Goal: Information Seeking & Learning: Learn about a topic

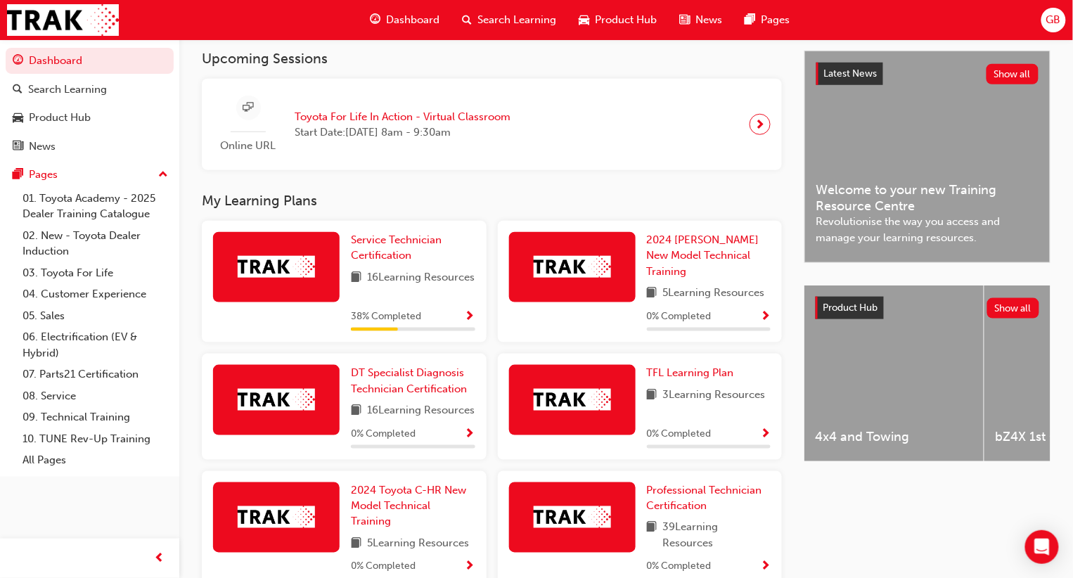
scroll to position [302, 0]
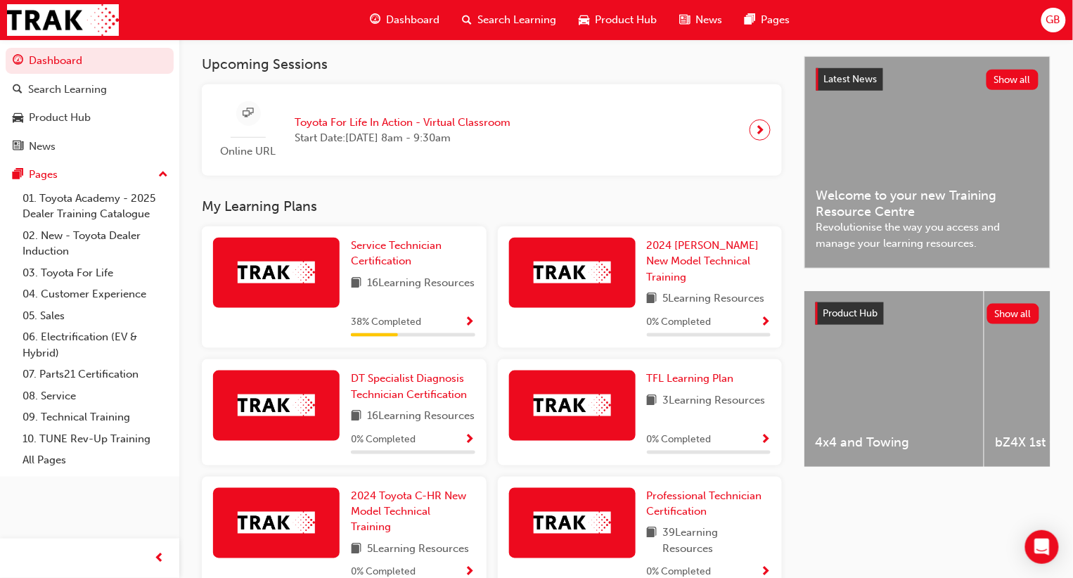
click at [276, 279] on img at bounding box center [276, 273] width 77 height 22
click at [370, 246] on span "Service Technician Certification" at bounding box center [396, 253] width 91 height 29
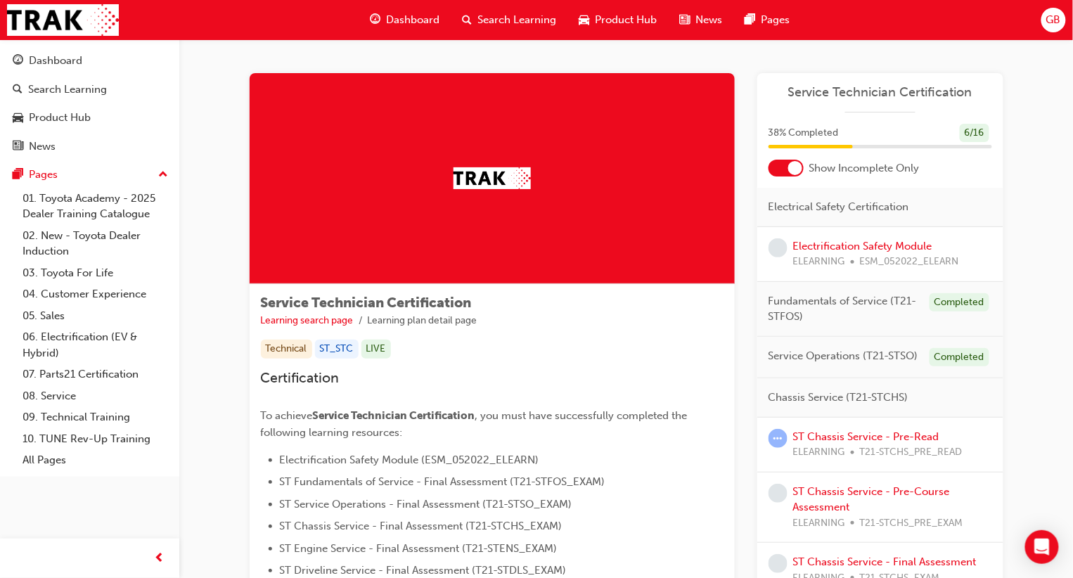
click at [788, 273] on div "Electrification Safety Module ELEARNING ESM_052022_ELEARN" at bounding box center [880, 254] width 246 height 55
click at [785, 162] on div at bounding box center [785, 168] width 35 height 17
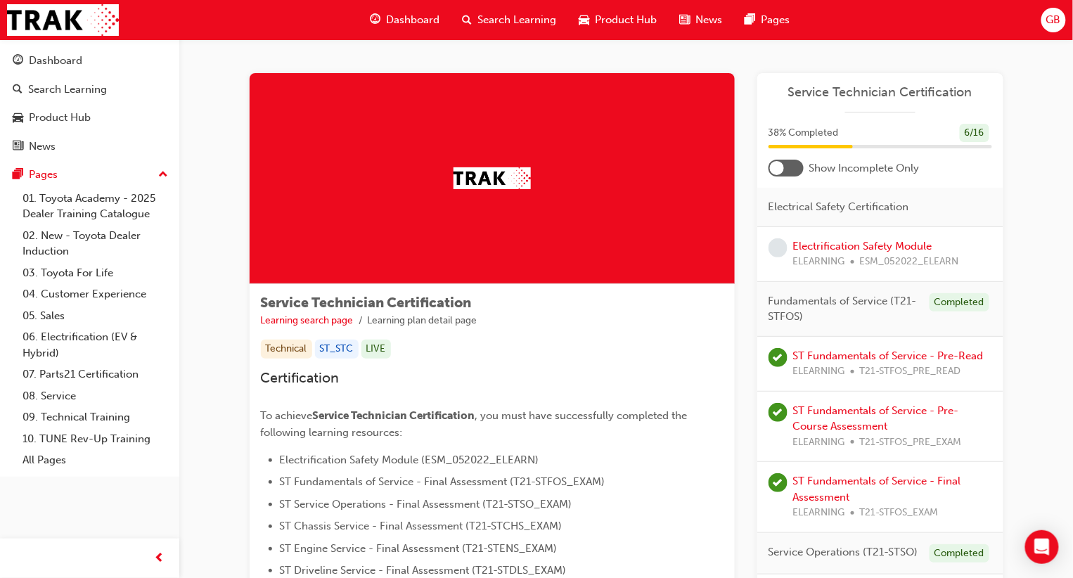
click at [785, 162] on div at bounding box center [785, 168] width 35 height 17
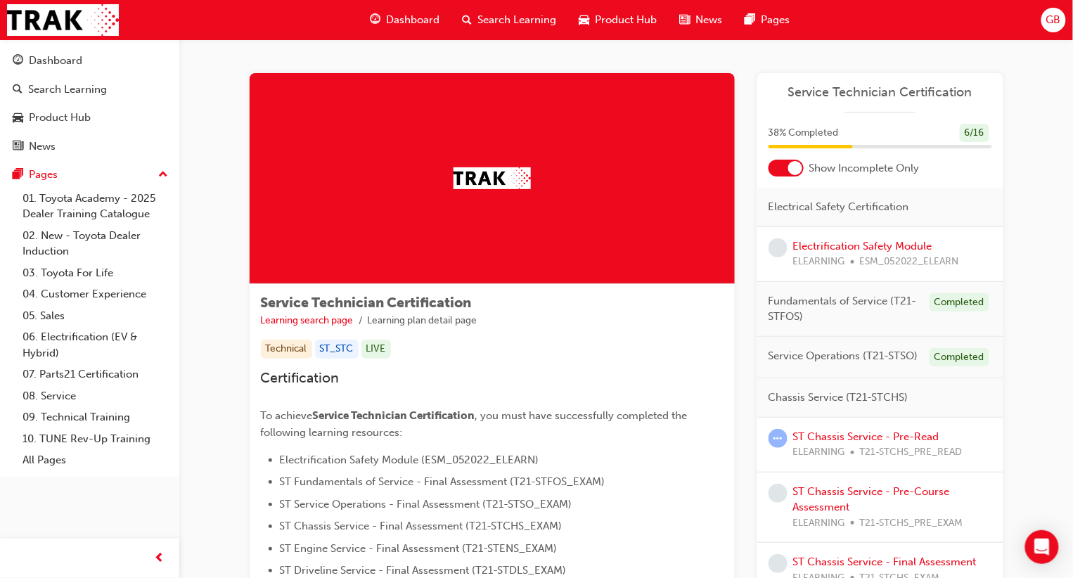
click at [831, 406] on span "Chassis Service (T21-STCHS)" at bounding box center [838, 397] width 140 height 16
click at [872, 437] on link "ST Chassis Service - Pre-Read" at bounding box center [866, 436] width 146 height 13
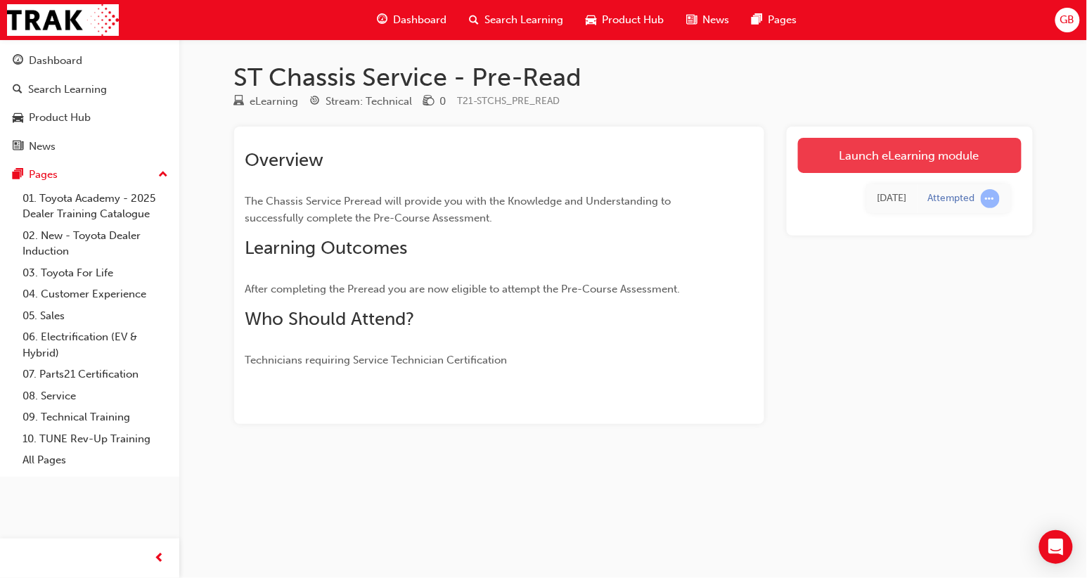
click at [915, 141] on link "Launch eLearning module" at bounding box center [910, 155] width 224 height 35
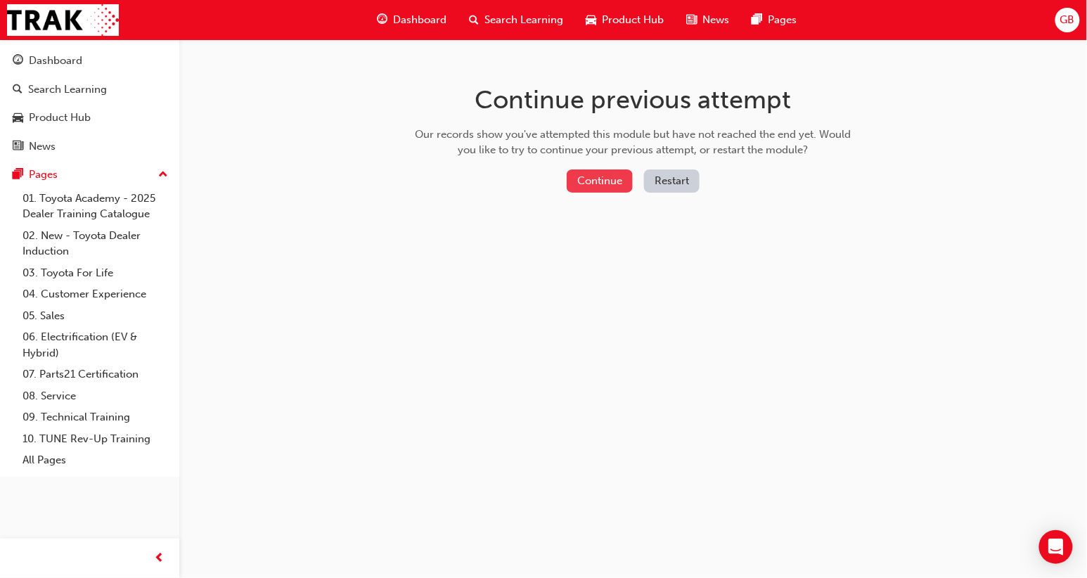
click at [588, 181] on button "Continue" at bounding box center [600, 180] width 66 height 23
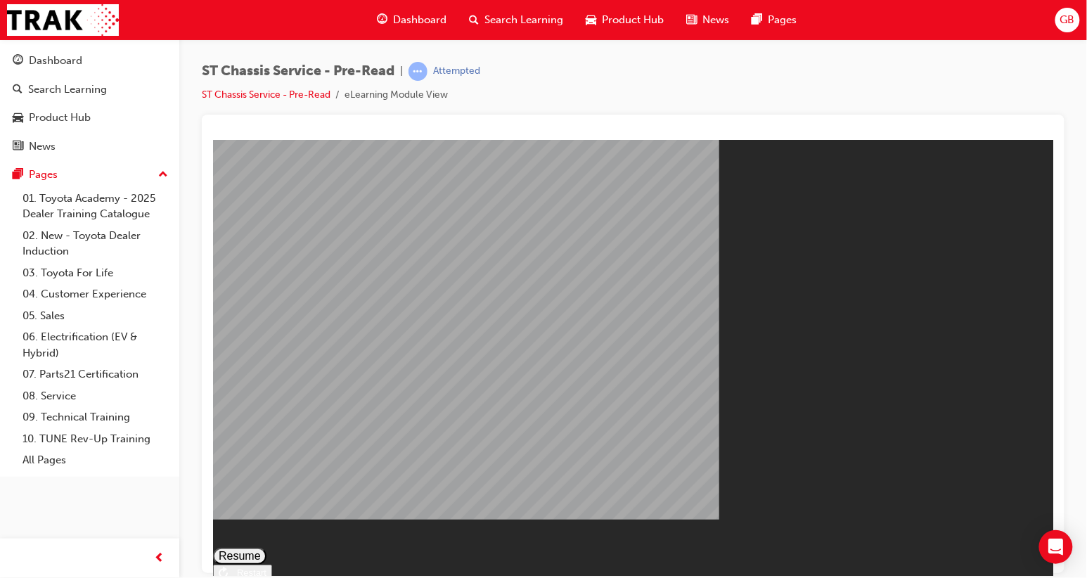
click at [266, 547] on button "Resume" at bounding box center [238, 555] width 53 height 17
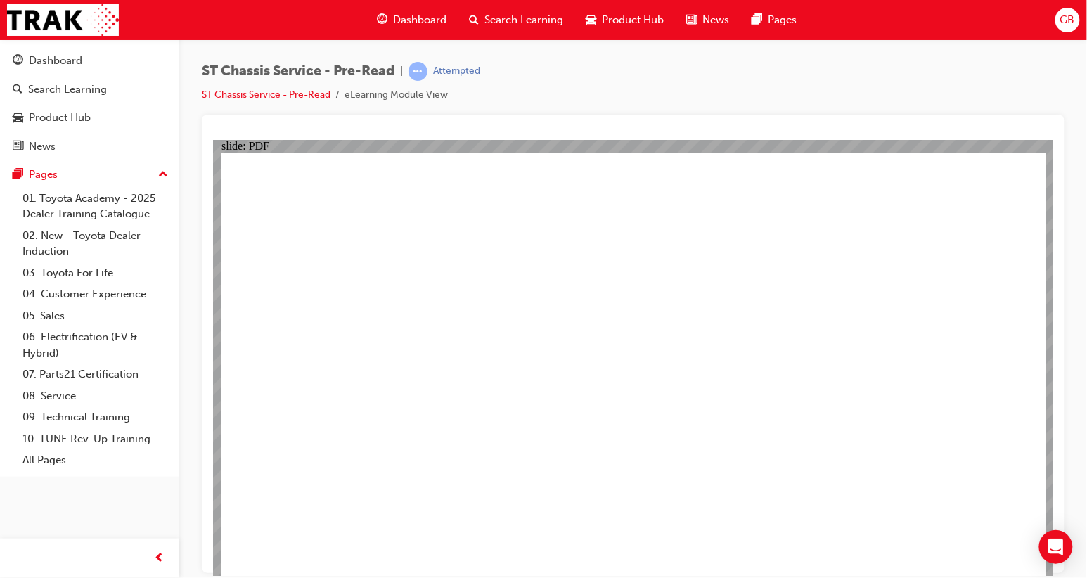
click at [423, 98] on li "eLearning Module View" at bounding box center [395, 95] width 103 height 16
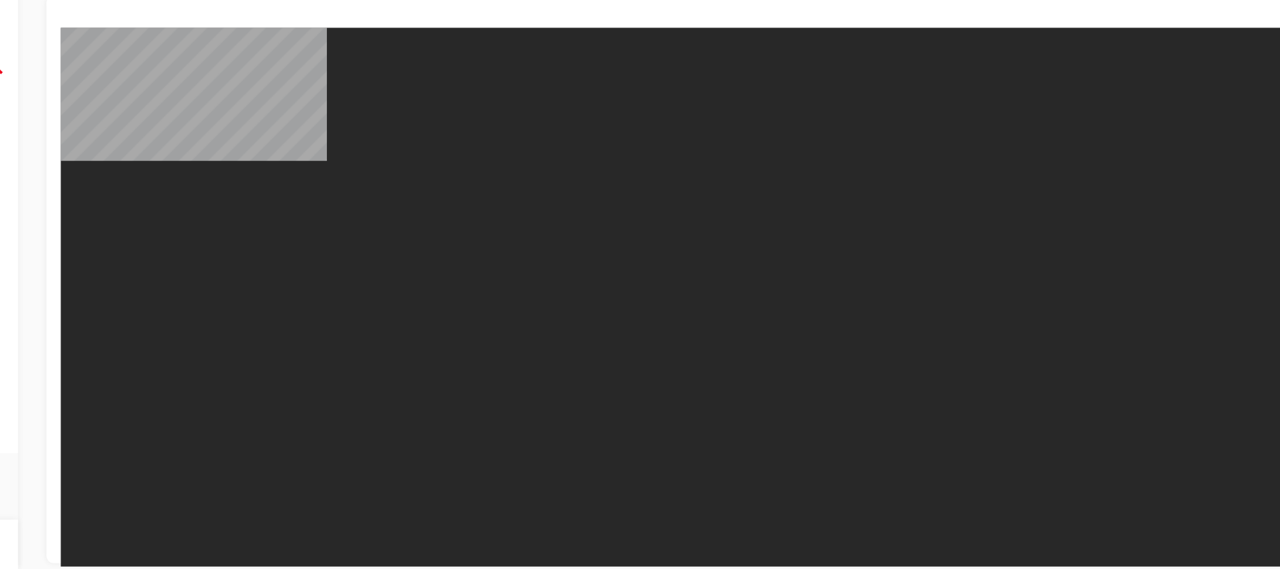
click at [631, 150] on body "ST Chassis Service - Pre-Read Express Module You are offline. Trying to reconne…" at bounding box center [576, 240] width 1033 height 427
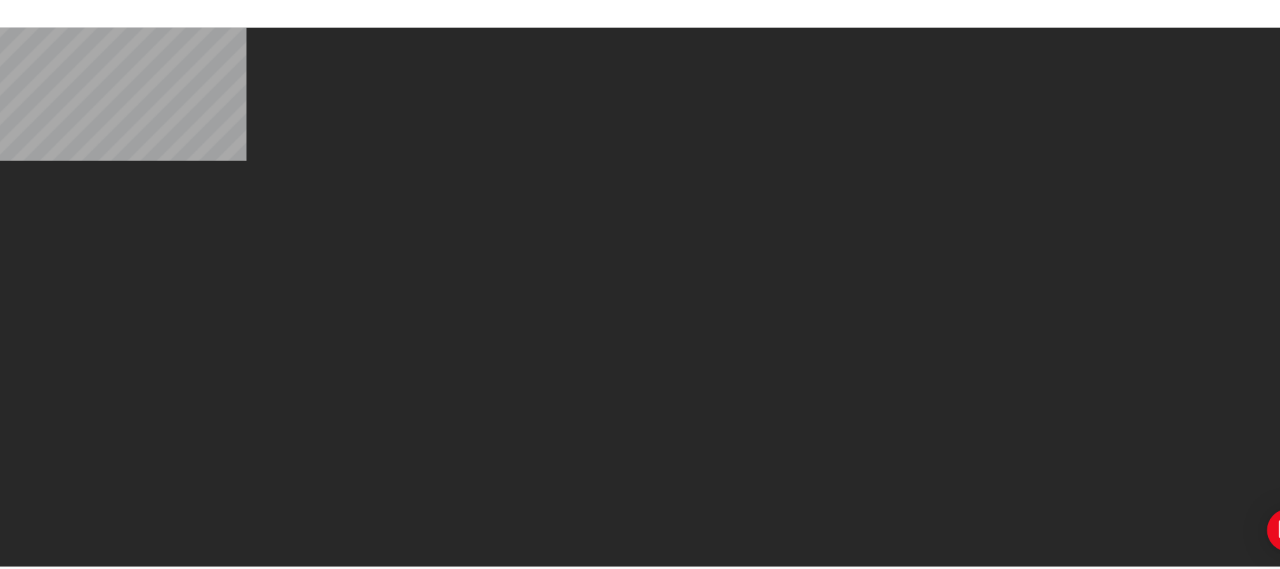
click at [392, 277] on body "ST Chassis Service - Pre-Read Express Module You are offline. Trying to reconne…" at bounding box center [496, 240] width 1033 height 427
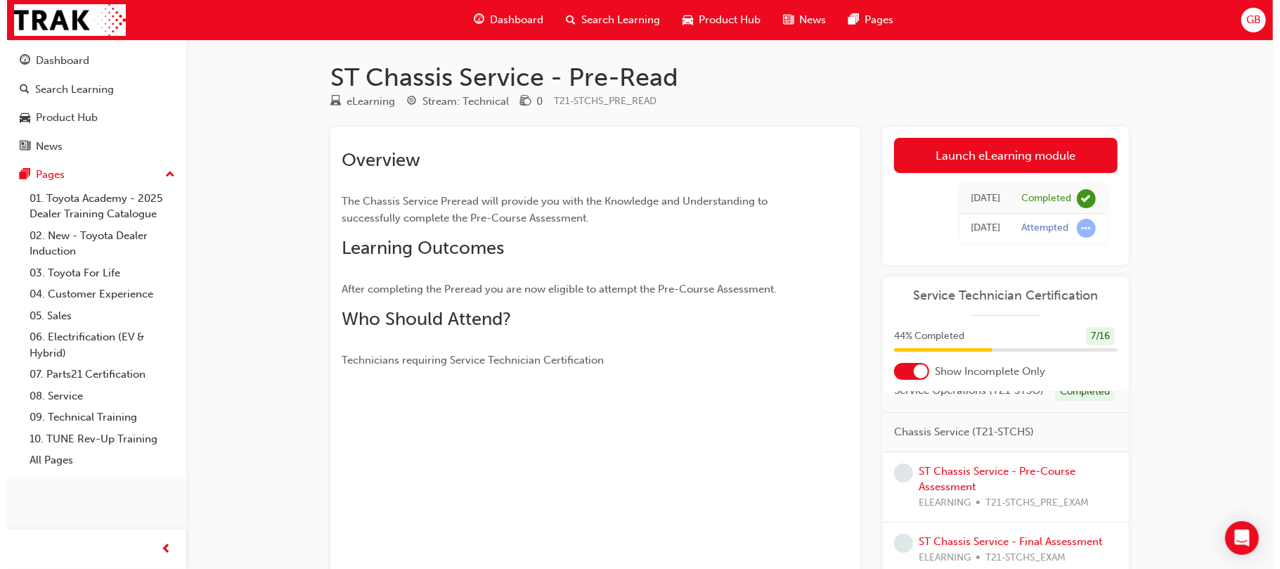
scroll to position [172, 0]
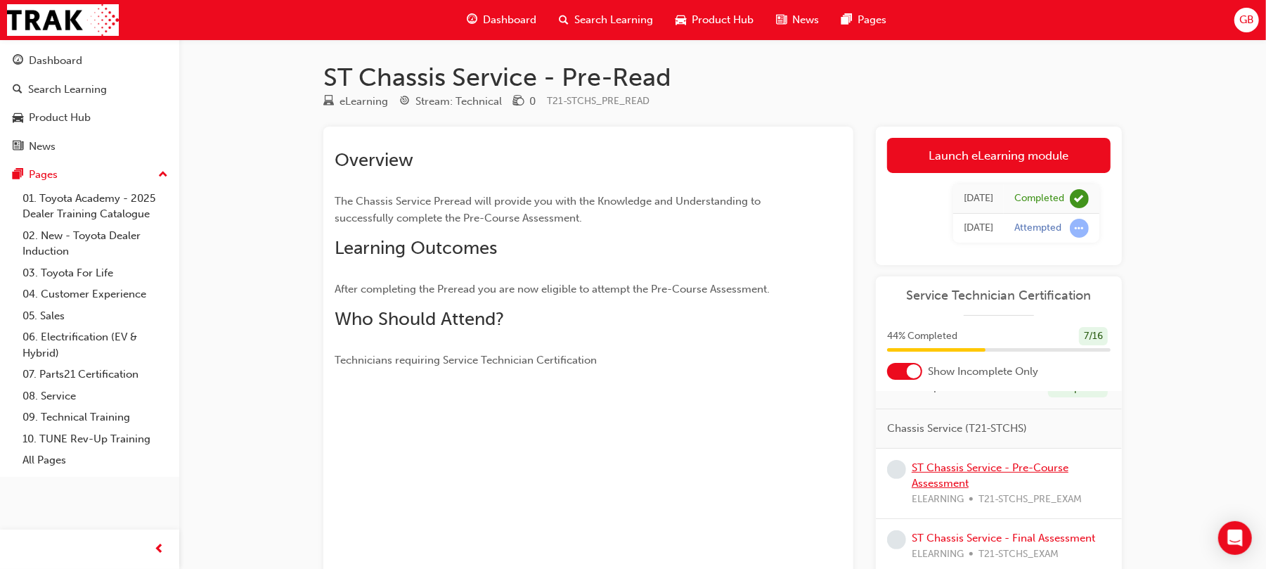
click at [981, 478] on link "ST Chassis Service - Pre-Course Assessment" at bounding box center [990, 475] width 157 height 29
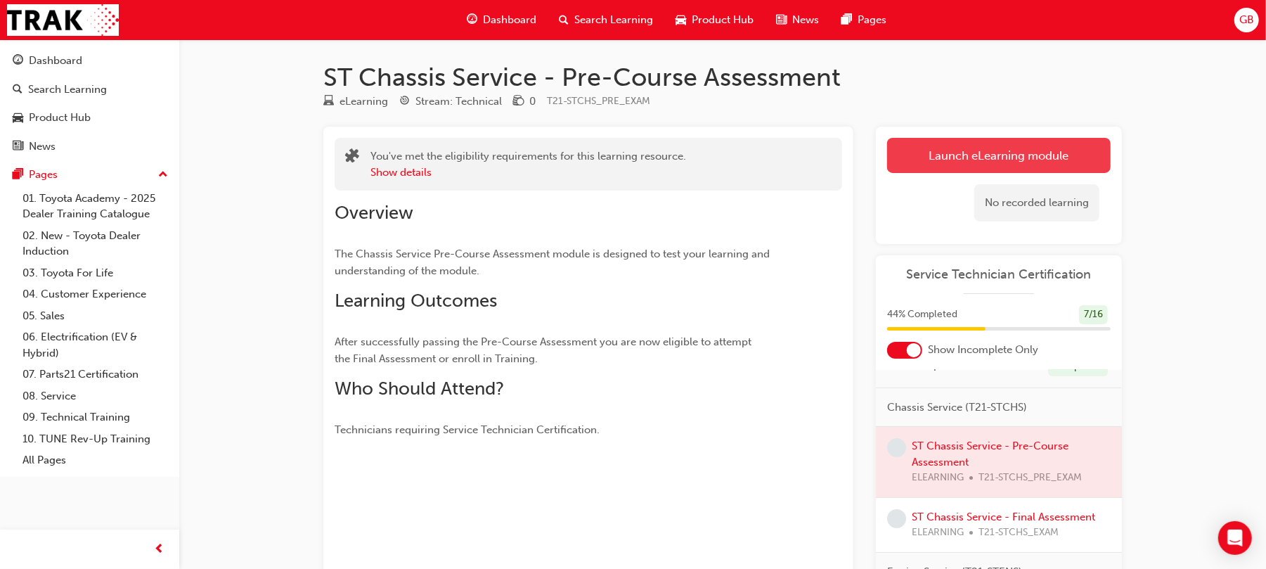
click at [988, 147] on link "Launch eLearning module" at bounding box center [999, 155] width 224 height 35
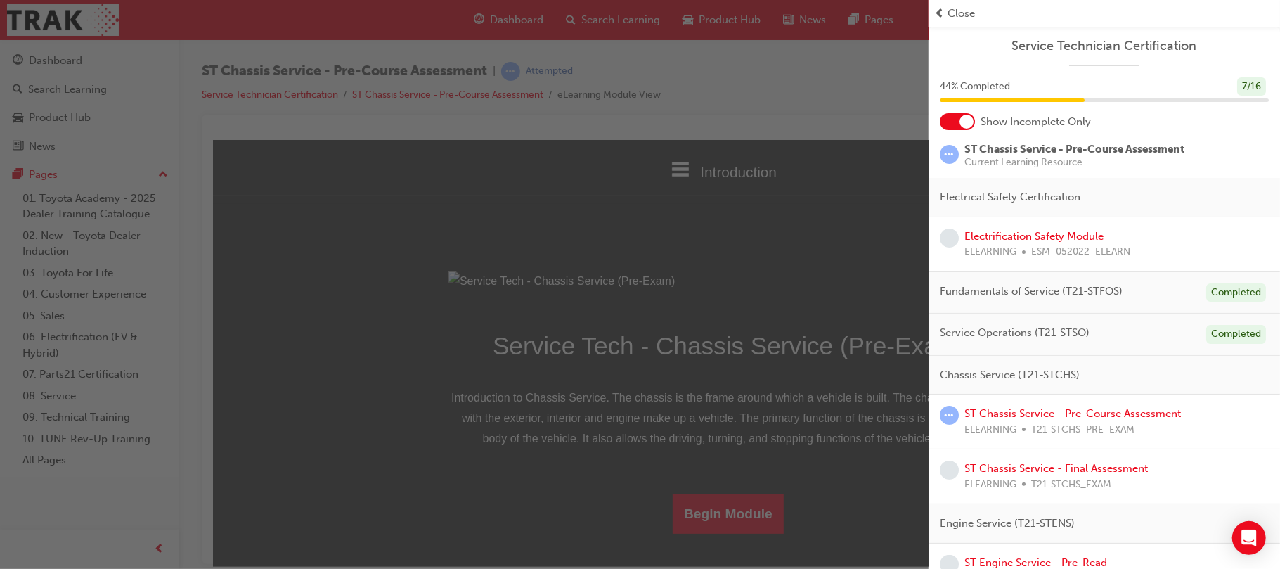
click at [740, 200] on div "button" at bounding box center [464, 284] width 929 height 569
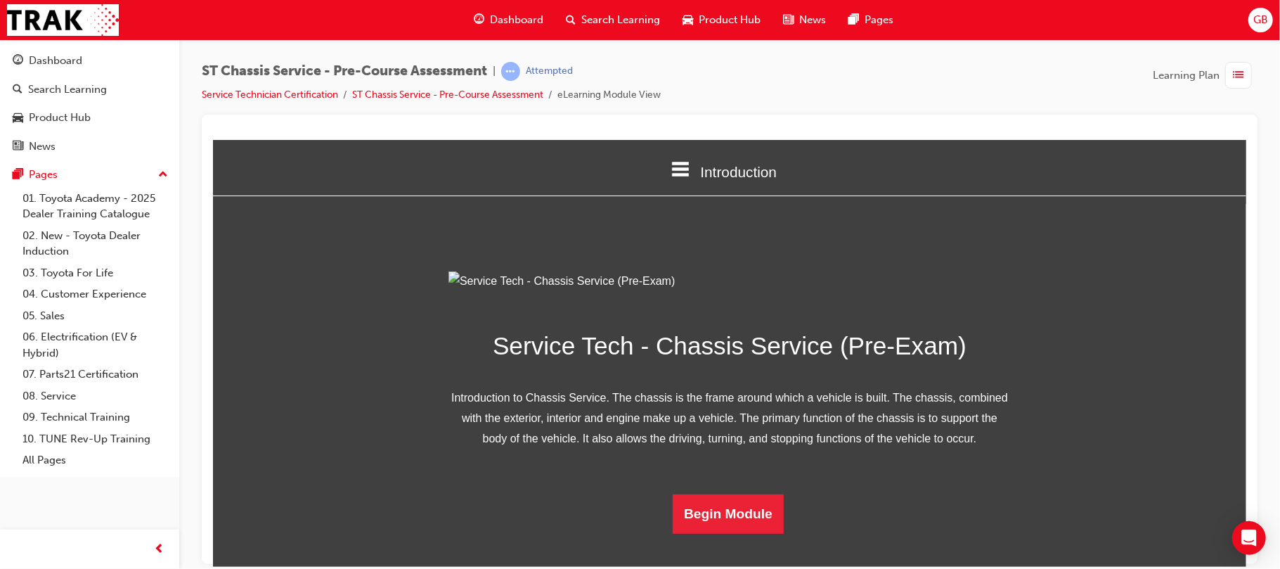
drag, startPoint x: 1462, startPoint y: 393, endPoint x: 1459, endPoint y: 426, distance: 33.2
click at [706, 533] on button "Begin Module" at bounding box center [727, 513] width 111 height 39
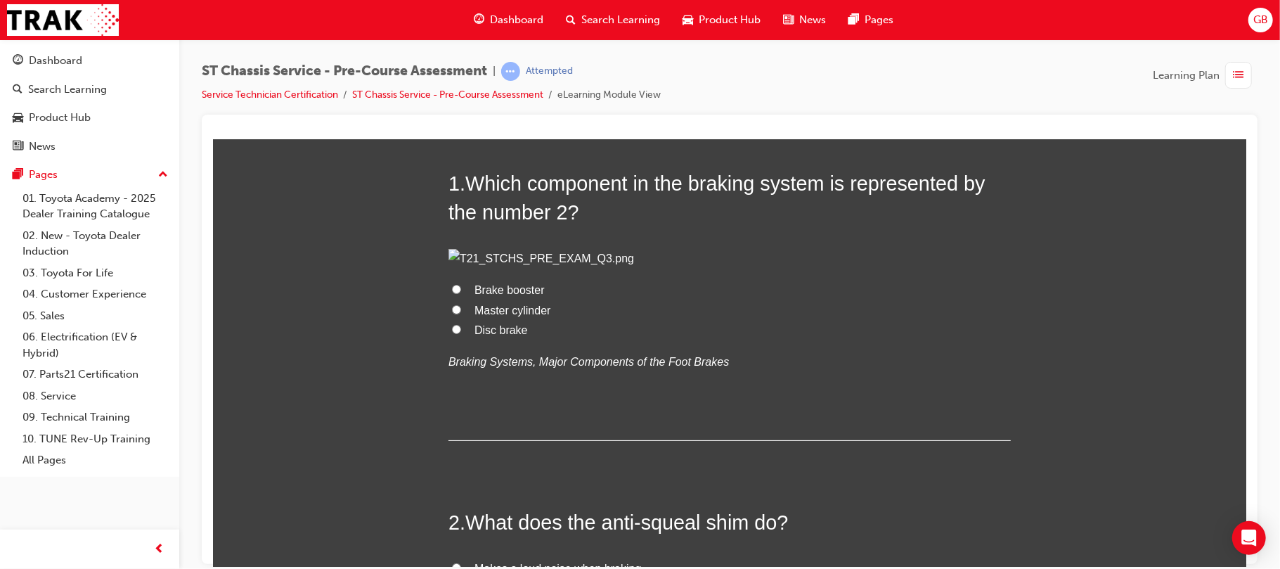
scroll to position [0, 0]
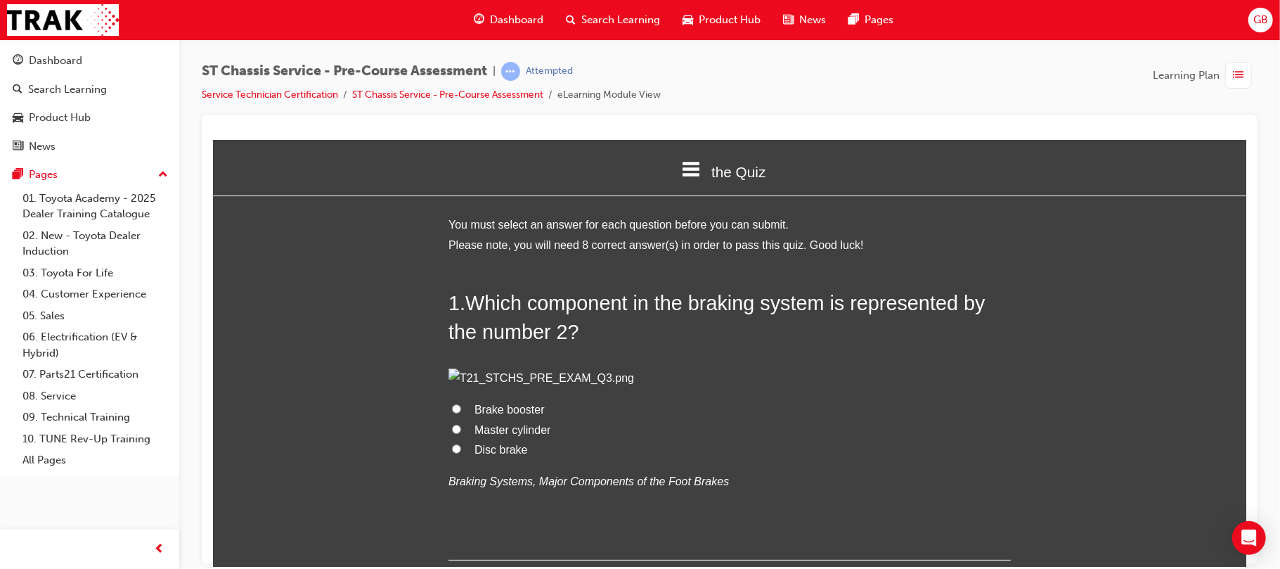
click at [458, 378] on img at bounding box center [729, 378] width 562 height 20
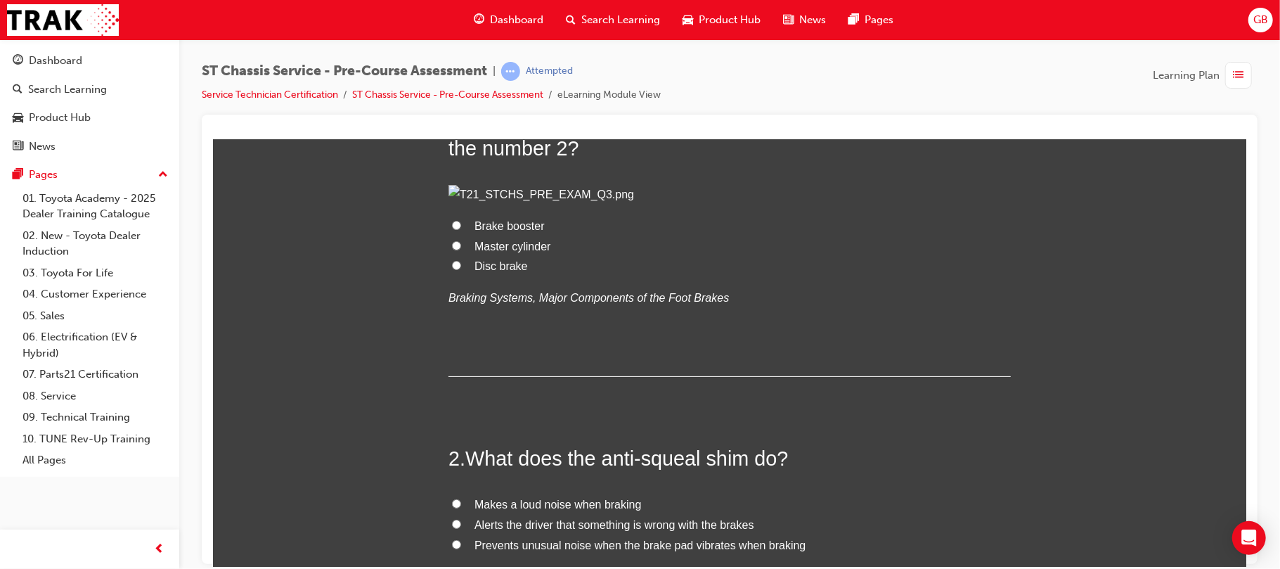
scroll to position [187, 0]
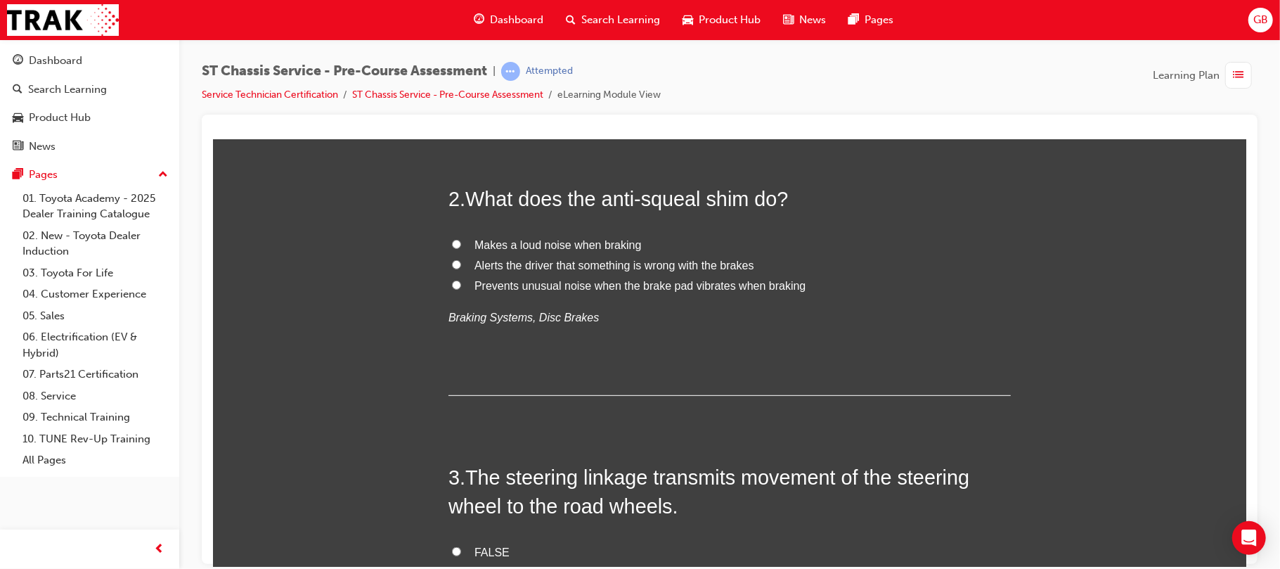
scroll to position [450, 0]
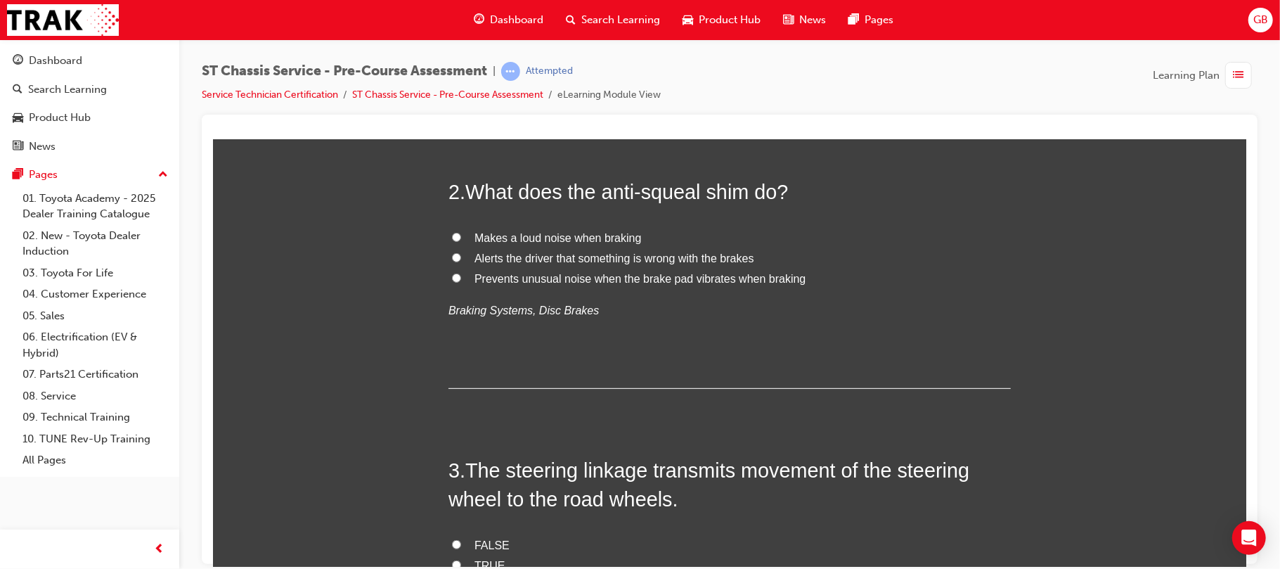
radio input "true"
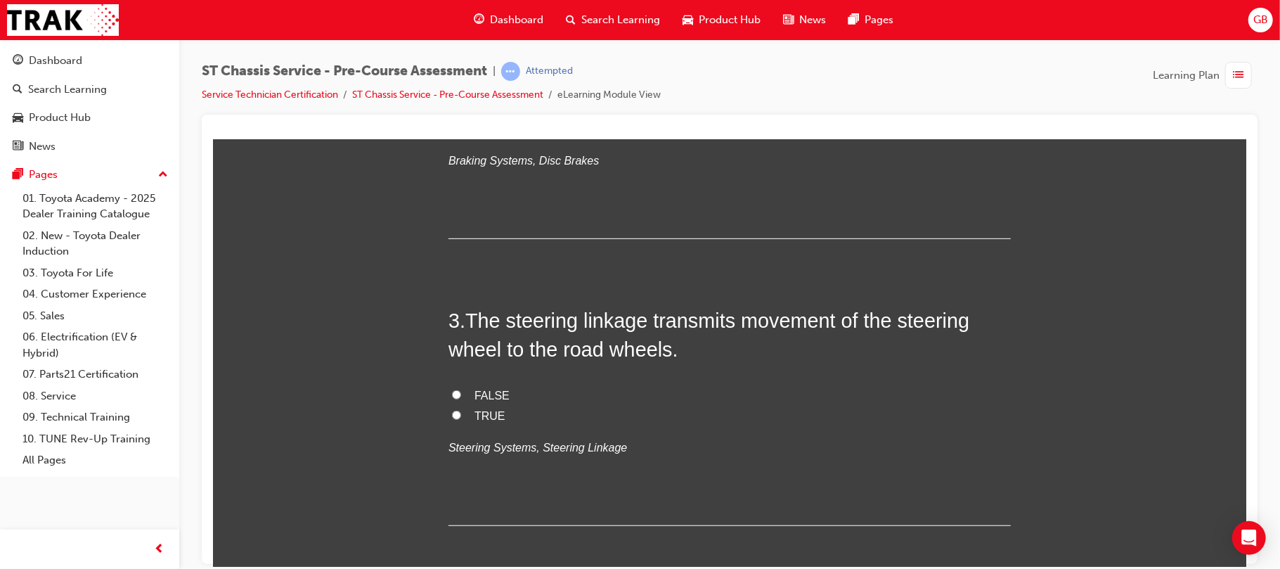
scroll to position [637, 0]
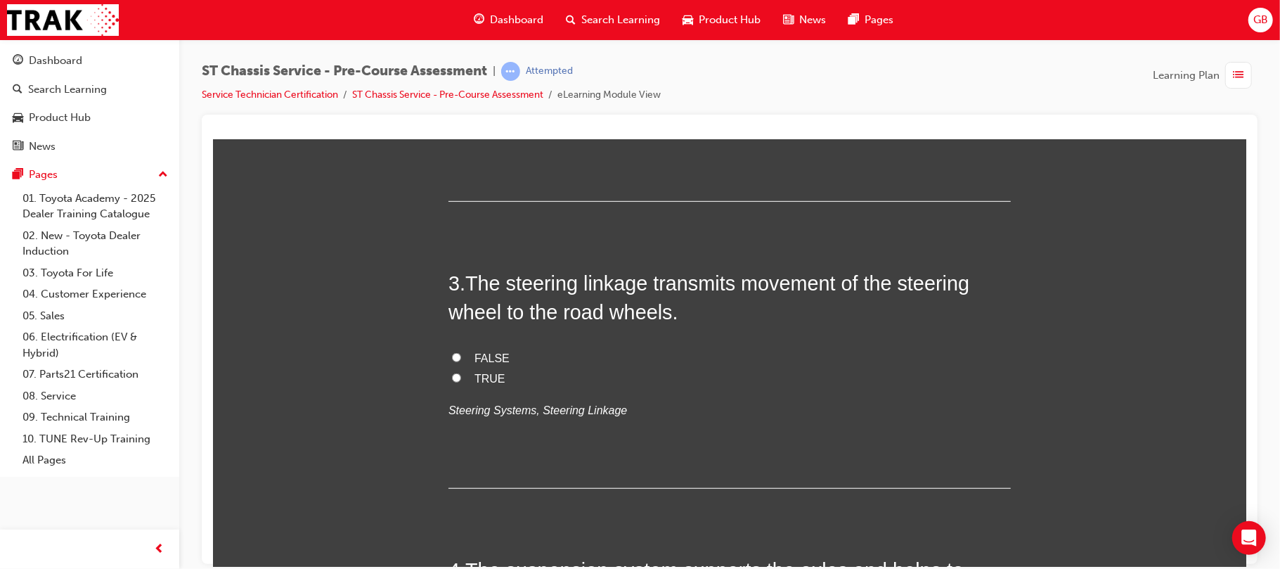
click at [451, 95] on input "Prevents unusual noise when the brake pad vibrates when braking" at bounding box center [455, 90] width 9 height 9
radio input "true"
click at [451, 75] on input "Alerts the driver that something is wrong with the brakes" at bounding box center [455, 69] width 9 height 9
radio input "true"
click at [451, 54] on input "Makes a loud noise when braking" at bounding box center [455, 49] width 9 height 9
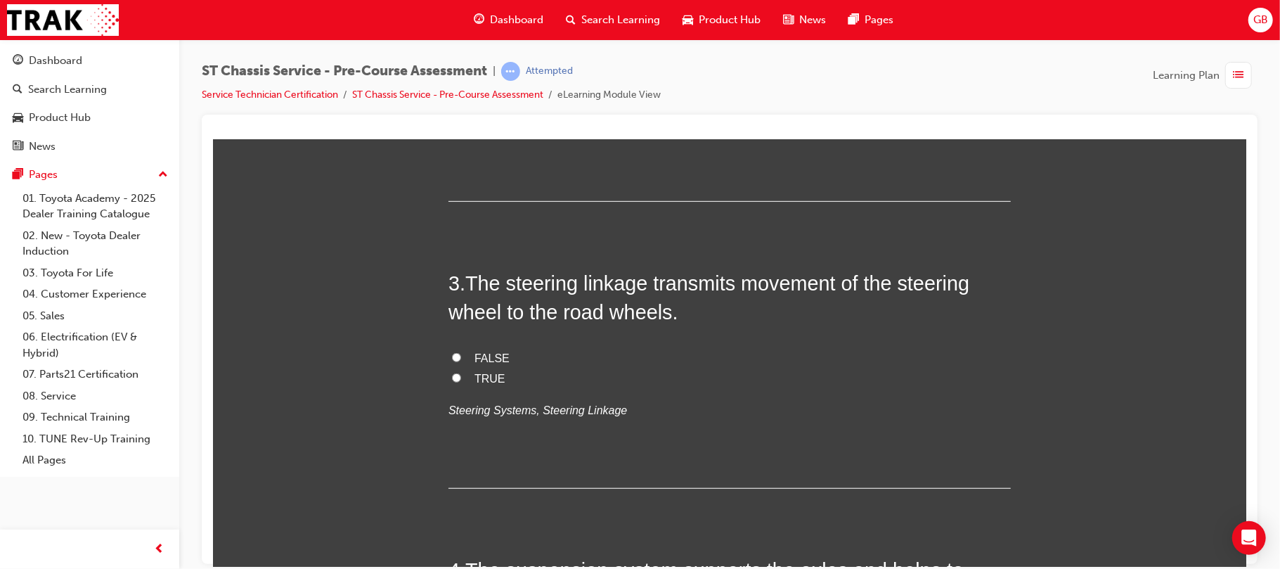
radio input "true"
click at [451, 95] on input "Prevents unusual noise when the brake pad vibrates when braking" at bounding box center [455, 90] width 9 height 9
radio input "true"
click at [451, 75] on input "Alerts the driver that something is wrong with the brakes" at bounding box center [455, 69] width 9 height 9
radio input "true"
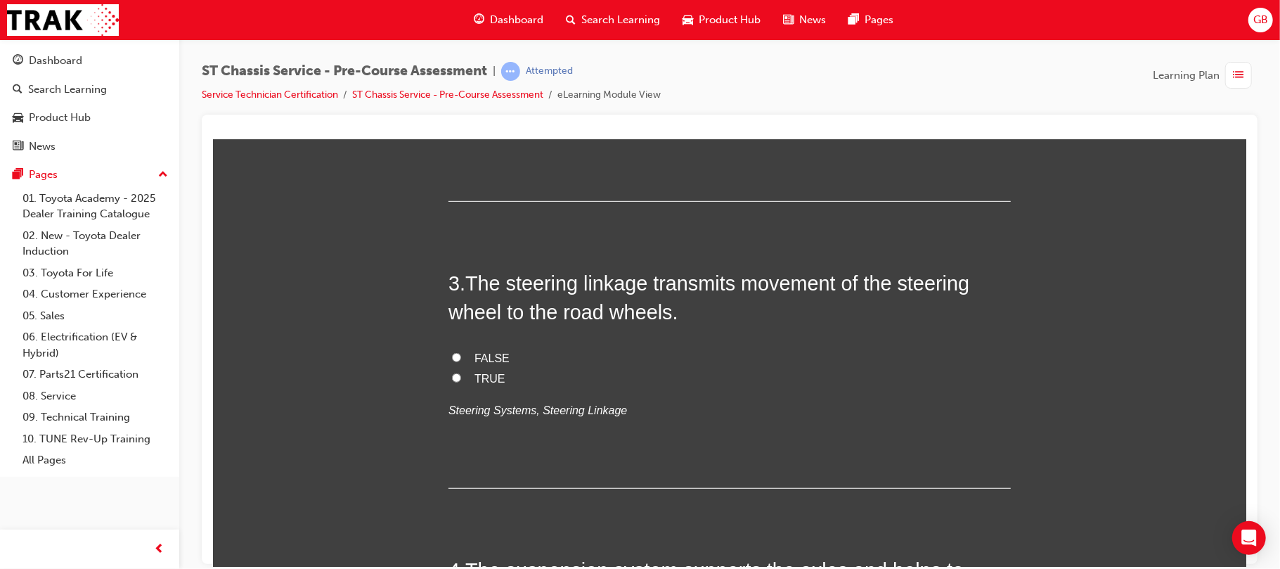
click at [451, 54] on input "Makes a loud noise when braking" at bounding box center [455, 49] width 9 height 9
radio input "true"
click at [451, 95] on input "Prevents unusual noise when the brake pad vibrates when braking" at bounding box center [455, 90] width 9 height 9
radio input "true"
click at [451, 75] on input "Alerts the driver that something is wrong with the brakes" at bounding box center [455, 69] width 9 height 9
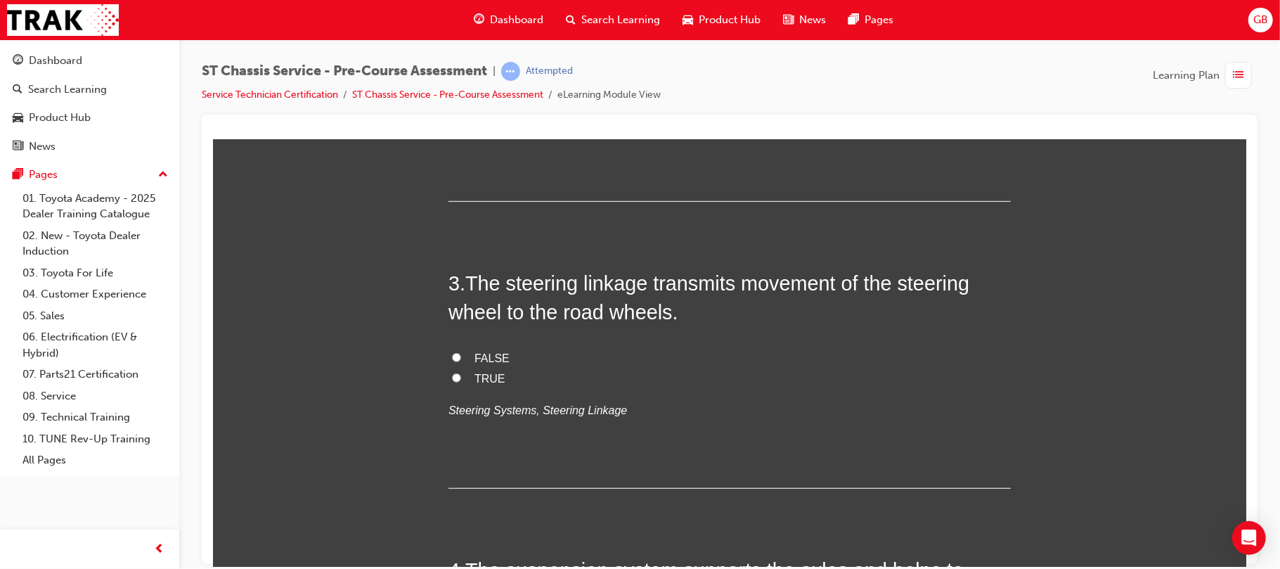
radio input "true"
click at [451, 54] on input "Makes a loud noise when braking" at bounding box center [455, 49] width 9 height 9
radio input "true"
click at [451, 95] on input "Prevents unusual noise when the brake pad vibrates when braking" at bounding box center [455, 90] width 9 height 9
radio input "true"
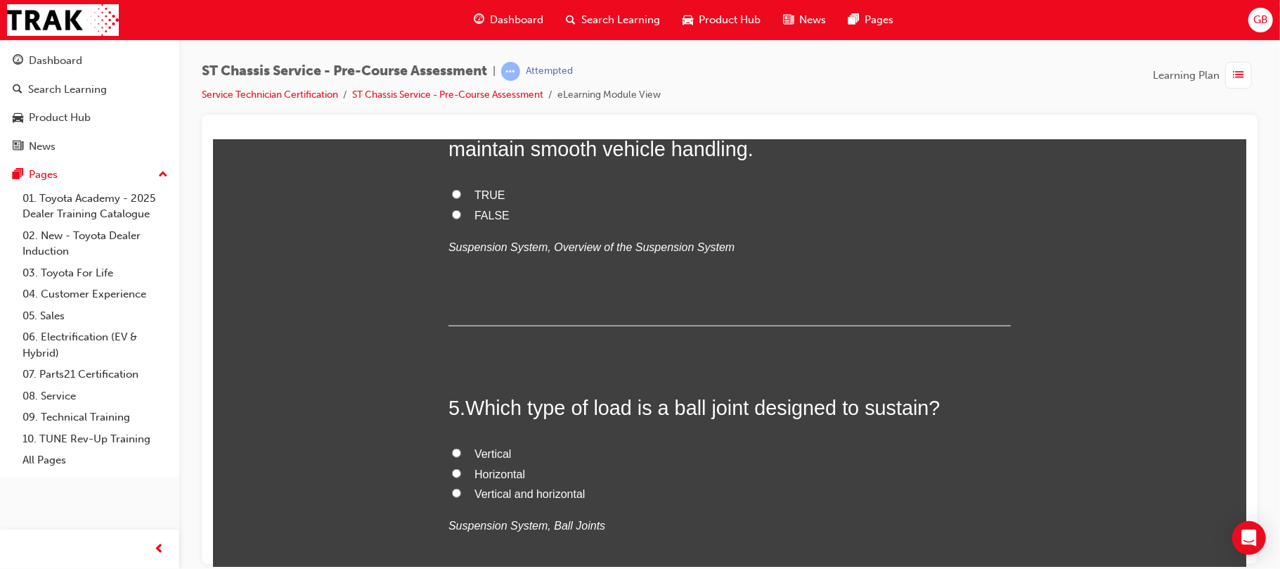
scroll to position [1125, 0]
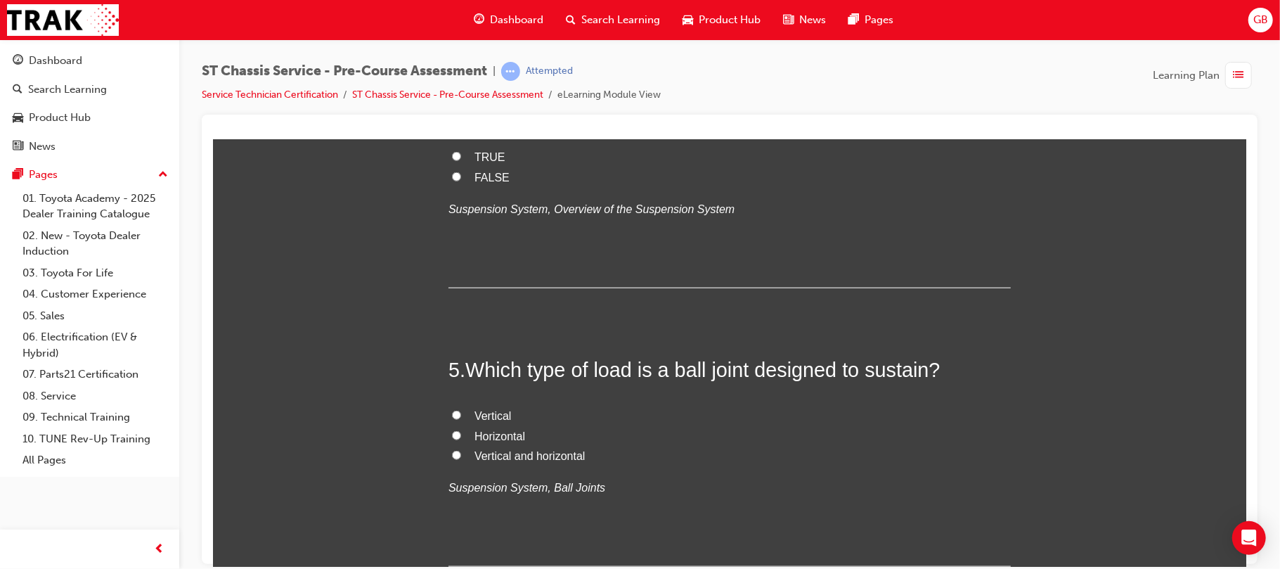
radio input "true"
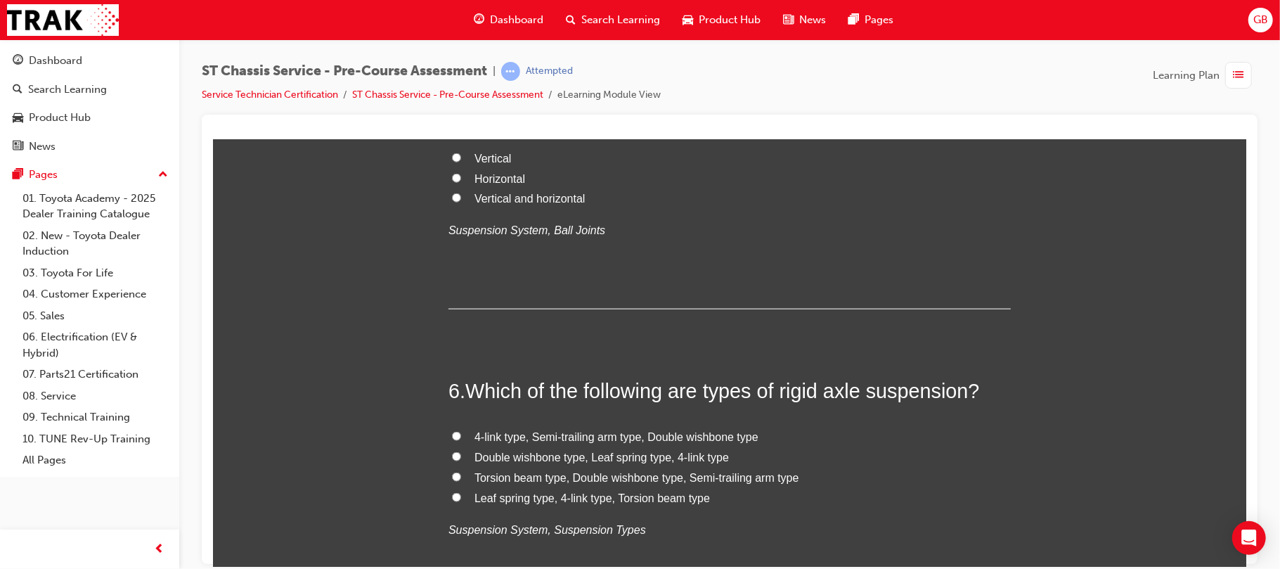
scroll to position [1387, 0]
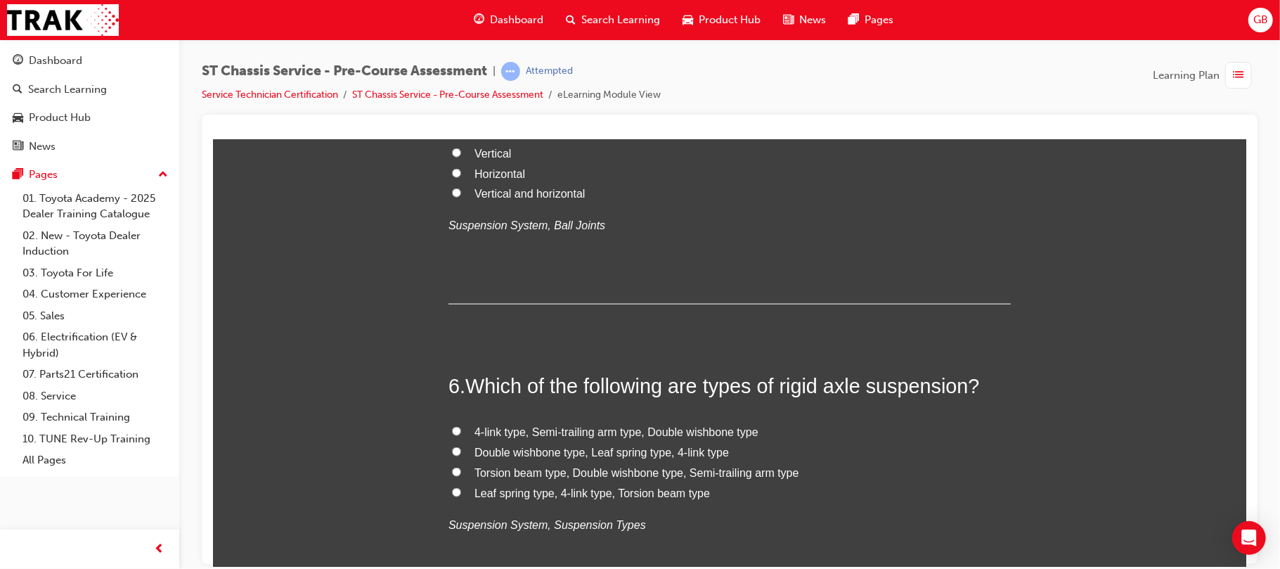
radio input "true"
click at [369, 363] on div "You must select an answer for each question before you can submit. Please note,…" at bounding box center [728, 364] width 1033 height 3074
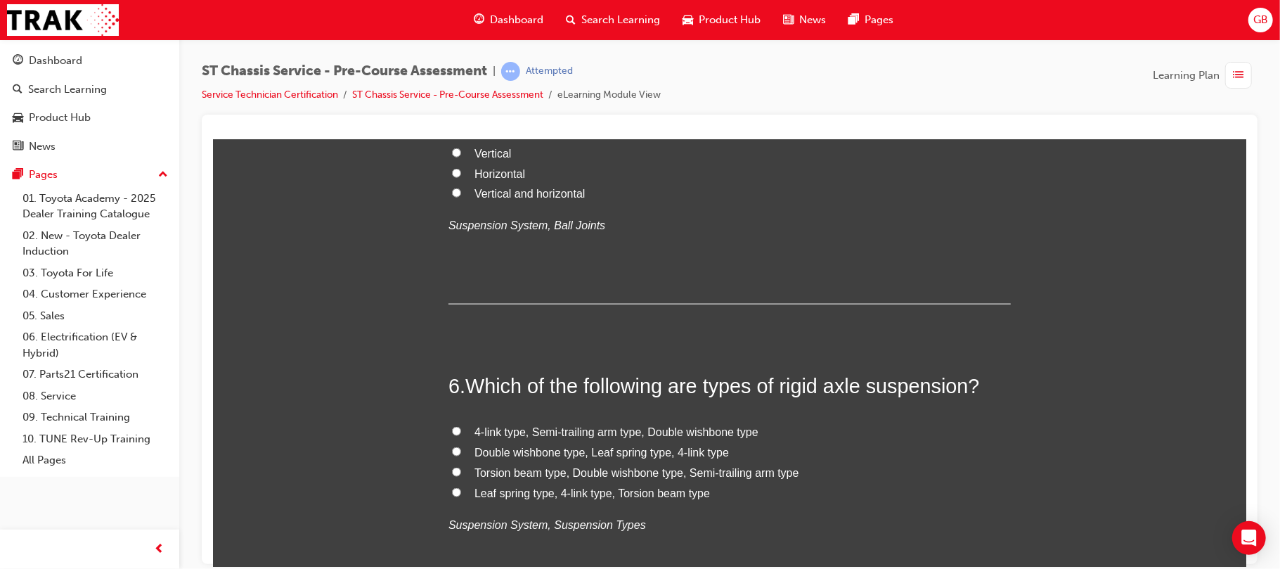
scroll to position [1350, 0]
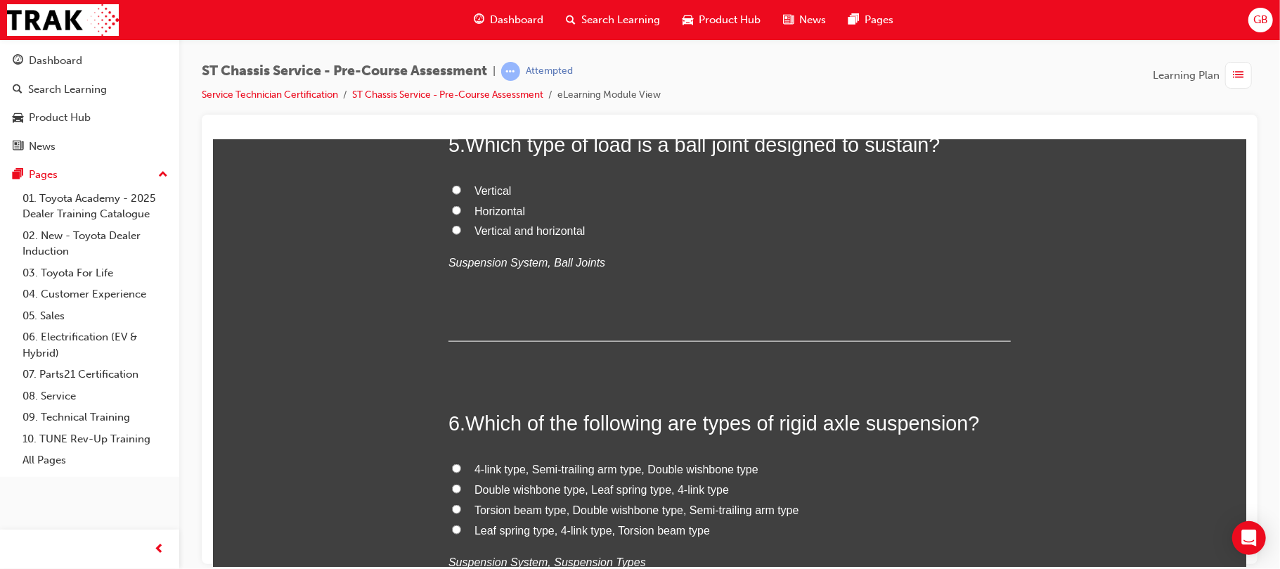
radio input "true"
click at [379, 366] on div "You must select an answer for each question before you can submit. Please note,…" at bounding box center [728, 402] width 1033 height 3074
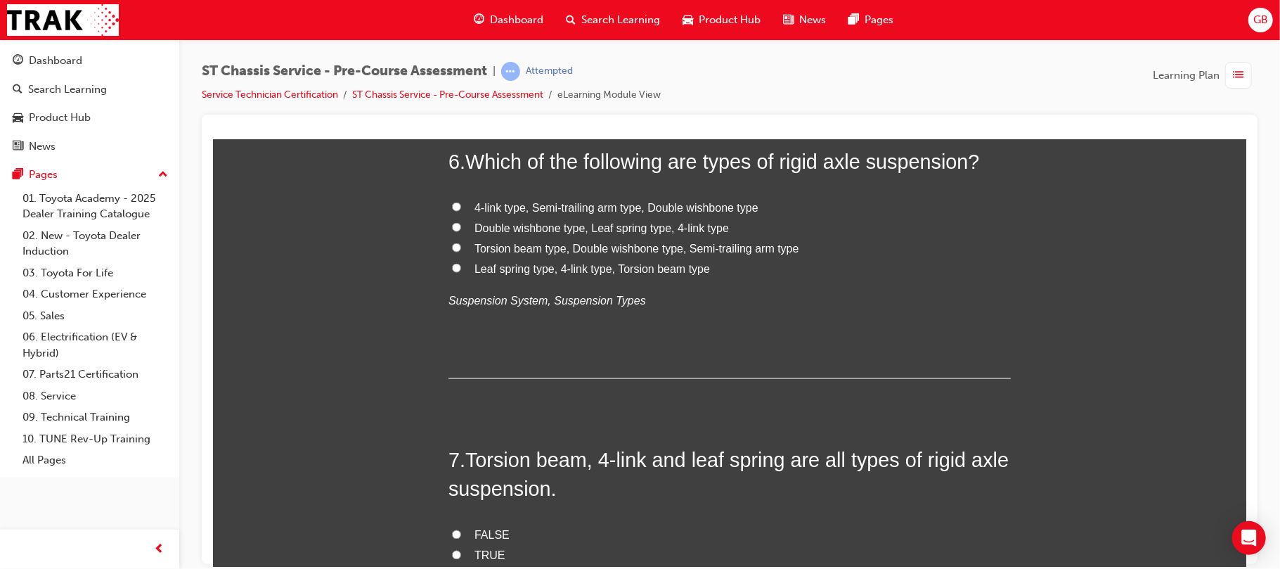
scroll to position [1612, 0]
click at [360, 236] on div "You must select an answer for each question before you can submit. Please note,…" at bounding box center [728, 139] width 1033 height 3074
radio input "true"
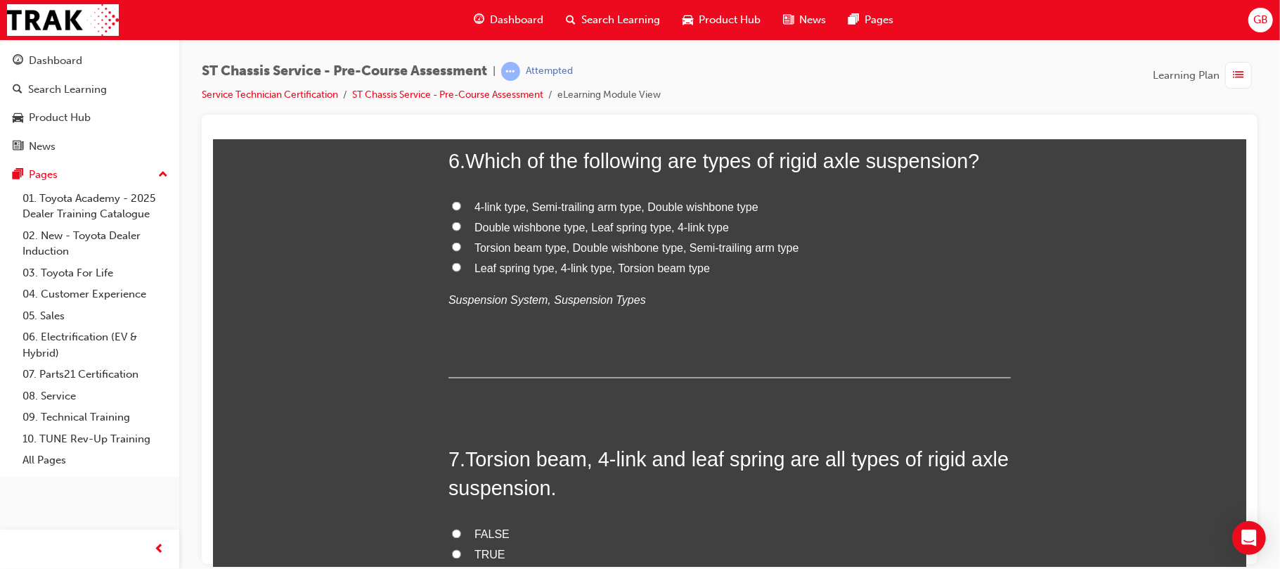
radio input "true"
click at [309, 321] on div "You must select an answer for each question before you can submit. Please note,…" at bounding box center [728, 139] width 1033 height 3074
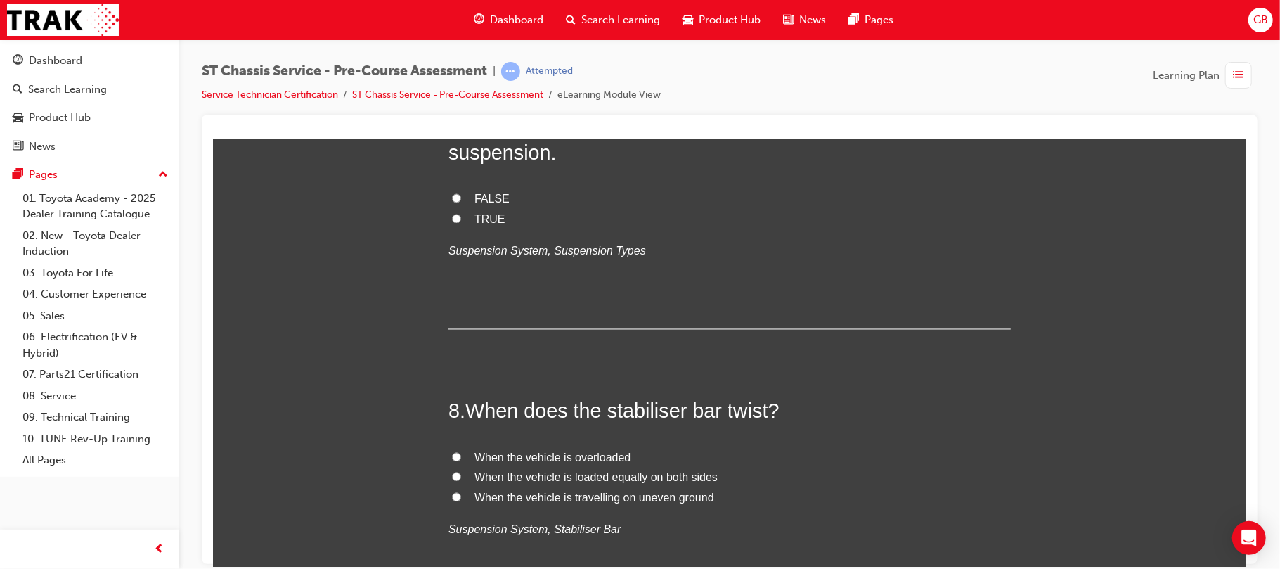
scroll to position [1949, 0]
radio input "true"
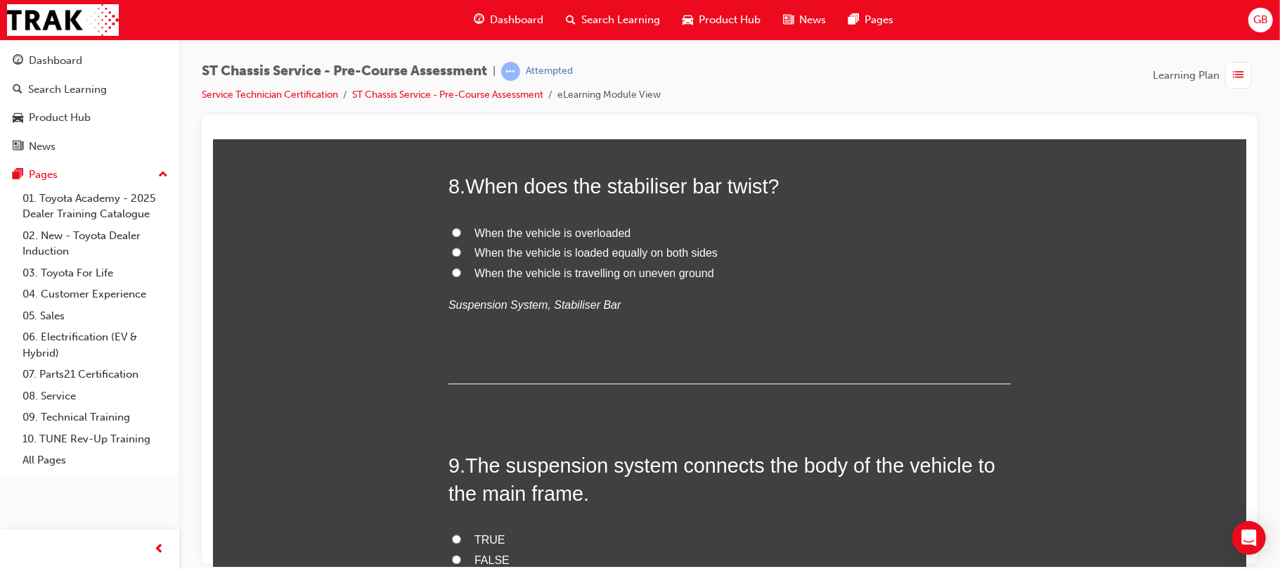
scroll to position [2174, 0]
radio input "true"
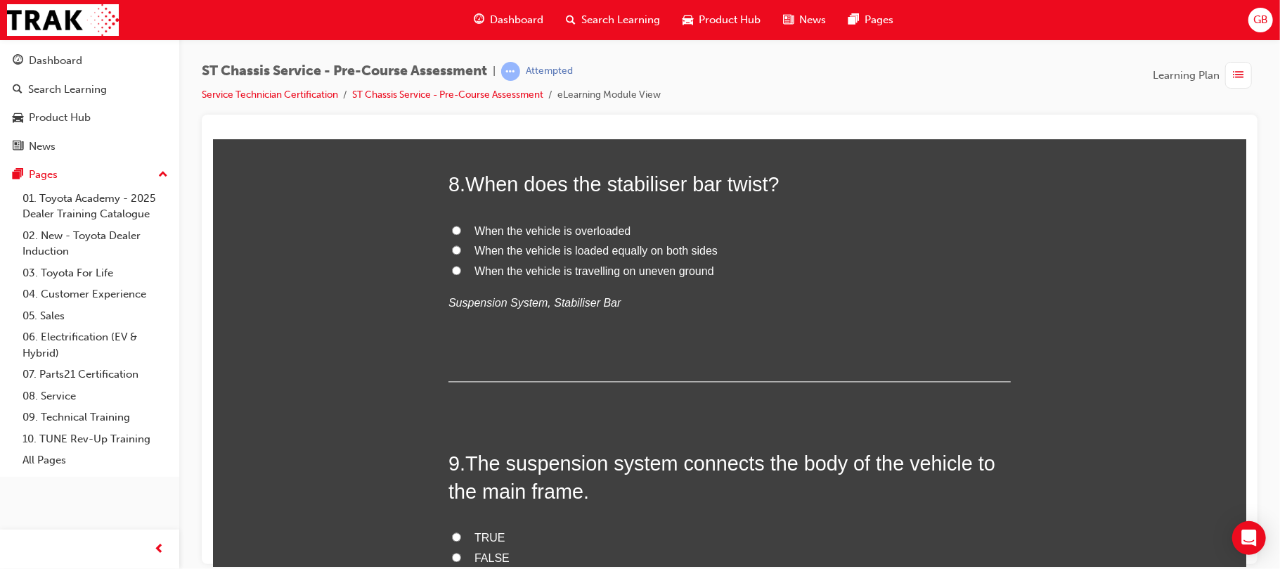
radio input "true"
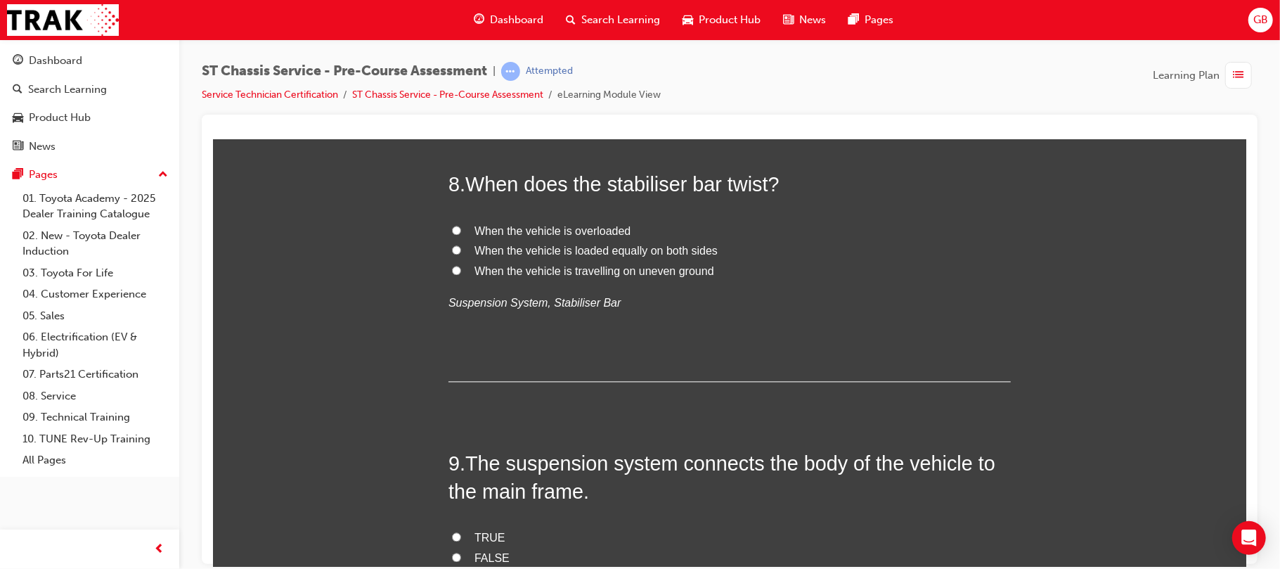
radio input "true"
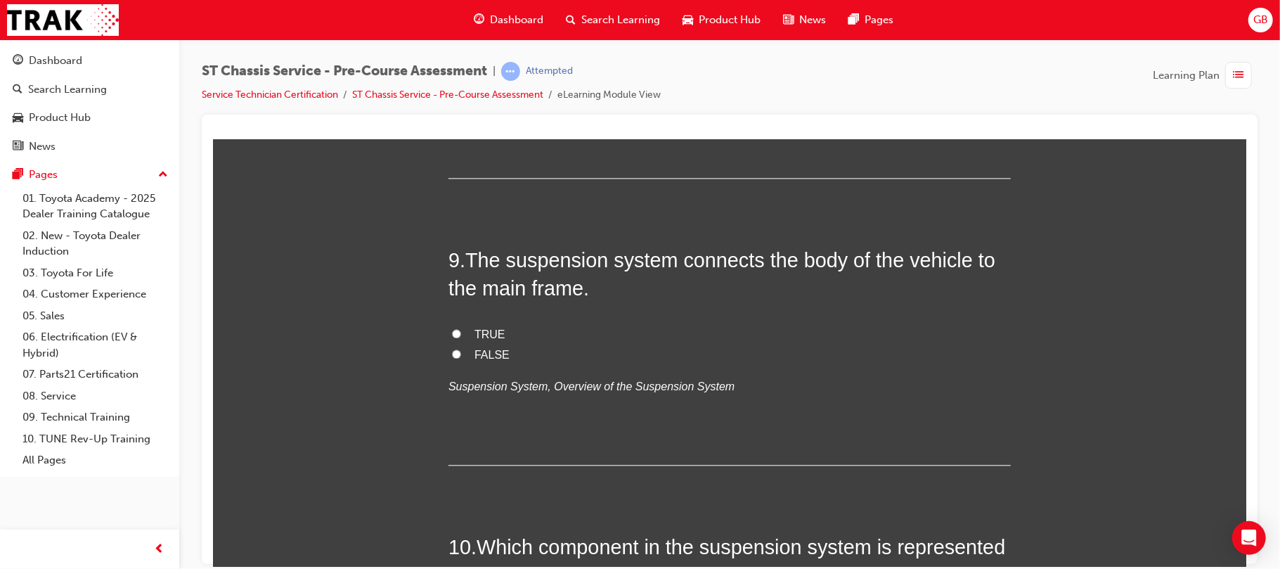
scroll to position [2475, 0]
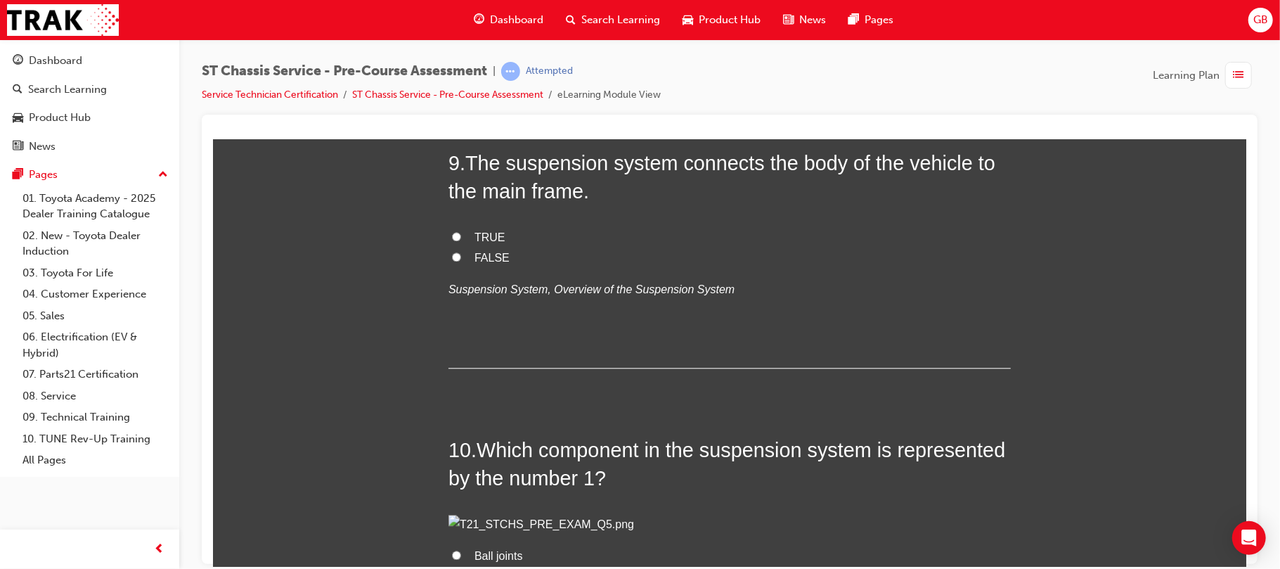
radio input "true"
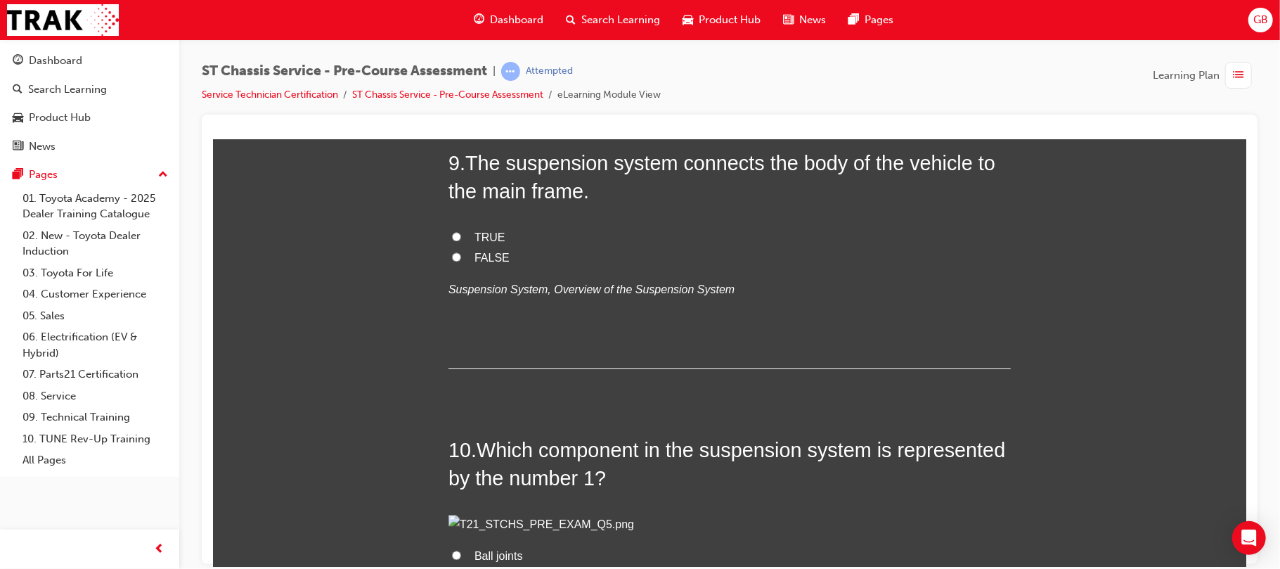
radio input "true"
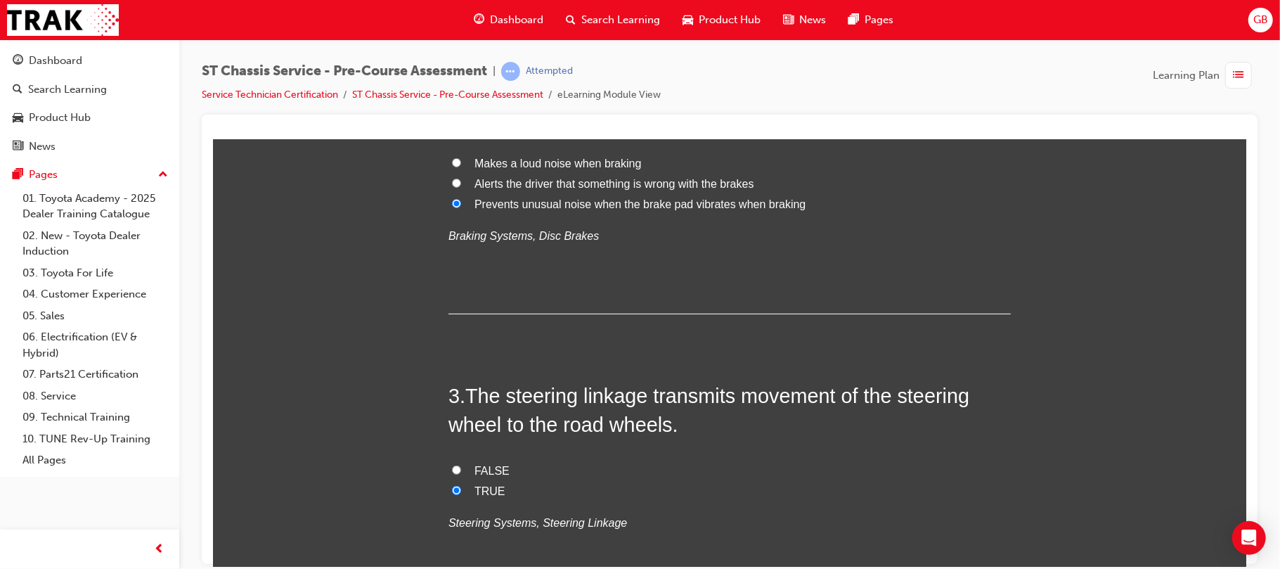
scroll to position [487, 0]
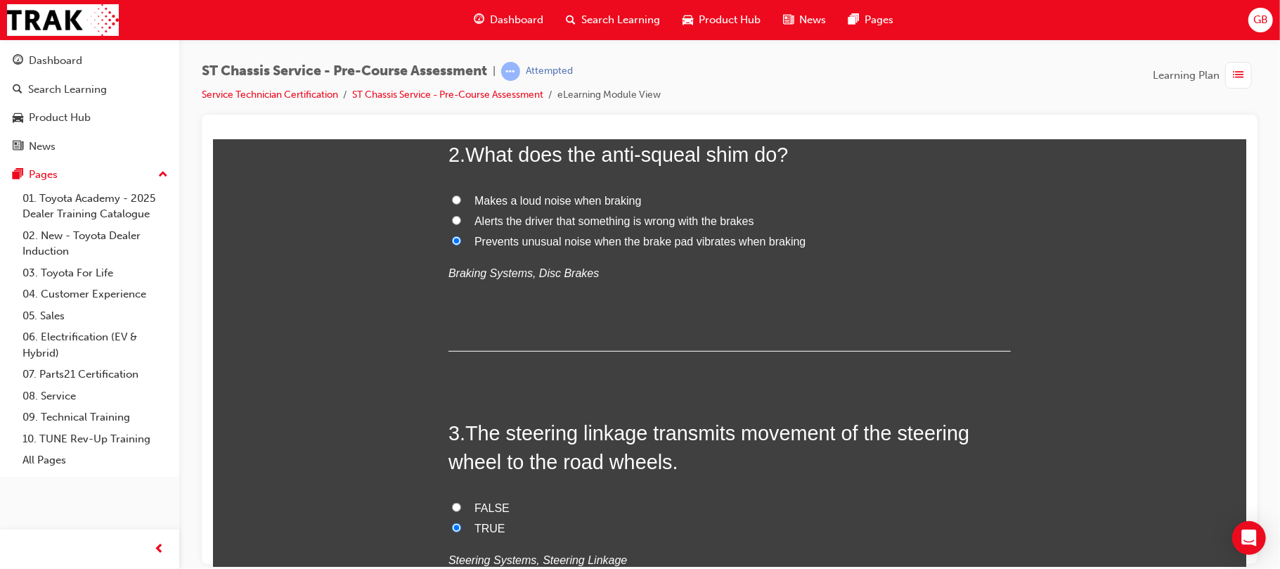
radio input "true"
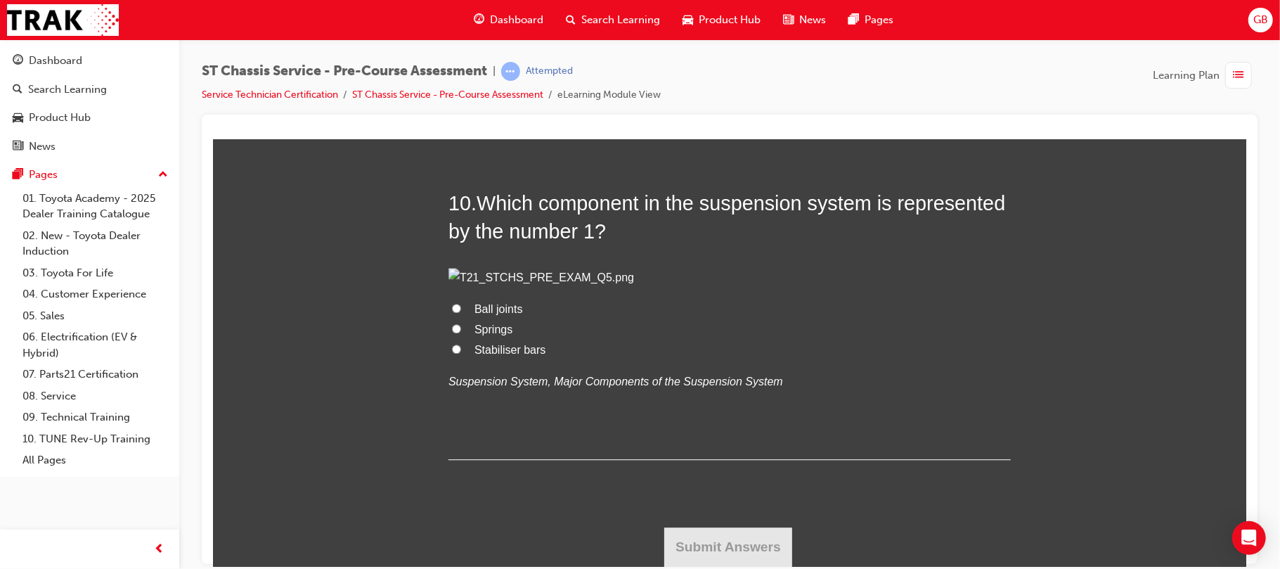
scroll to position [2812, 0]
radio input "true"
click at [451, 14] on input "FALSE" at bounding box center [455, 9] width 9 height 9
radio input "true"
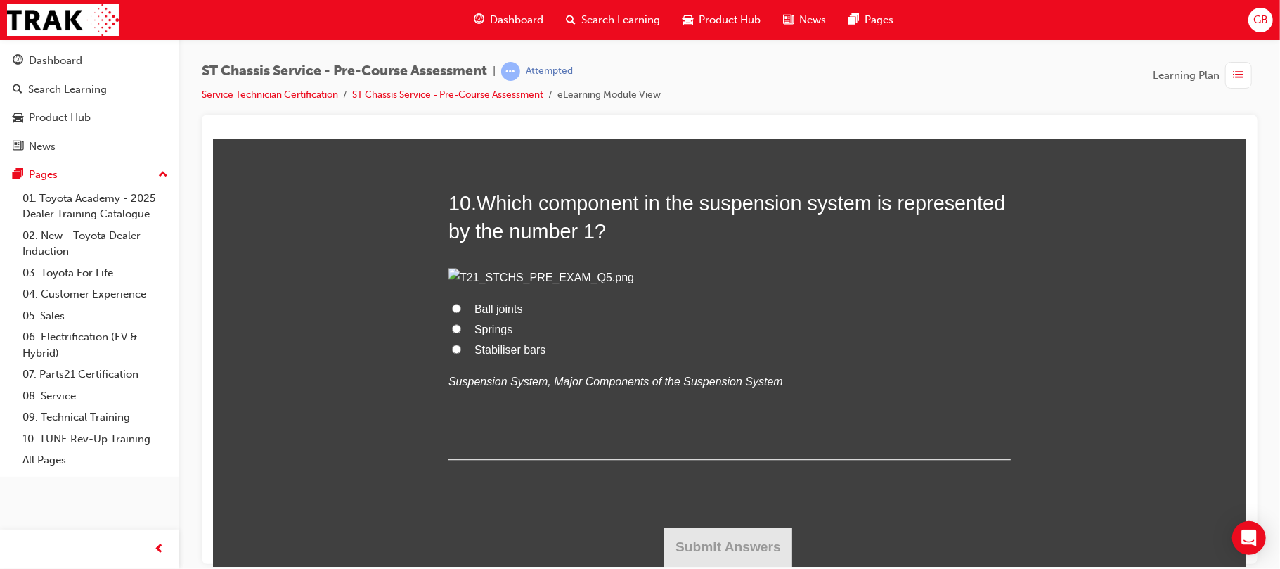
radio input "true"
click at [451, 14] on input "FALSE" at bounding box center [455, 9] width 9 height 9
radio input "true"
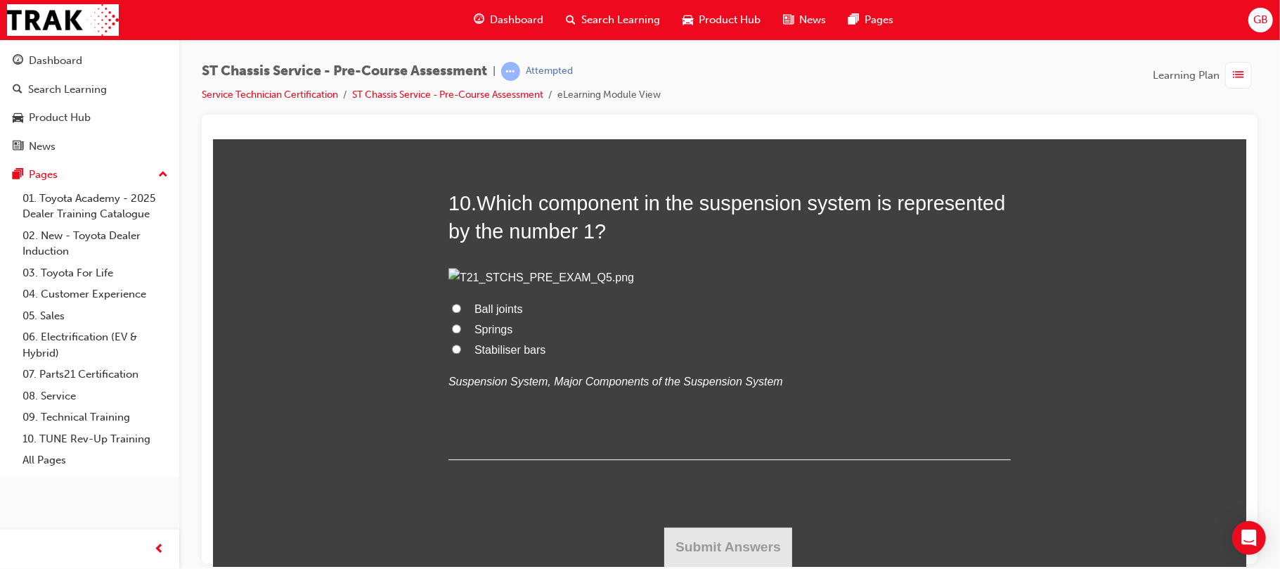
radio input "true"
click at [451, 14] on input "FALSE" at bounding box center [455, 9] width 9 height 9
radio input "true"
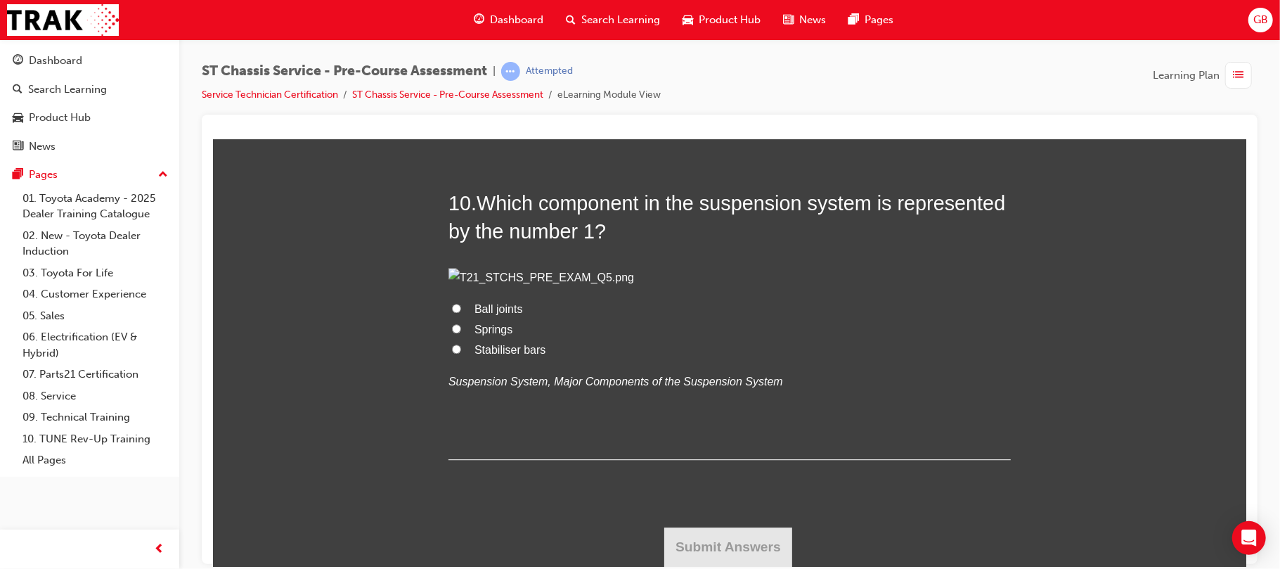
click at [450, 121] on div "9 . The suspension system connects the body of the vehicle to the main frame. T…" at bounding box center [729, 11] width 562 height 219
click at [456, 340] on label "Springs" at bounding box center [729, 329] width 562 height 20
click at [456, 333] on input "Springs" at bounding box center [455, 327] width 9 height 9
radio input "true"
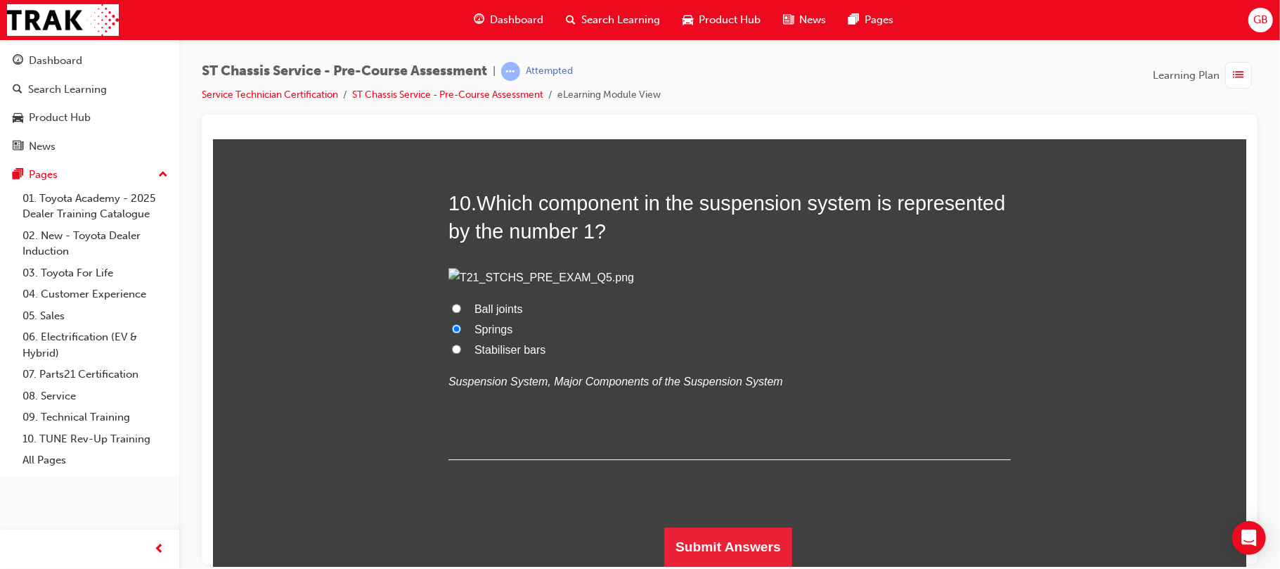
click at [706, 555] on button "Submit Answers" at bounding box center [728, 546] width 128 height 39
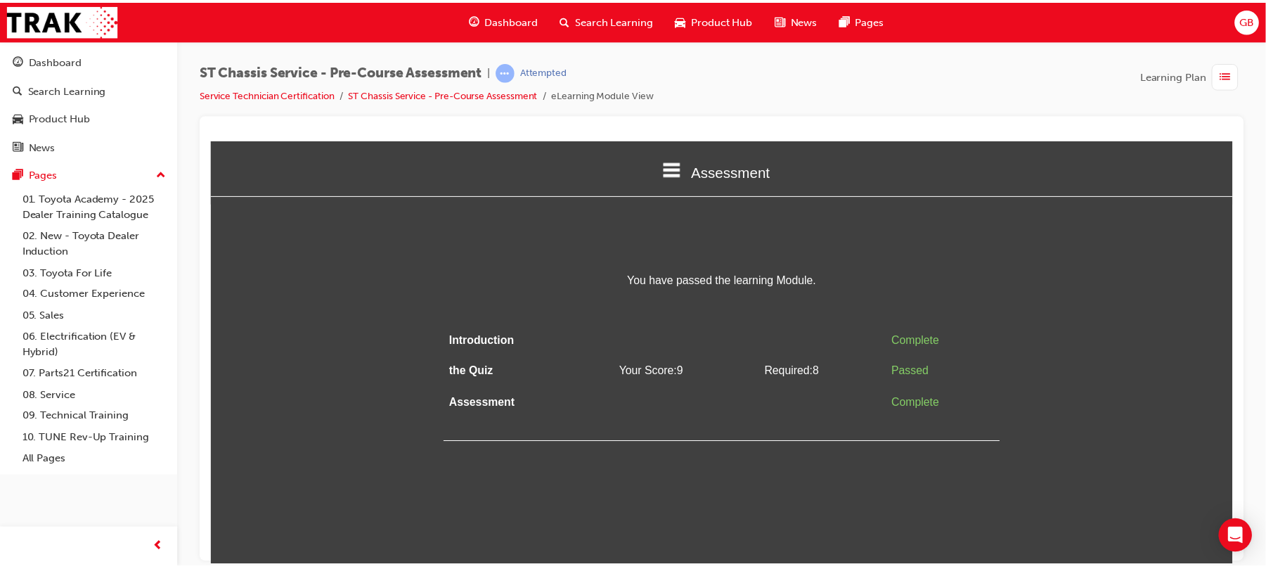
scroll to position [0, 0]
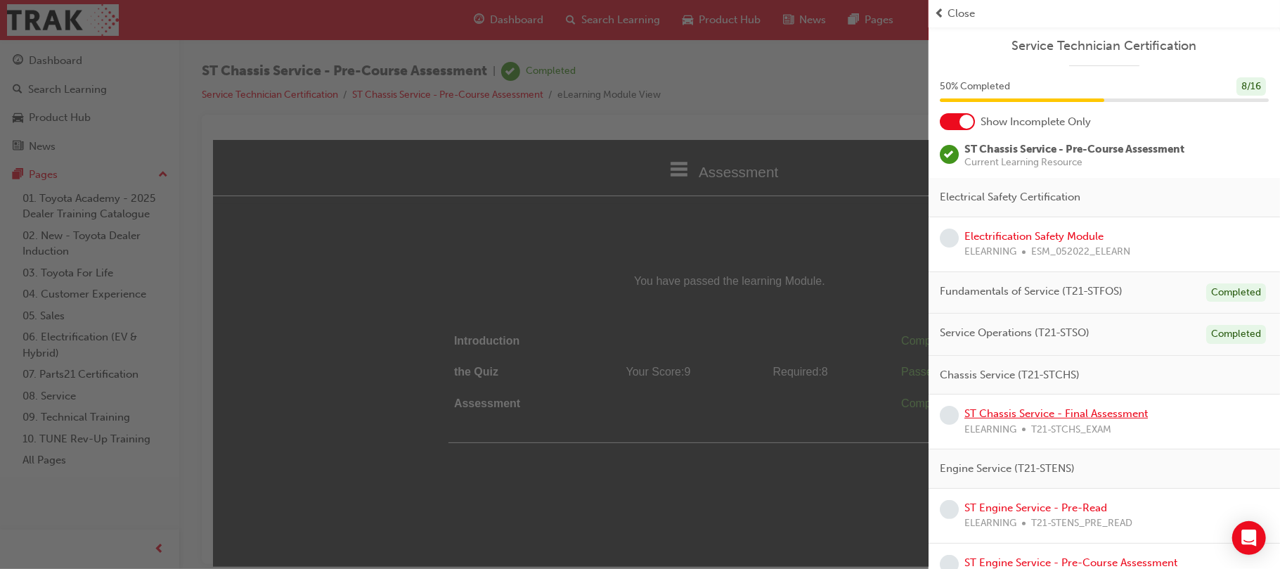
click at [1077, 412] on link "ST Chassis Service - Final Assessment" at bounding box center [1056, 413] width 183 height 13
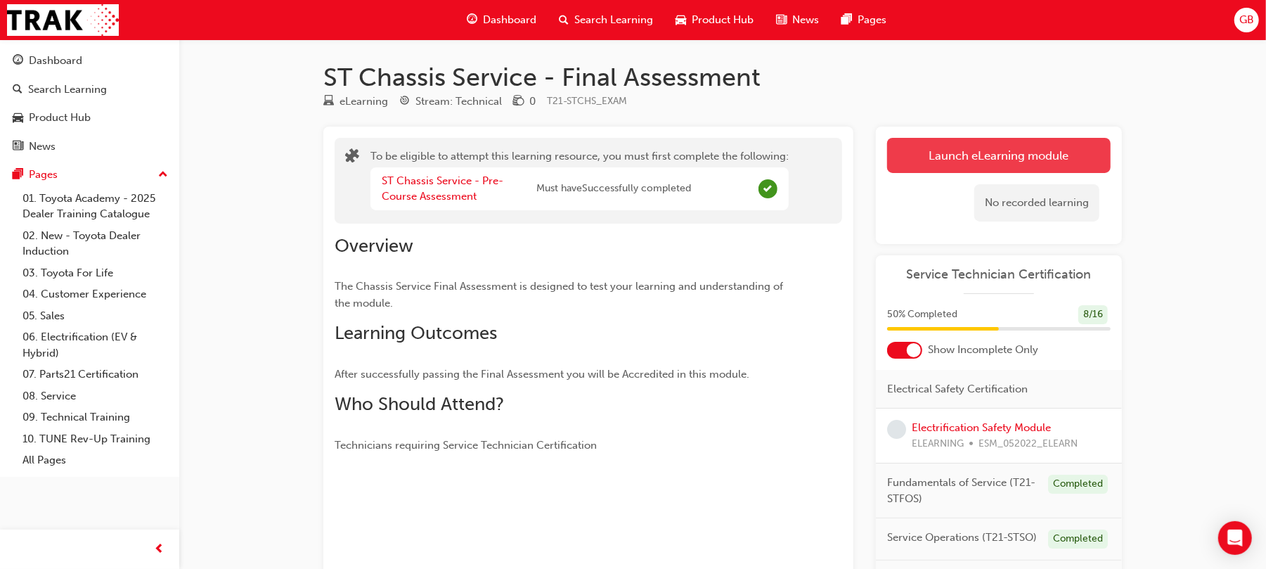
click at [913, 155] on button "Launch eLearning module" at bounding box center [999, 155] width 224 height 35
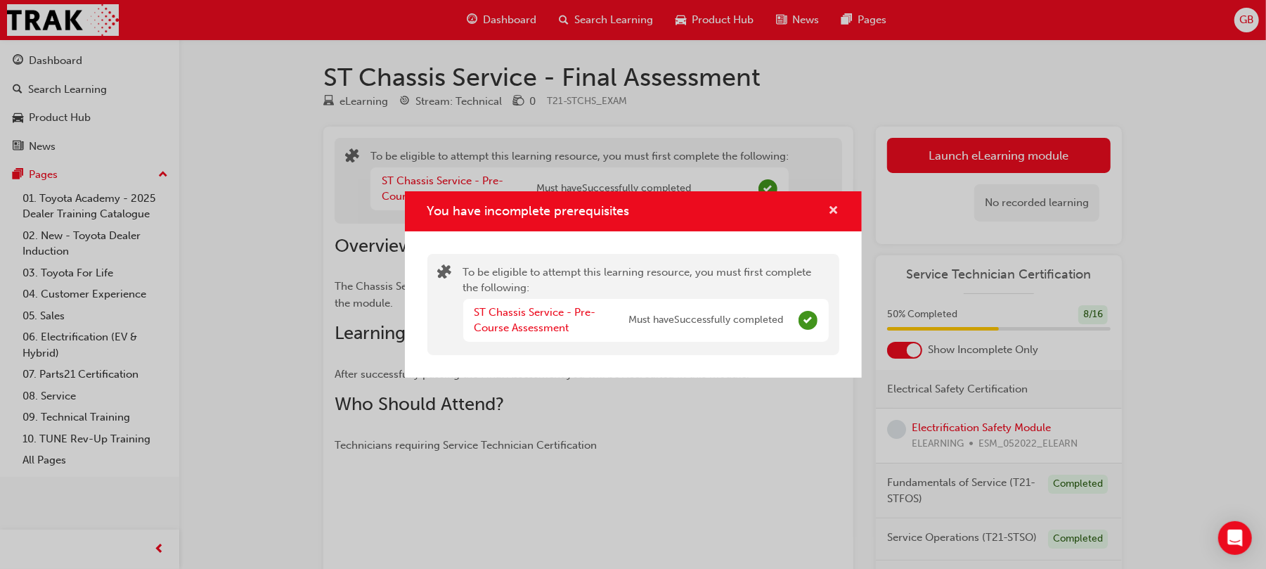
click at [831, 210] on span "cross-icon" at bounding box center [834, 211] width 11 height 13
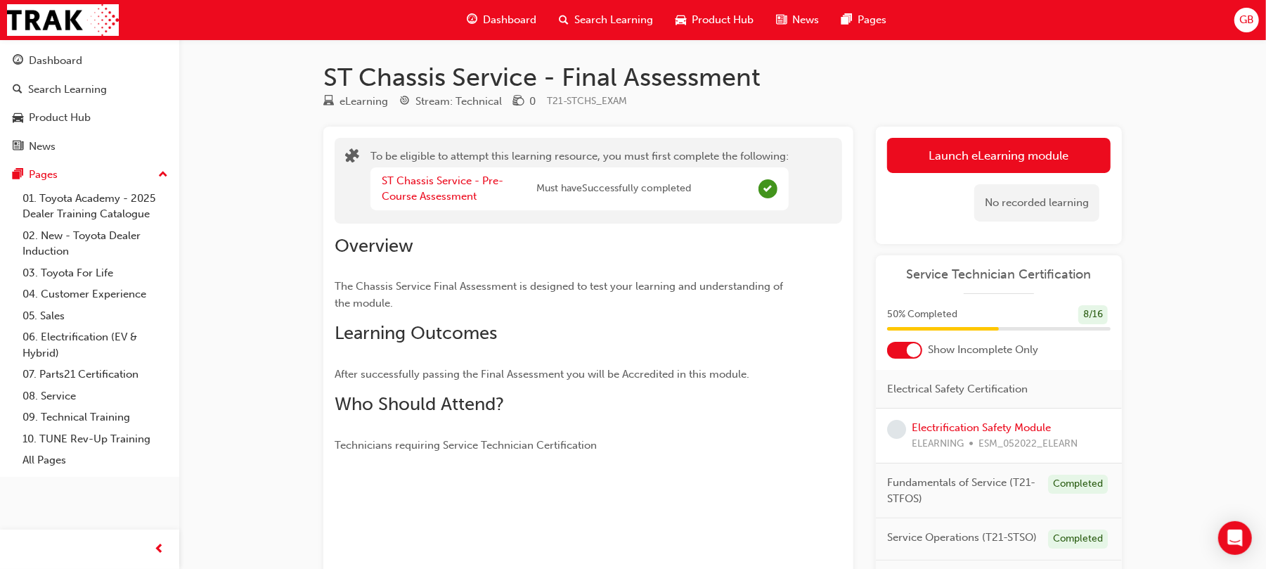
click at [922, 358] on div "Service Technician Certification 50 % Completed 8 / 16 Show Incomplete Only Ele…" at bounding box center [999, 453] width 246 height 396
click at [912, 347] on div at bounding box center [914, 350] width 14 height 14
click at [912, 347] on div at bounding box center [904, 350] width 35 height 17
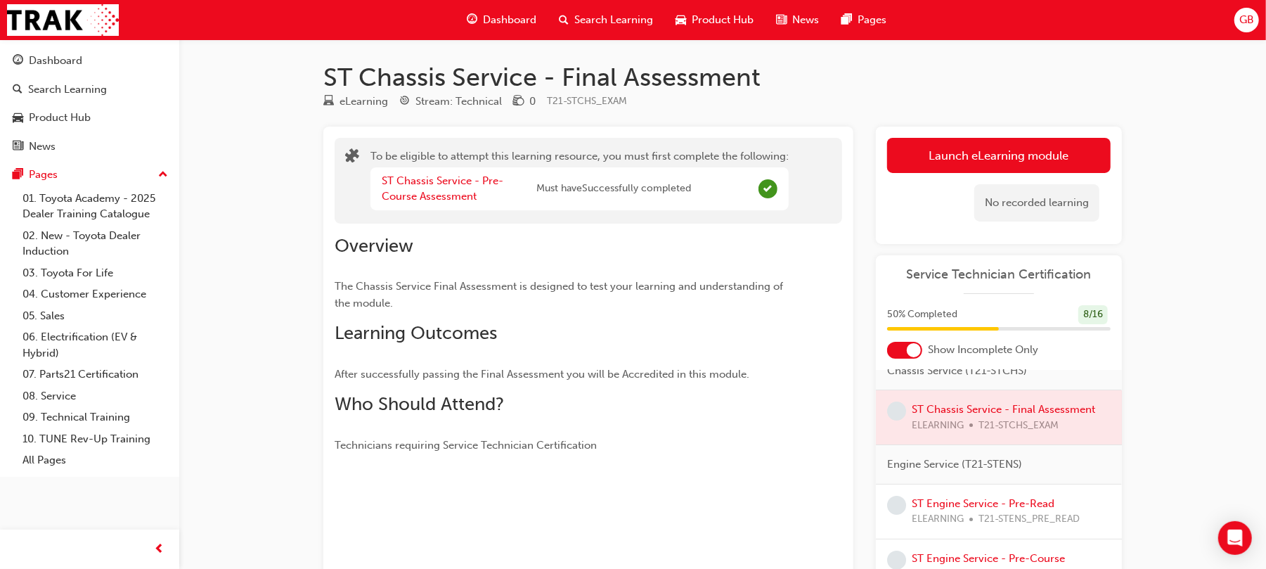
scroll to position [245, 0]
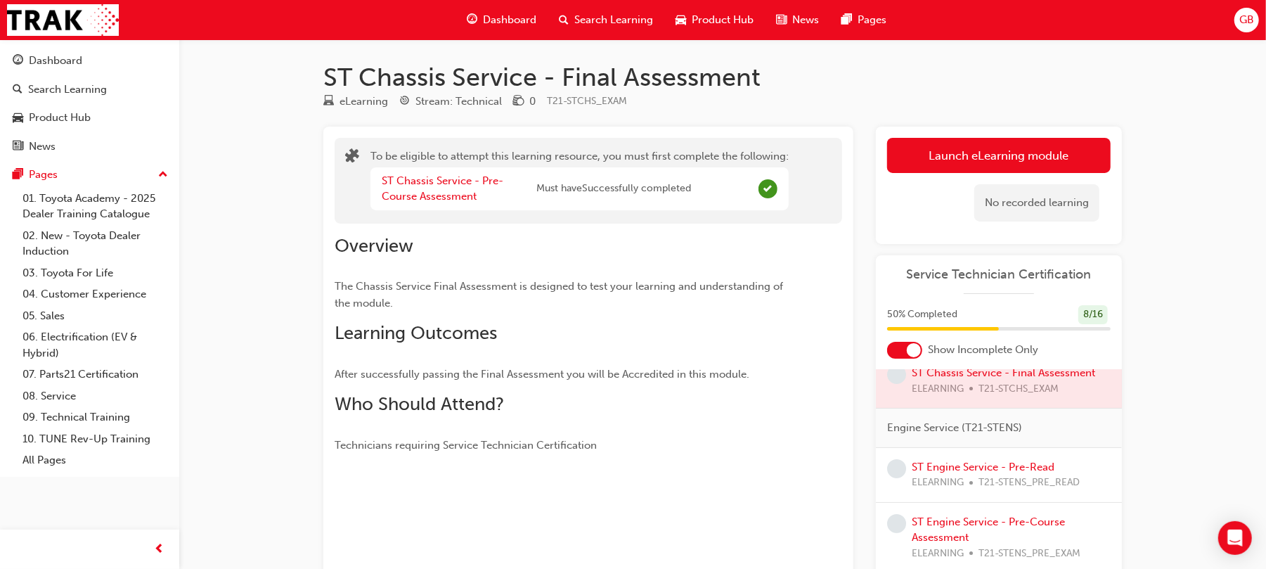
click at [1008, 387] on div at bounding box center [999, 381] width 246 height 54
click at [1042, 385] on div at bounding box center [999, 381] width 246 height 54
click at [962, 389] on div at bounding box center [999, 381] width 246 height 54
click at [898, 355] on div at bounding box center [904, 350] width 35 height 17
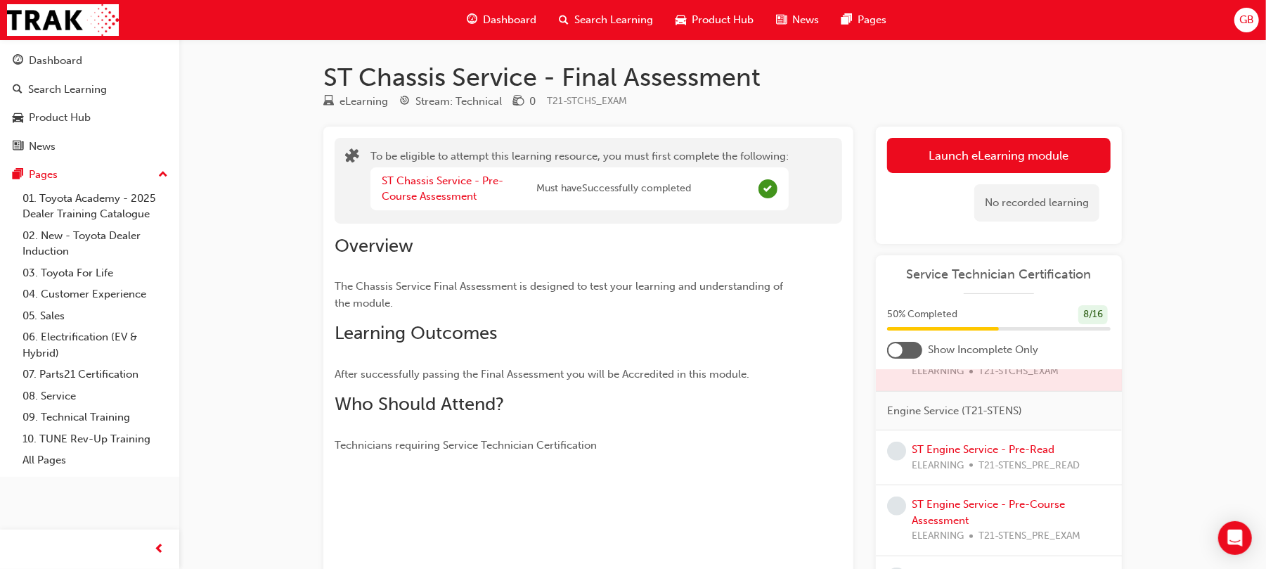
click at [898, 355] on div at bounding box center [896, 350] width 14 height 14
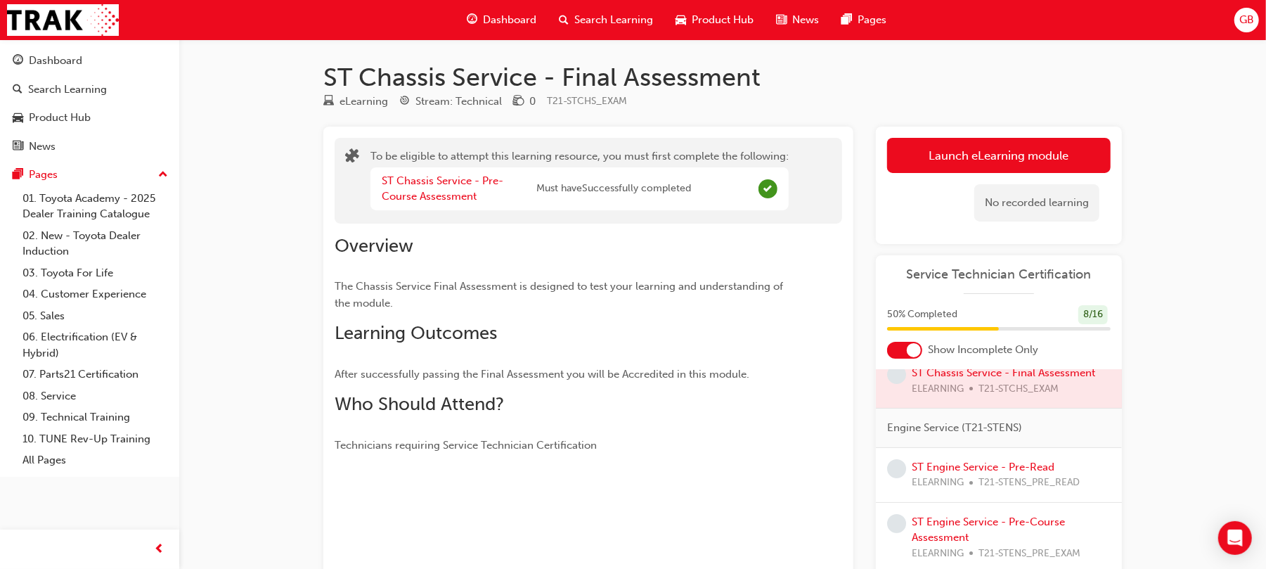
click at [932, 382] on div at bounding box center [999, 381] width 246 height 54
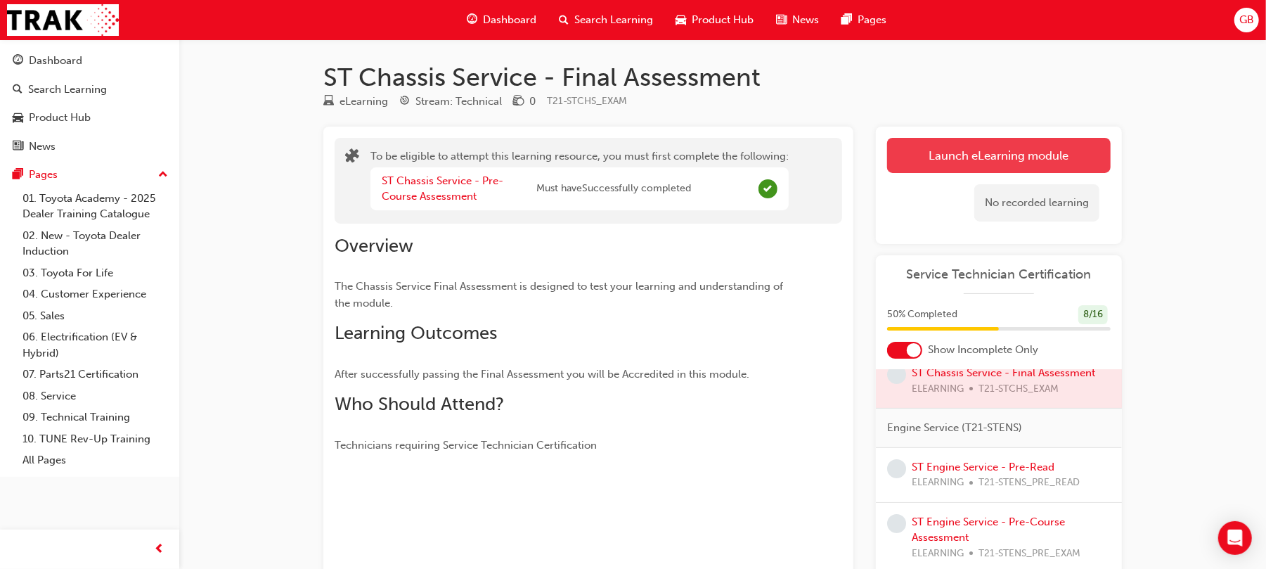
click at [946, 144] on button "Launch eLearning module" at bounding box center [999, 155] width 224 height 35
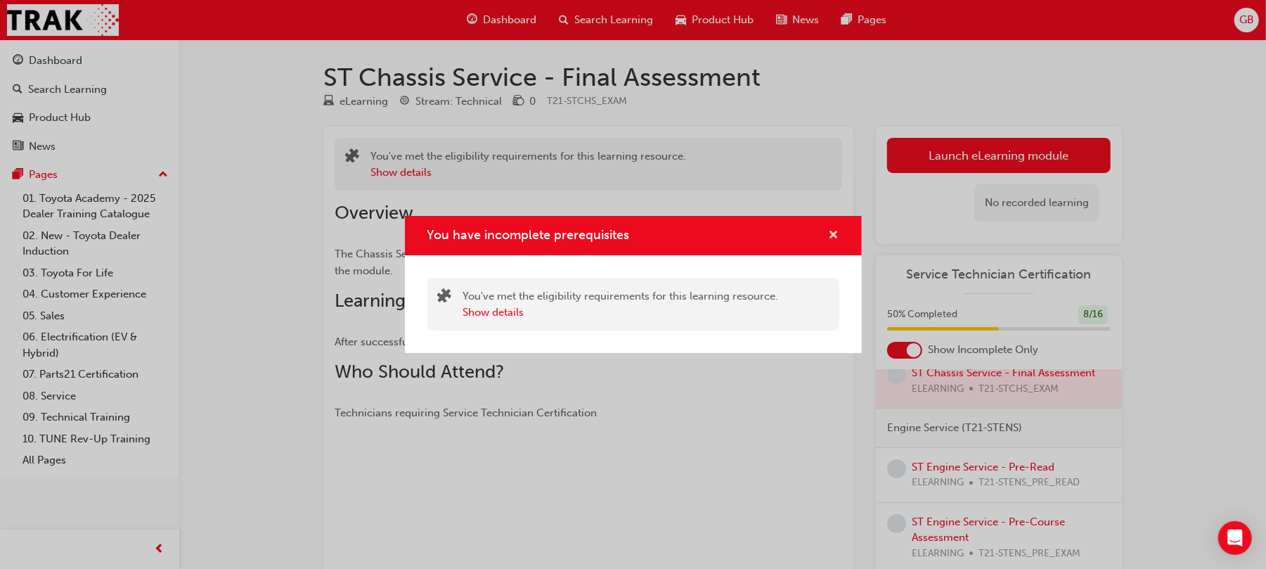
click at [831, 233] on span "cross-icon" at bounding box center [834, 236] width 11 height 13
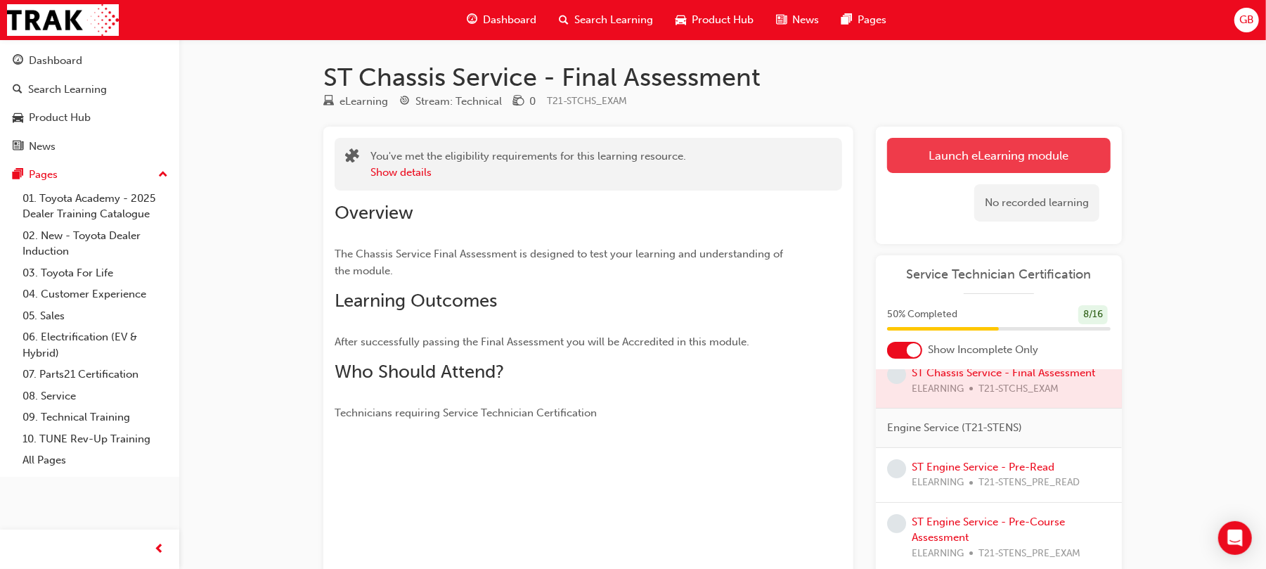
click at [995, 139] on button "Launch eLearning module" at bounding box center [999, 155] width 224 height 35
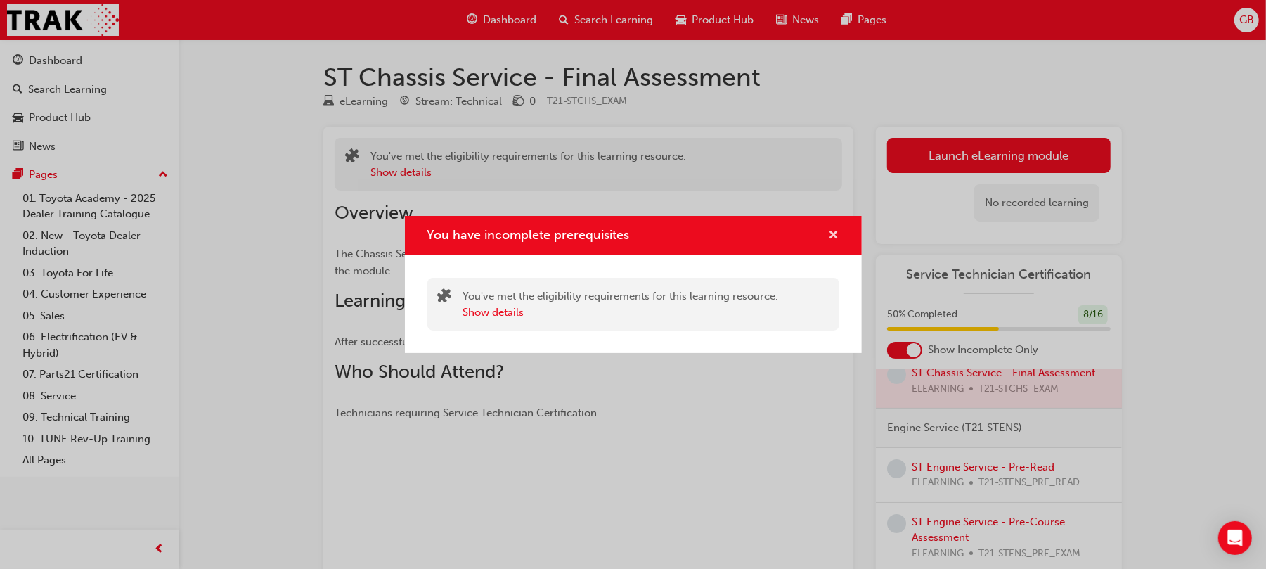
click at [829, 230] on span "cross-icon" at bounding box center [834, 236] width 11 height 13
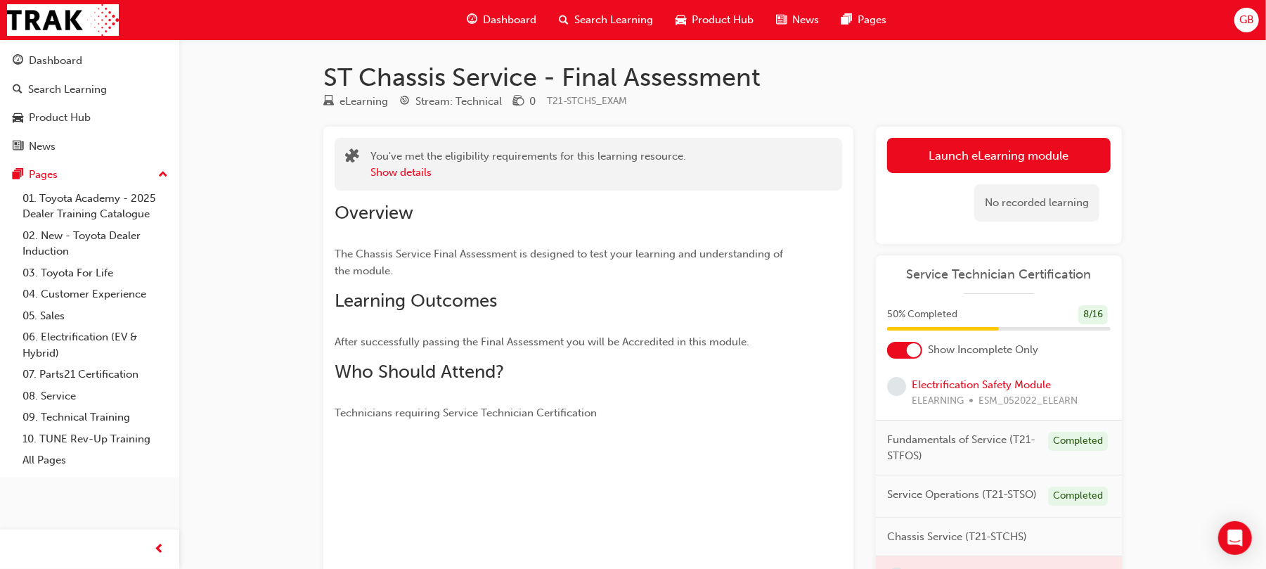
scroll to position [0, 0]
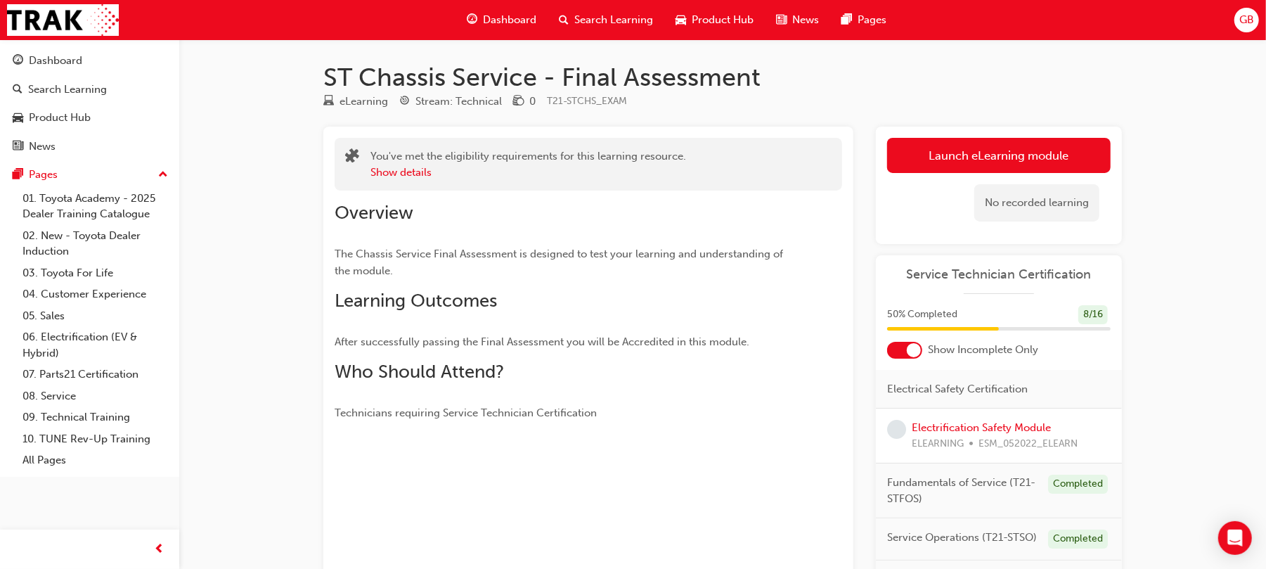
click at [910, 342] on div at bounding box center [904, 350] width 35 height 17
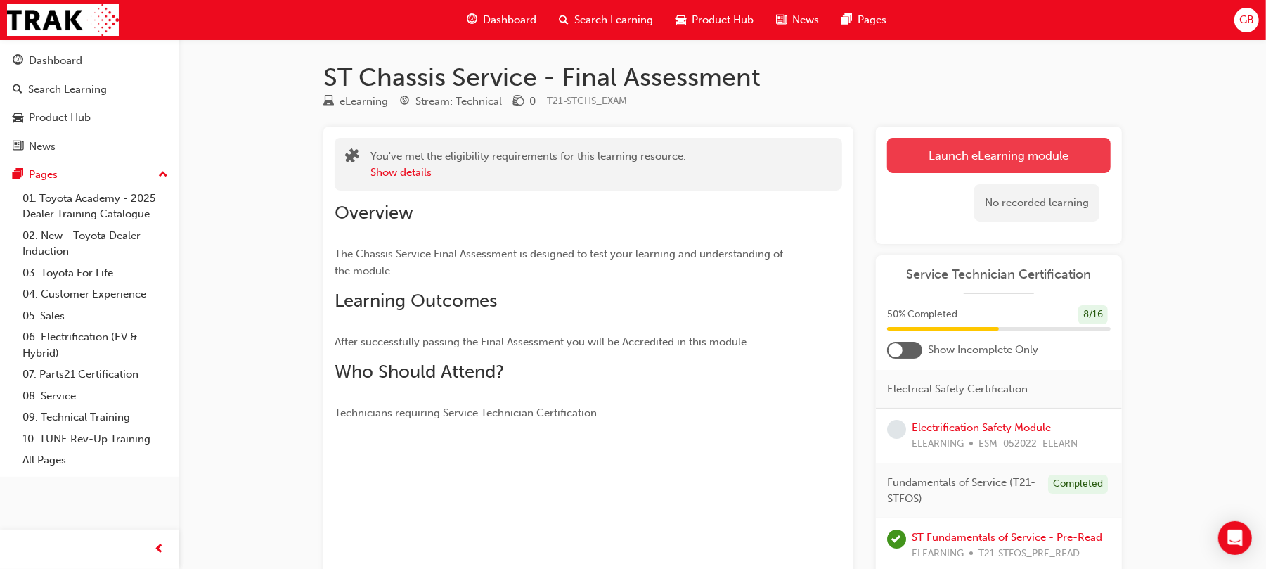
click at [948, 144] on button "Launch eLearning module" at bounding box center [999, 155] width 224 height 35
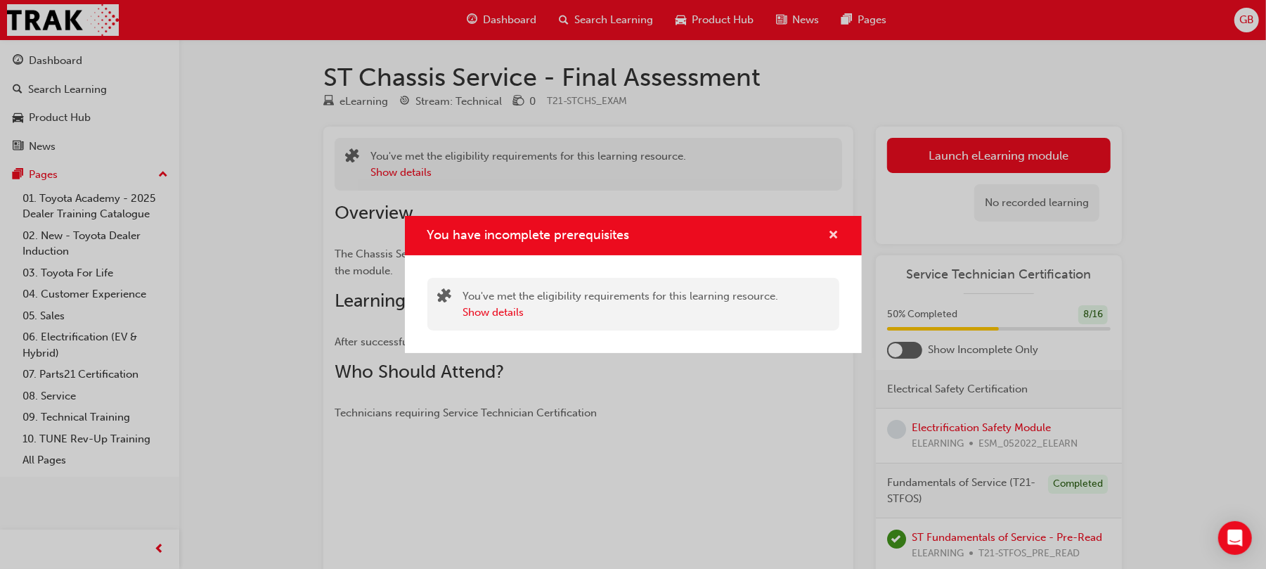
click at [834, 233] on span "cross-icon" at bounding box center [834, 236] width 11 height 13
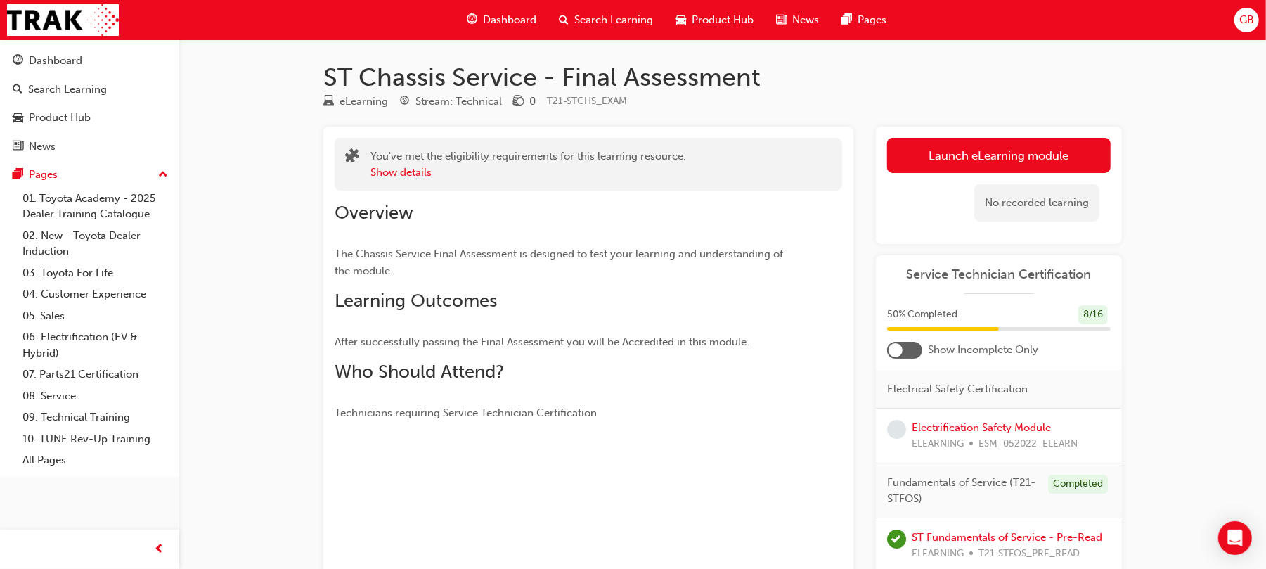
click at [912, 342] on div at bounding box center [904, 350] width 35 height 17
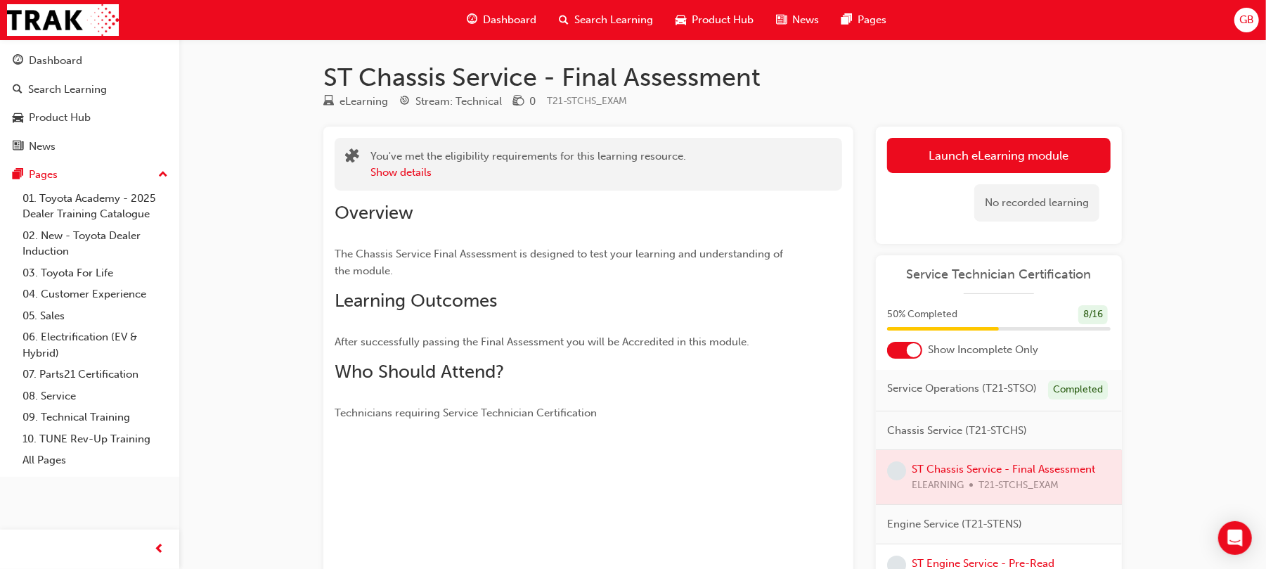
scroll to position [157, 0]
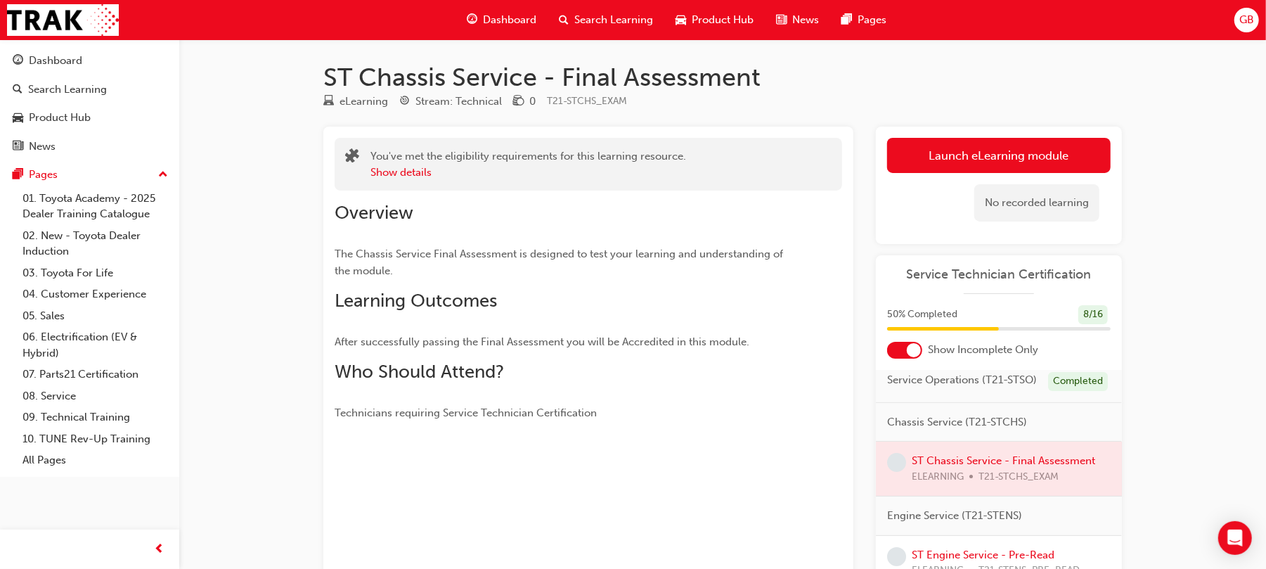
click at [925, 479] on div at bounding box center [999, 468] width 246 height 54
click at [937, 470] on div at bounding box center [999, 468] width 246 height 54
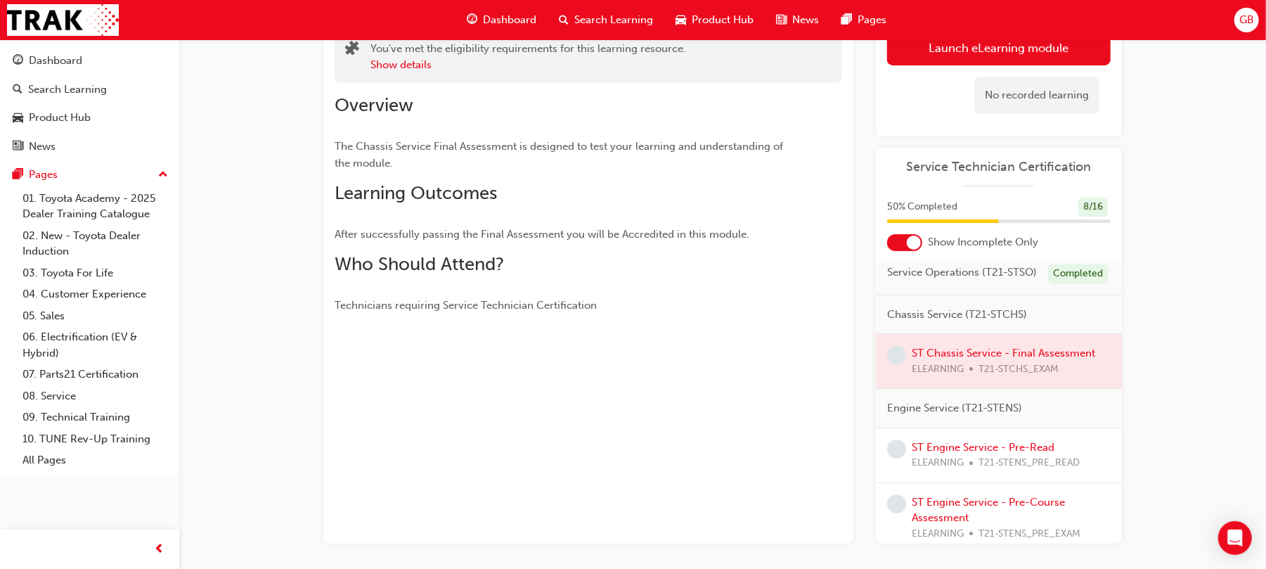
scroll to position [129, 0]
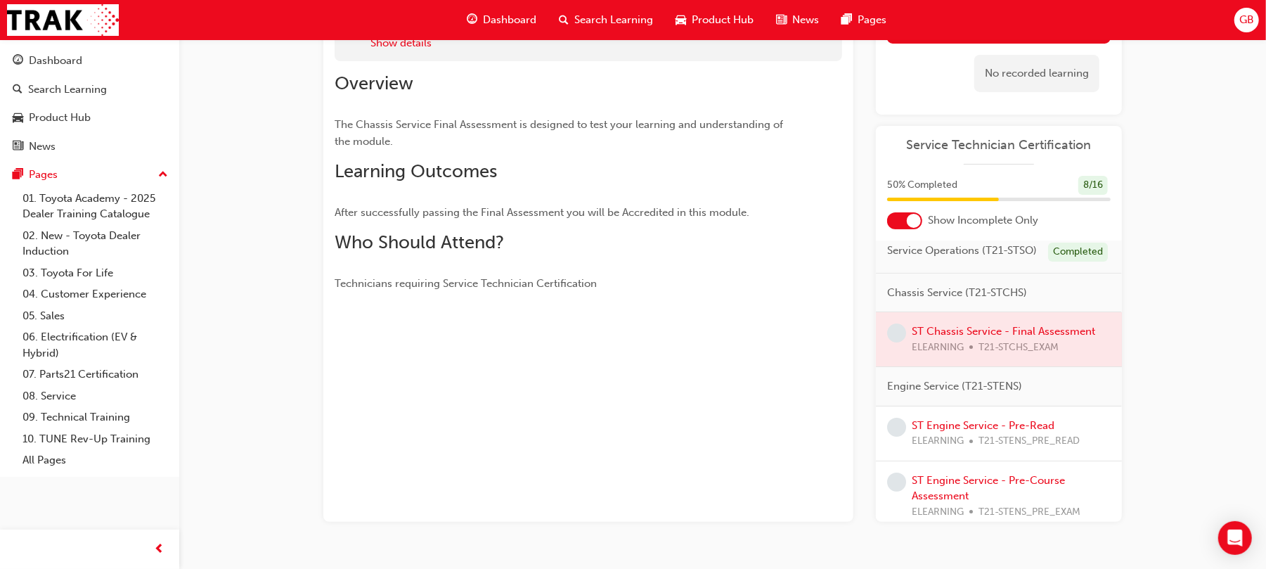
click at [1048, 344] on div at bounding box center [999, 339] width 246 height 54
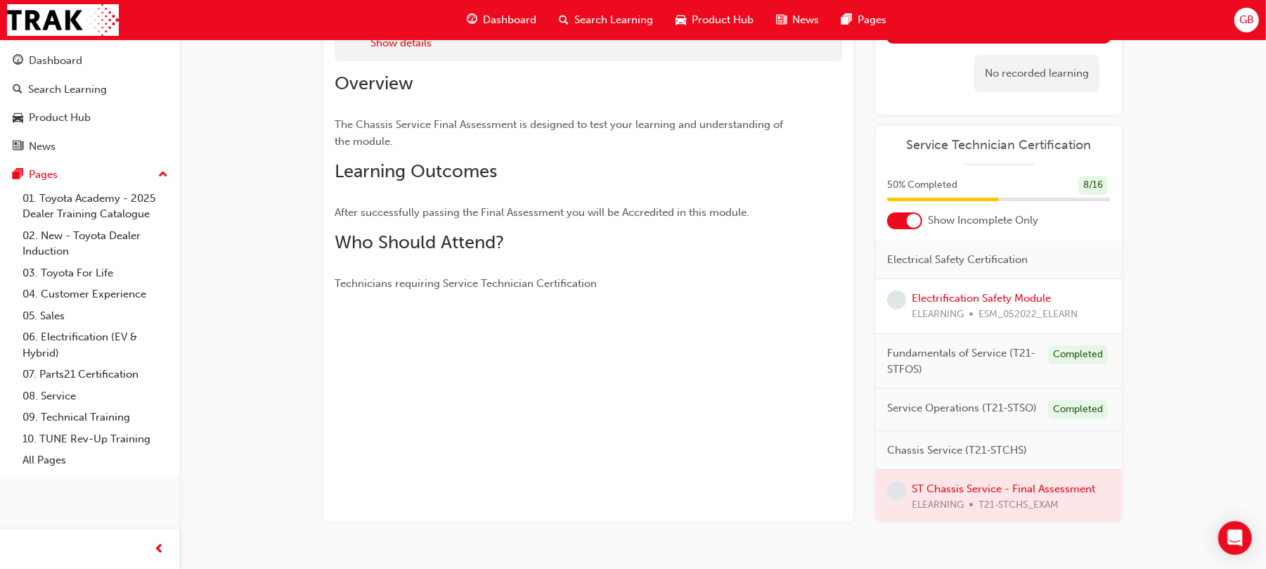
click at [905, 226] on div at bounding box center [904, 220] width 35 height 17
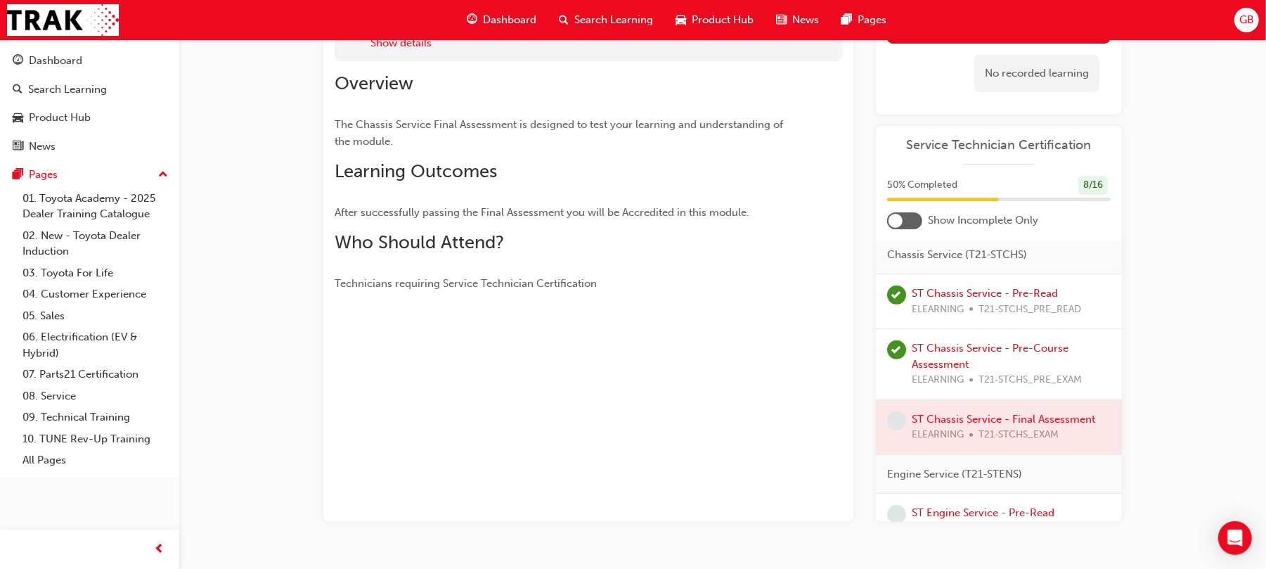
scroll to position [583, 0]
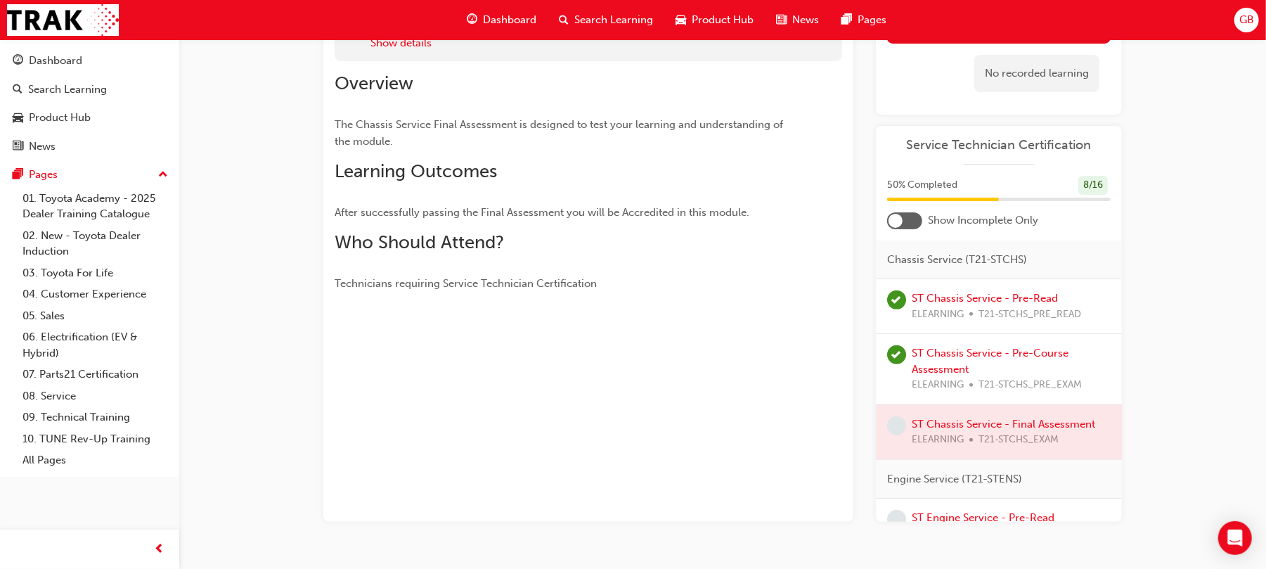
click at [1002, 451] on div at bounding box center [999, 432] width 246 height 54
click at [540, 406] on div "You've met the eligibility requirements for this learning resource. Show detail…" at bounding box center [588, 259] width 530 height 524
drag, startPoint x: 642, startPoint y: 418, endPoint x: 619, endPoint y: 442, distance: 33.3
click at [619, 442] on div "You've met the eligibility requirements for this learning resource. Show detail…" at bounding box center [588, 259] width 530 height 524
click at [56, 72] on link "Dashboard" at bounding box center [90, 61] width 168 height 26
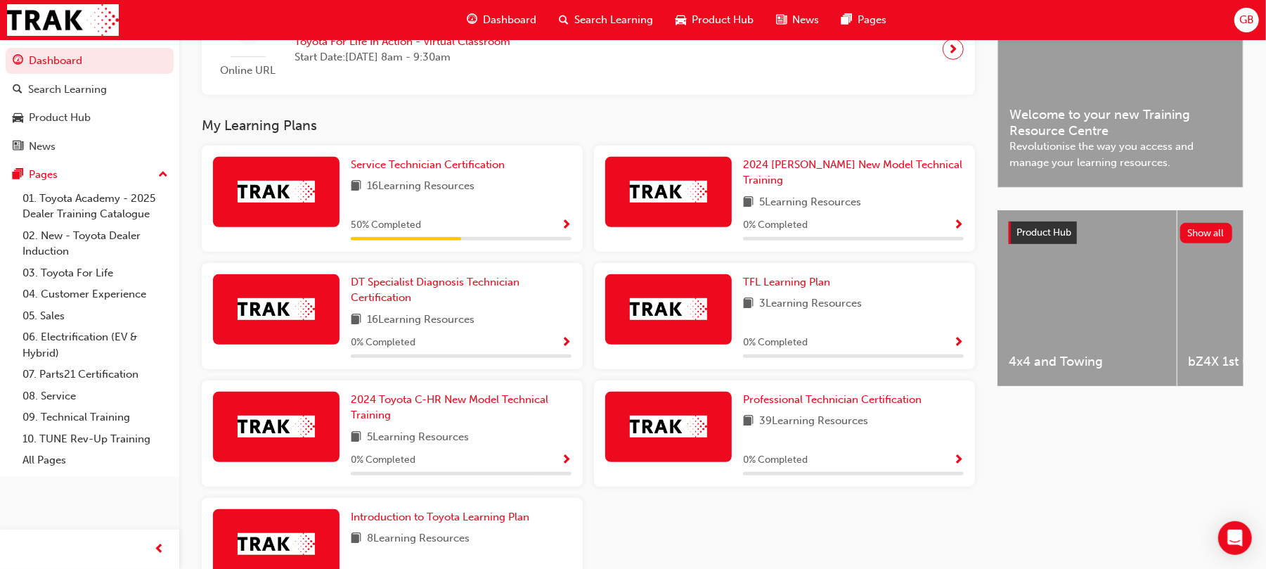
scroll to position [392, 0]
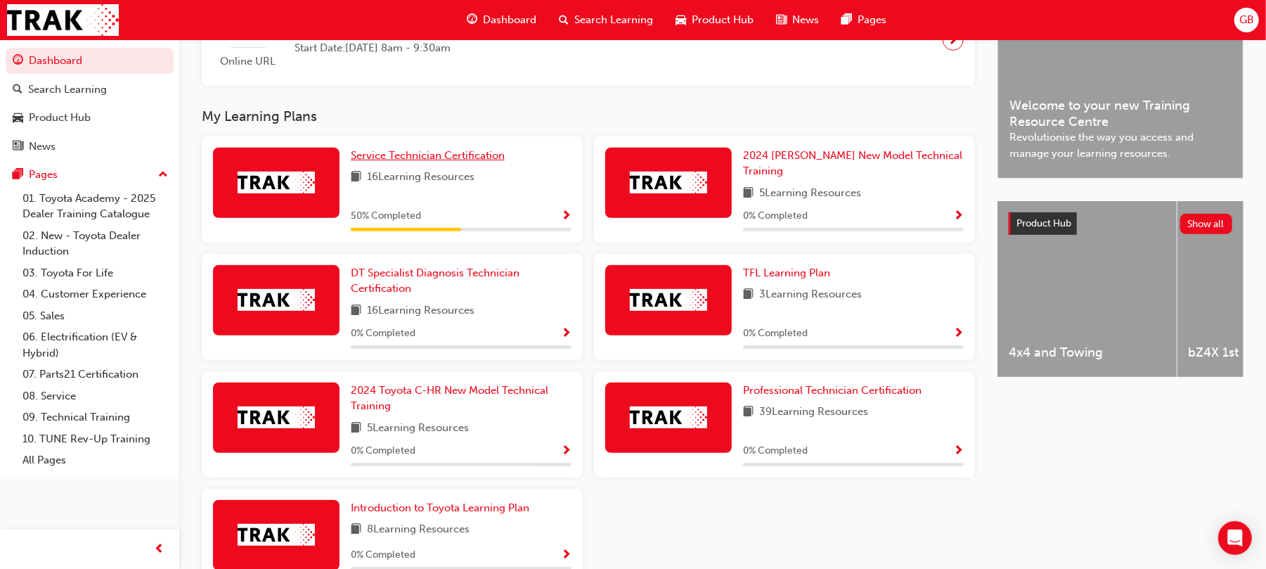
click at [403, 162] on span "Service Technician Certification" at bounding box center [428, 155] width 154 height 13
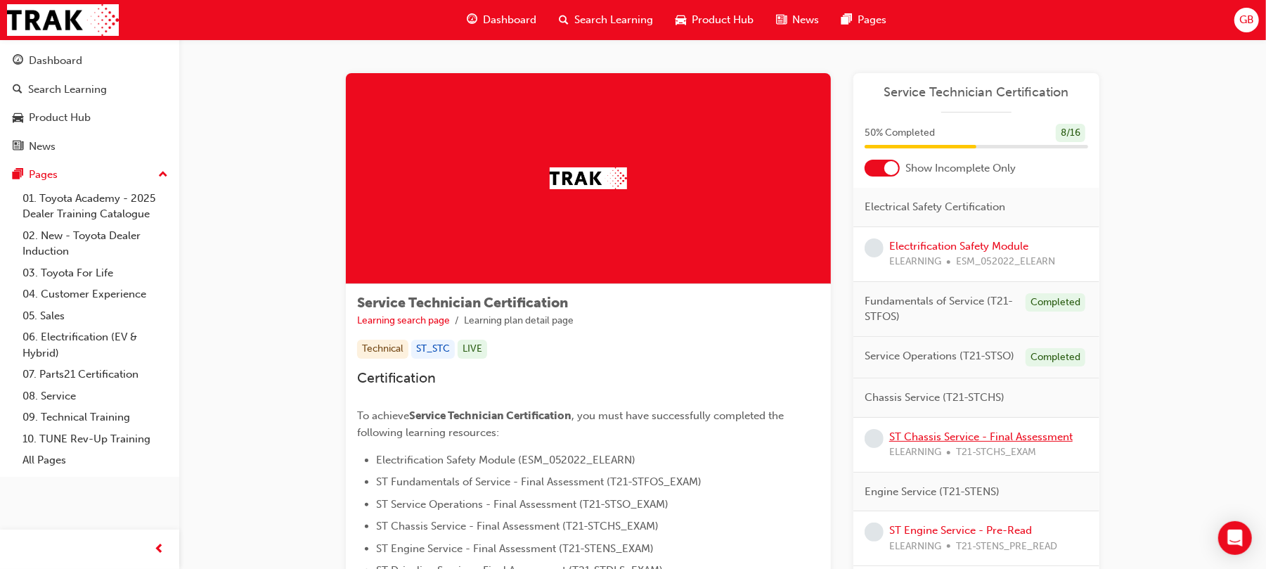
click at [956, 437] on link "ST Chassis Service - Final Assessment" at bounding box center [980, 436] width 183 height 13
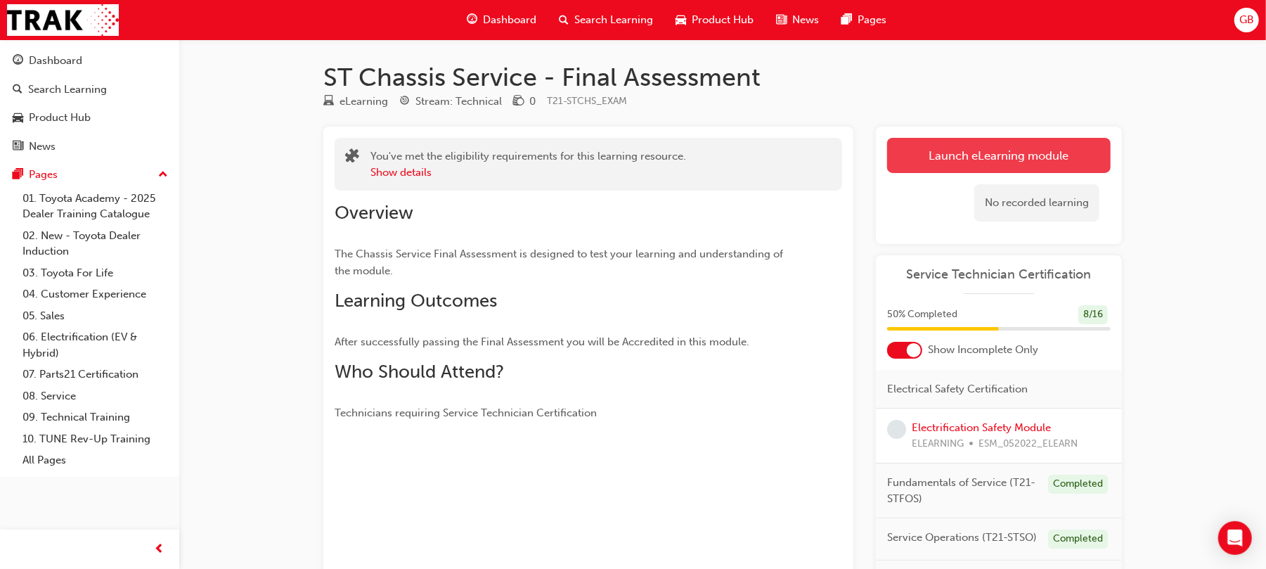
click at [960, 158] on link "Launch eLearning module" at bounding box center [999, 155] width 224 height 35
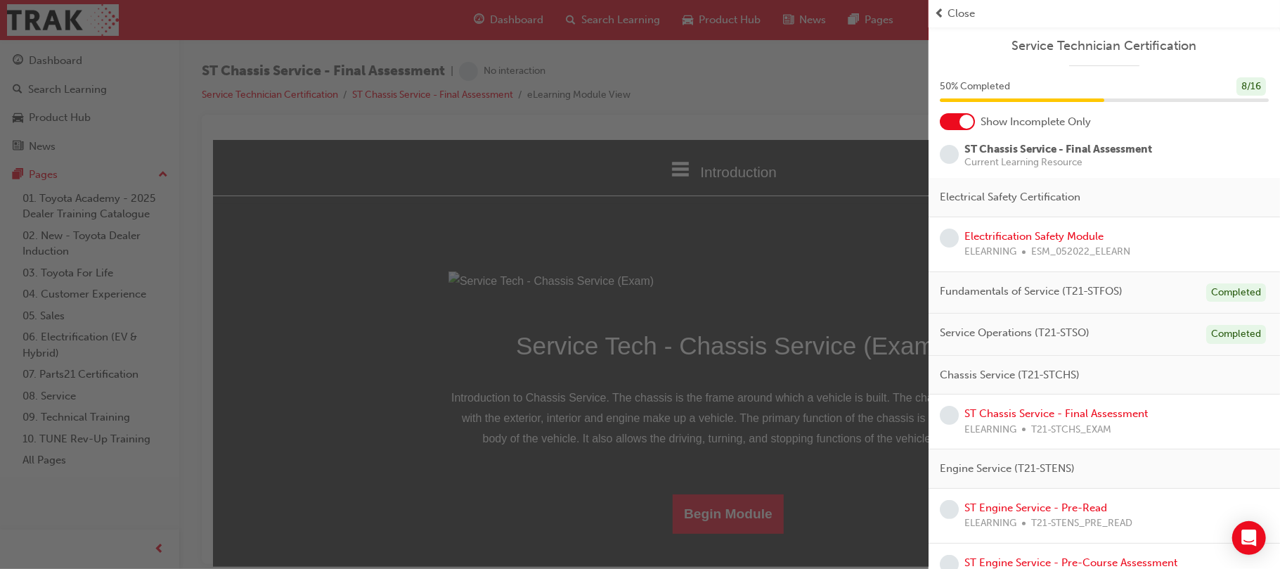
click at [771, 242] on div "button" at bounding box center [464, 284] width 929 height 569
click at [839, 215] on div "button" at bounding box center [464, 284] width 929 height 569
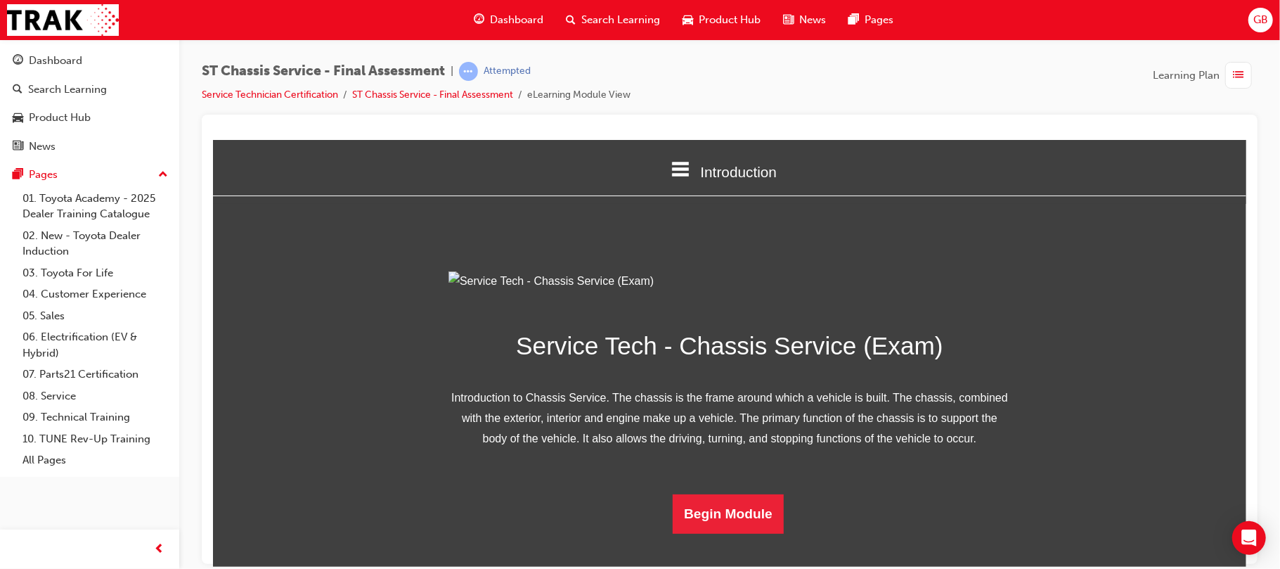
click at [992, 222] on div "Introduction Introduction the Quiz Assessment Service Tech - Chassis Service (E…" at bounding box center [728, 336] width 1033 height 394
click at [709, 533] on button "Begin Module" at bounding box center [727, 513] width 111 height 39
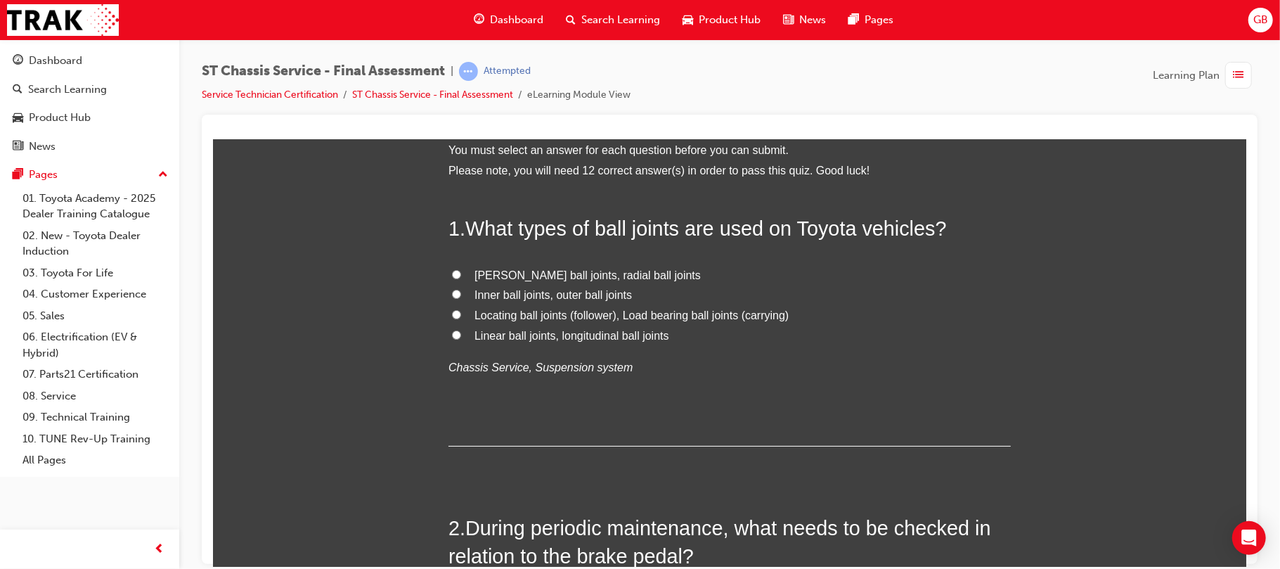
scroll to position [112, 0]
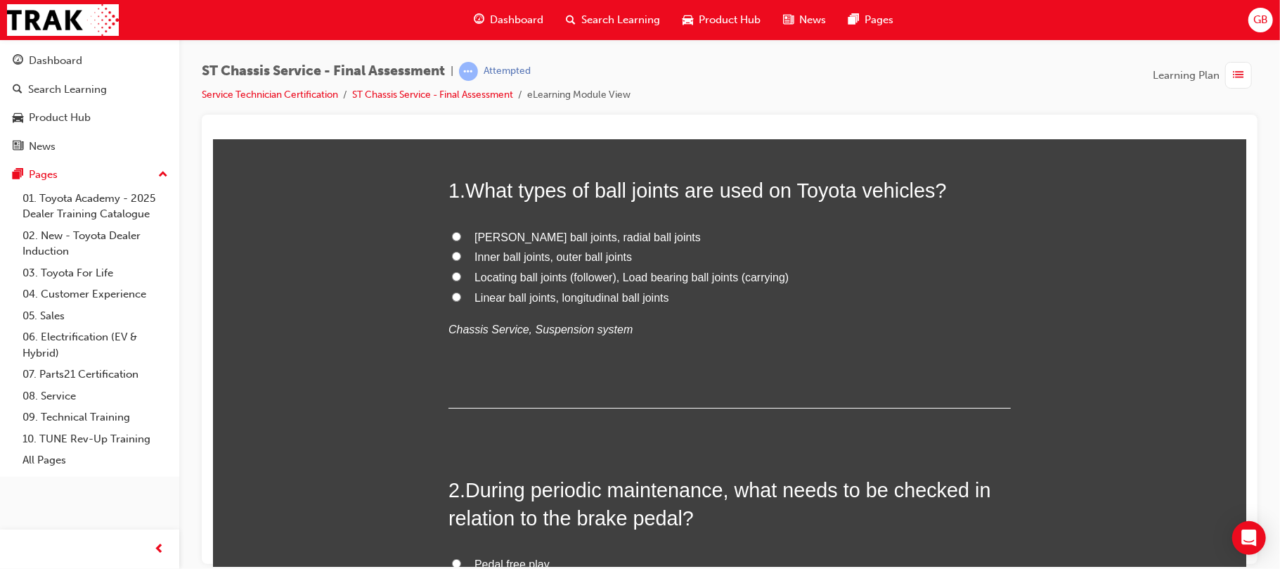
click at [451, 276] on input "Locating ball joints (follower), Load bearing ball joints (carrying)" at bounding box center [455, 275] width 9 height 9
radio input "true"
click at [451, 292] on input "Linear ball joints, longitudinal ball joints" at bounding box center [455, 296] width 9 height 9
radio input "true"
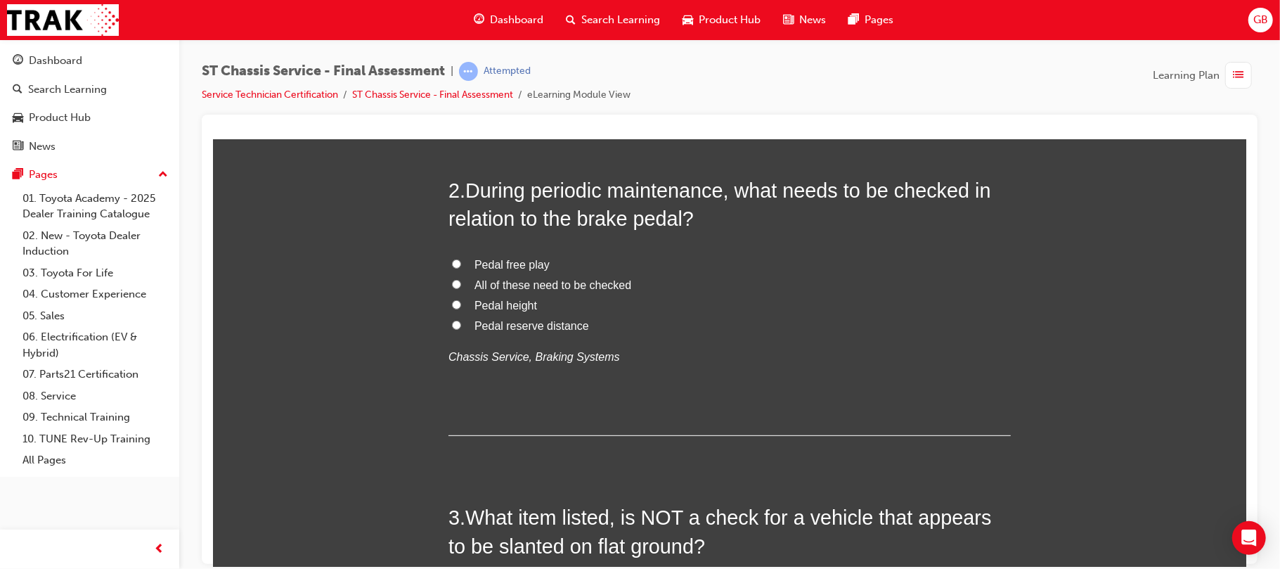
scroll to position [375, 0]
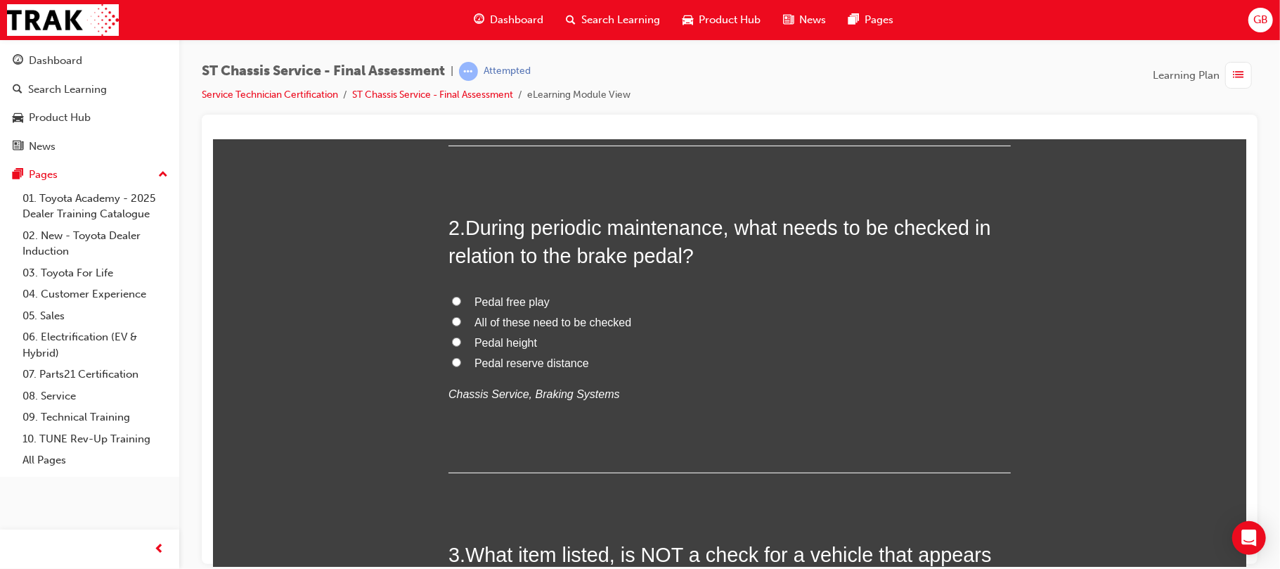
click at [451, 342] on input "Pedal height" at bounding box center [455, 341] width 9 height 9
radio input "true"
click at [451, 316] on input "All of these need to be checked" at bounding box center [455, 320] width 9 height 9
radio input "true"
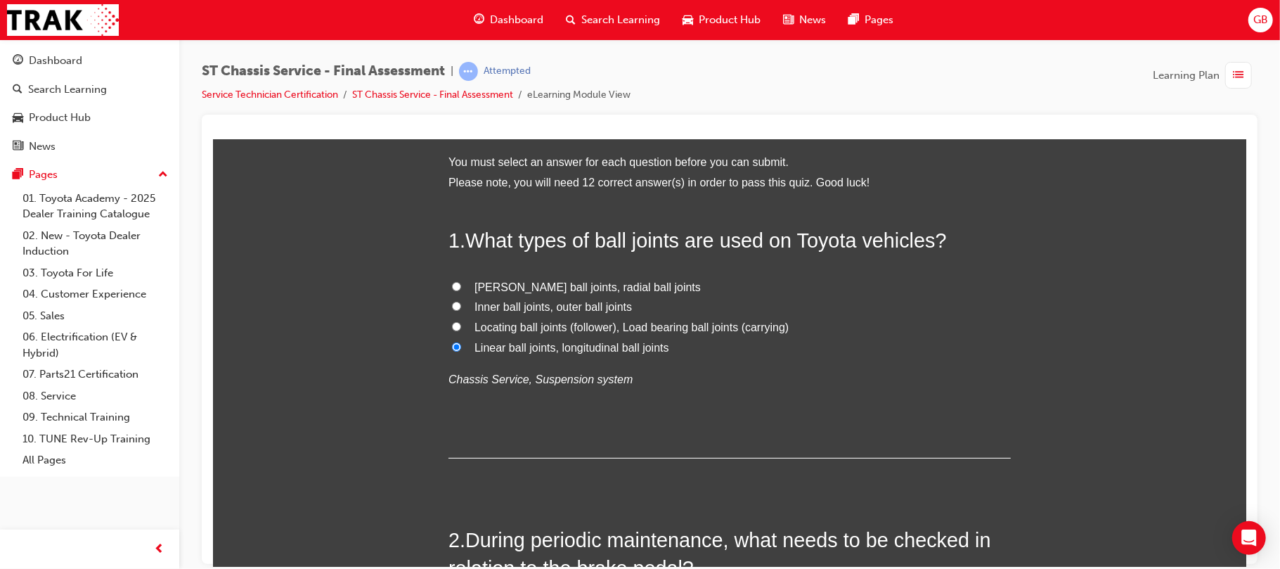
scroll to position [100, 0]
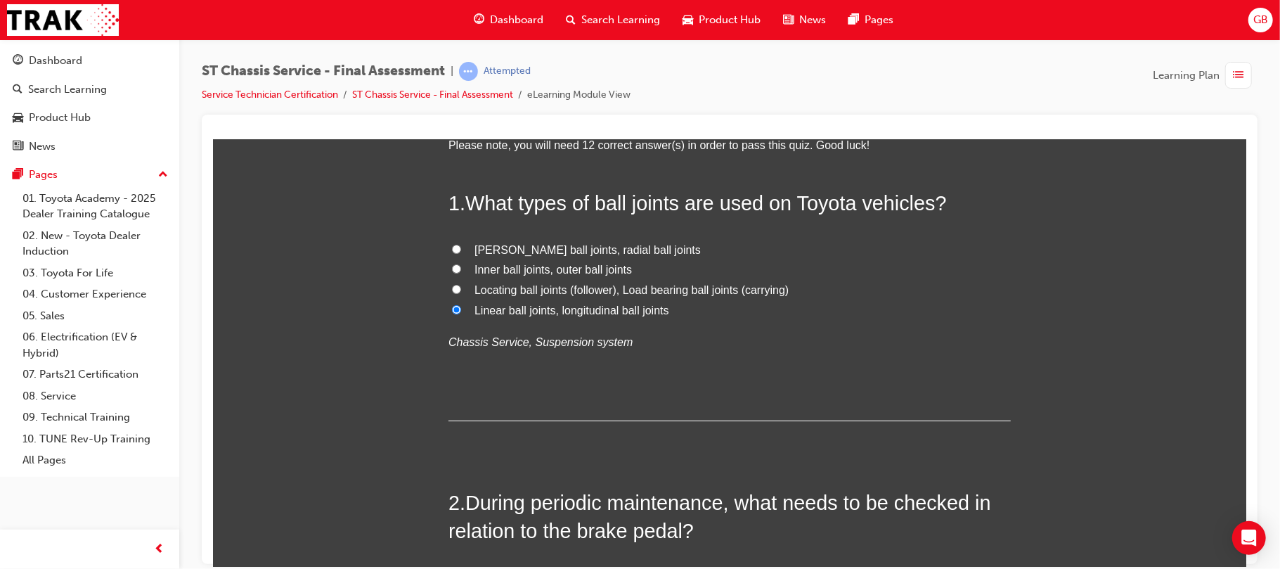
click at [451, 285] on input "Locating ball joints (follower), Load bearing ball joints (carrying)" at bounding box center [455, 288] width 9 height 9
radio input "true"
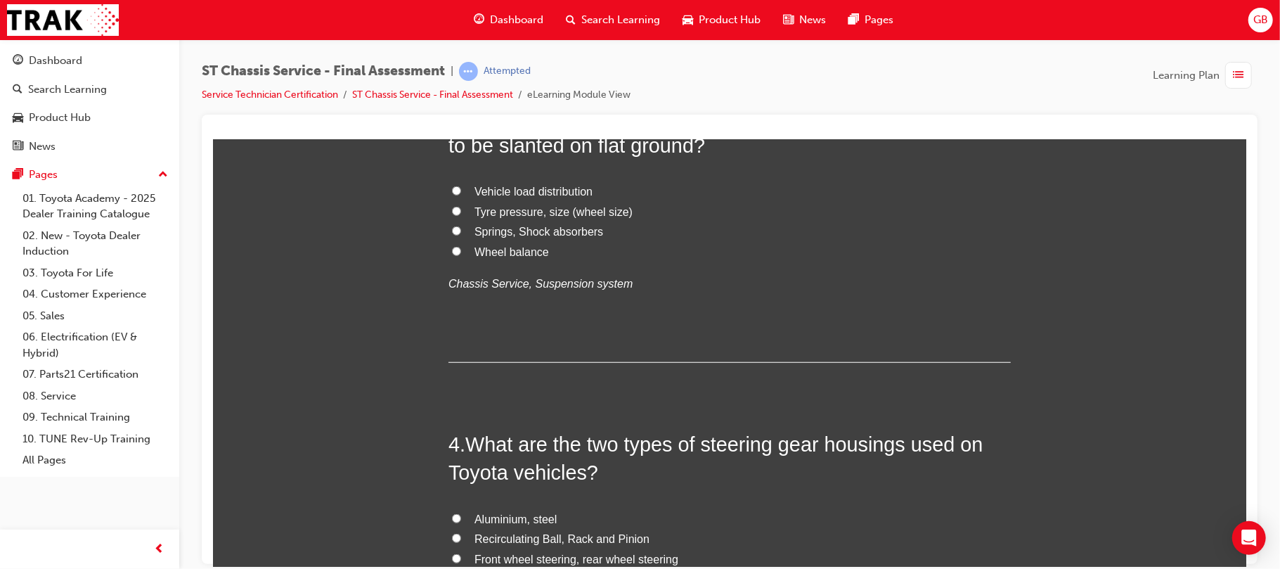
scroll to position [850, 0]
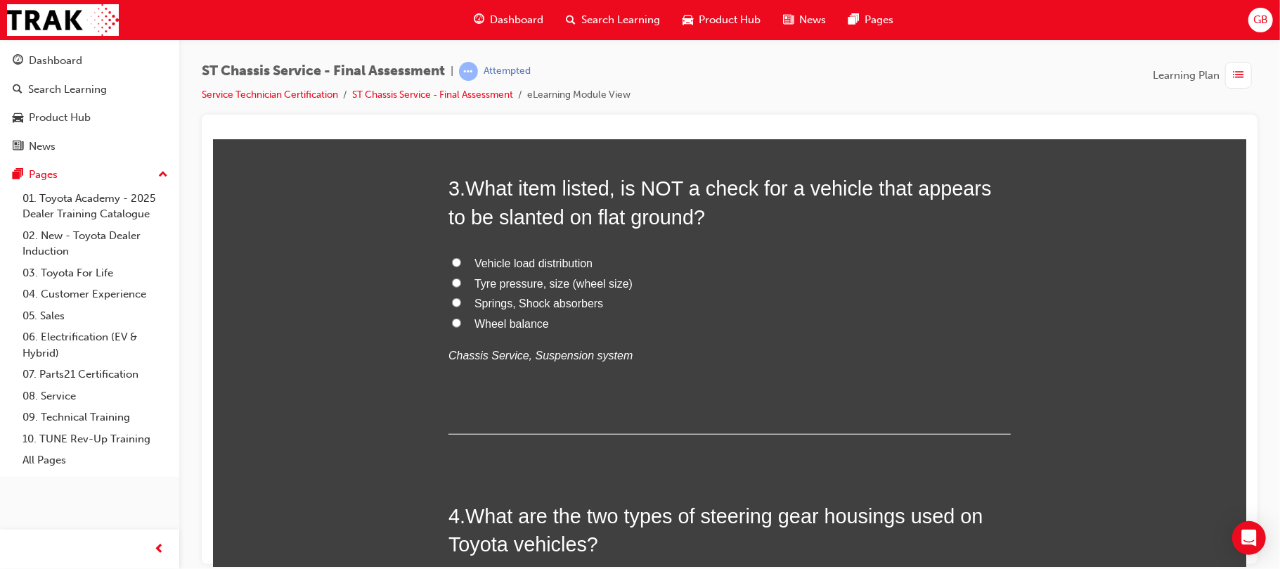
scroll to position [737, 0]
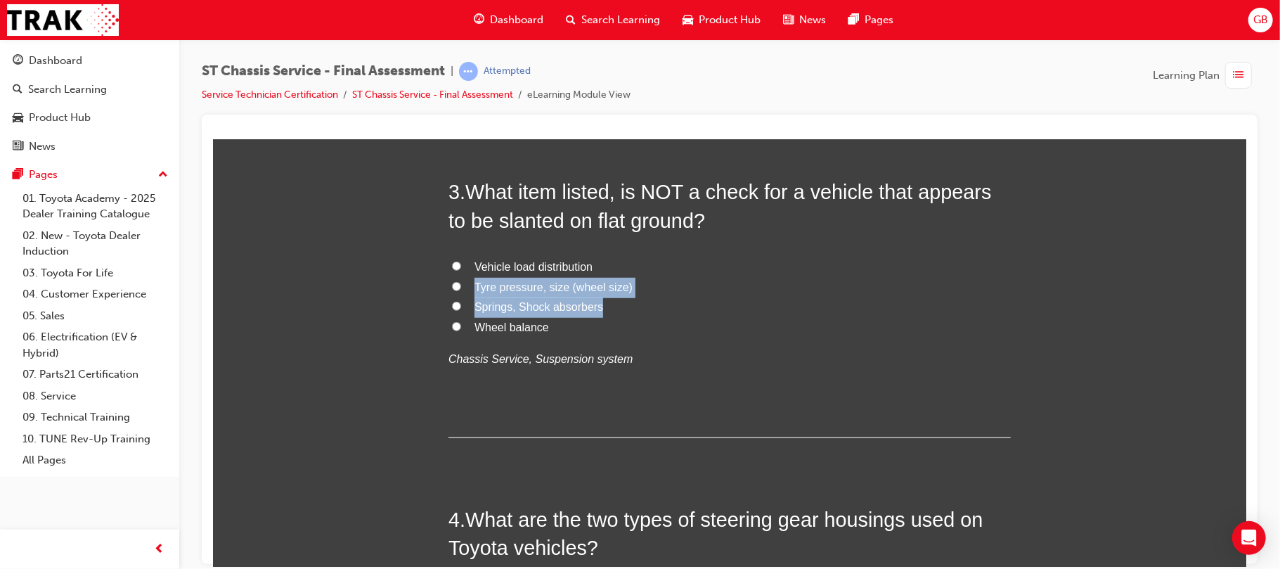
drag, startPoint x: 425, startPoint y: 318, endPoint x: 418, endPoint y: 287, distance: 32.4
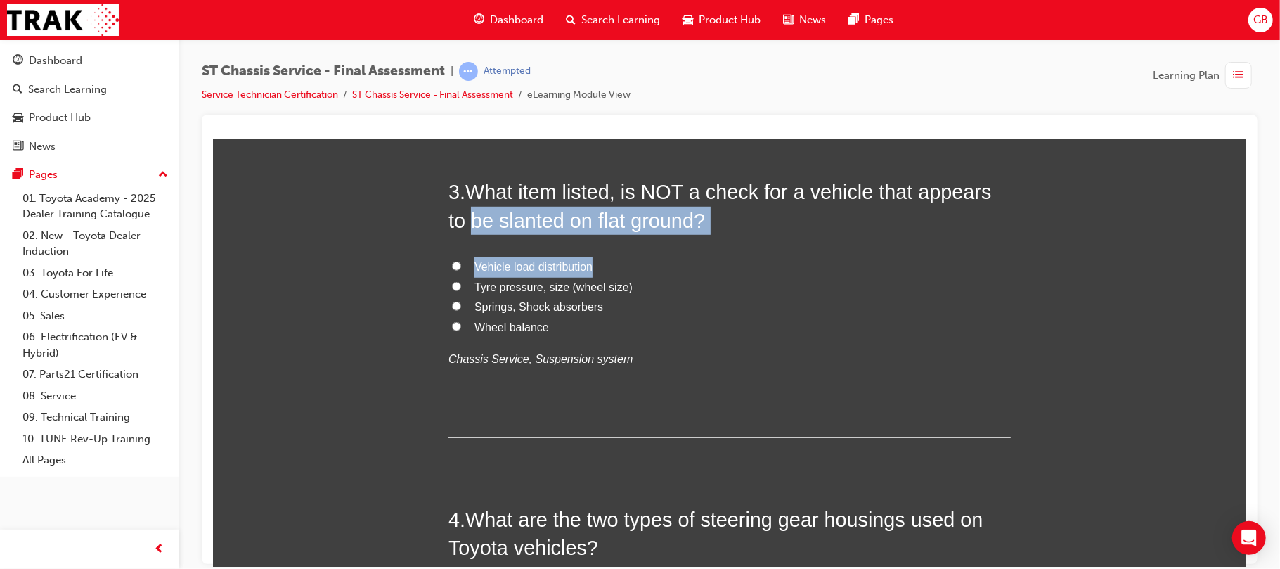
drag, startPoint x: 418, startPoint y: 287, endPoint x: 420, endPoint y: 219, distance: 68.2
drag, startPoint x: 380, startPoint y: 222, endPoint x: 648, endPoint y: 196, distance: 269.1
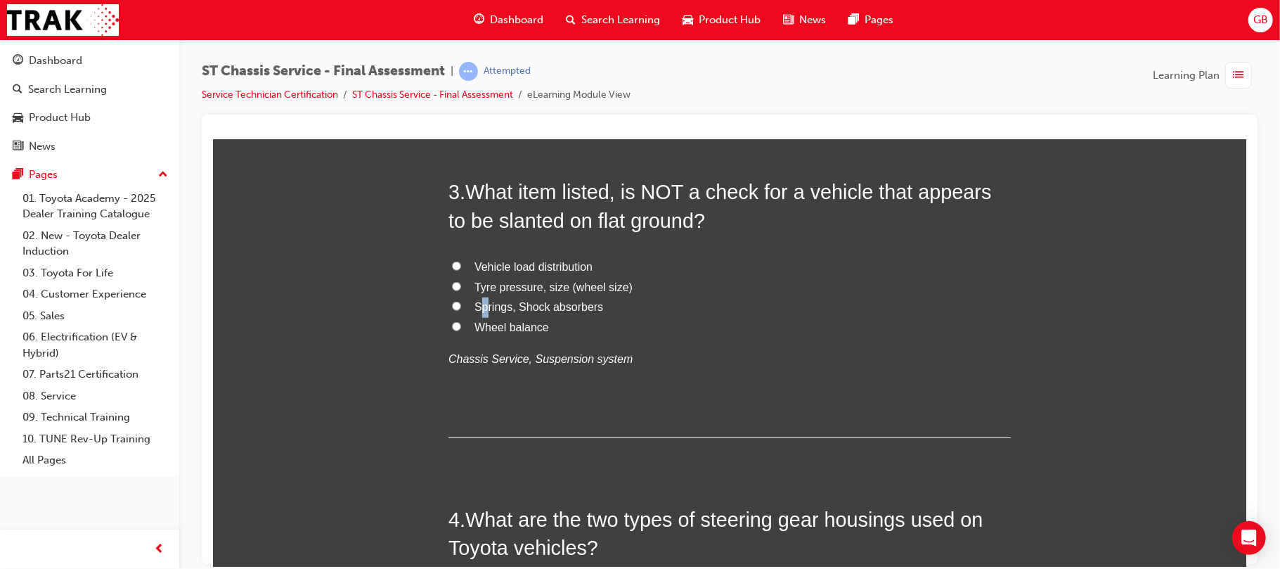
click at [474, 302] on span "Springs, Shock absorbers" at bounding box center [538, 306] width 129 height 12
click at [451, 304] on input "Springs, Shock absorbers" at bounding box center [455, 305] width 9 height 9
radio input "true"
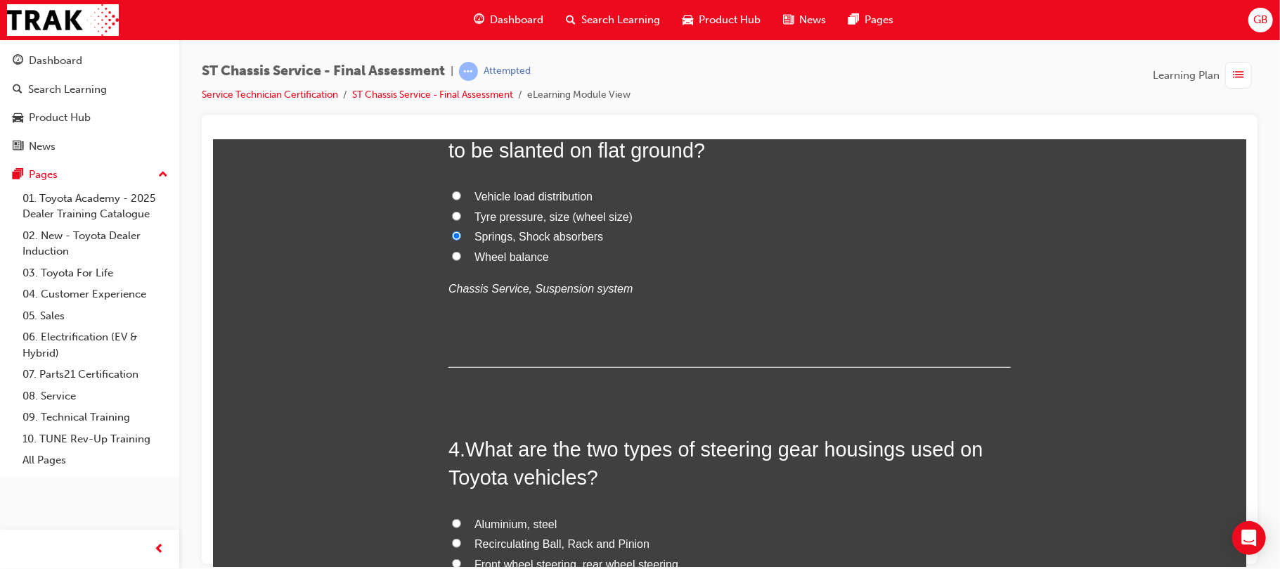
scroll to position [813, 0]
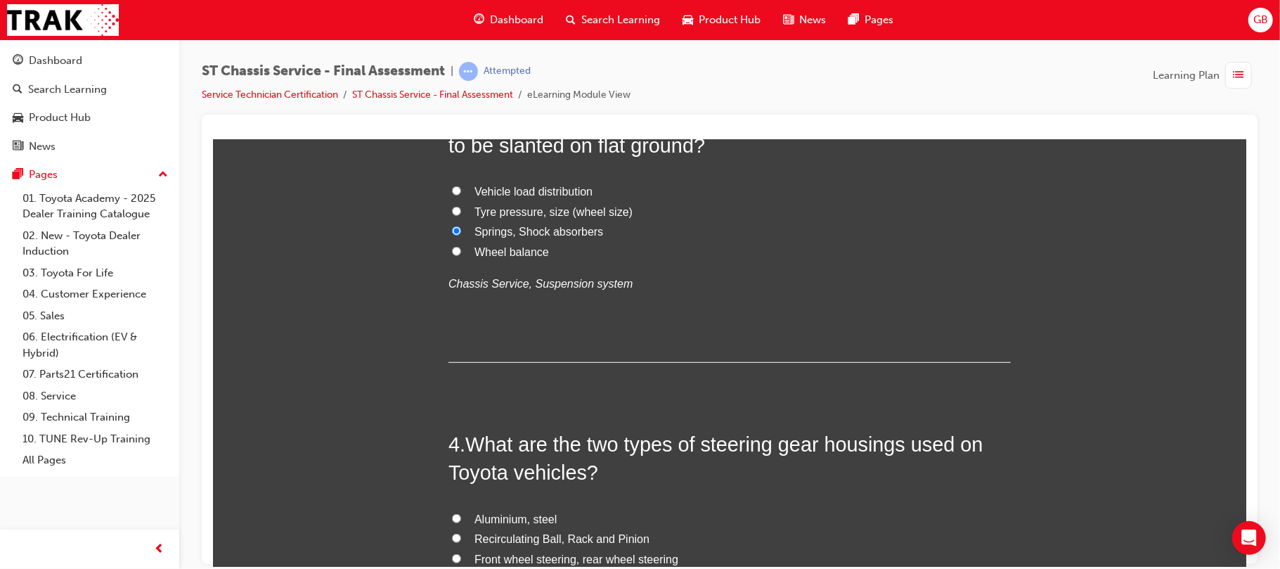
click at [451, 228] on input "Springs, Shock absorbers" at bounding box center [455, 230] width 9 height 9
click at [451, 246] on input "Wheel balance" at bounding box center [455, 250] width 9 height 9
radio input "true"
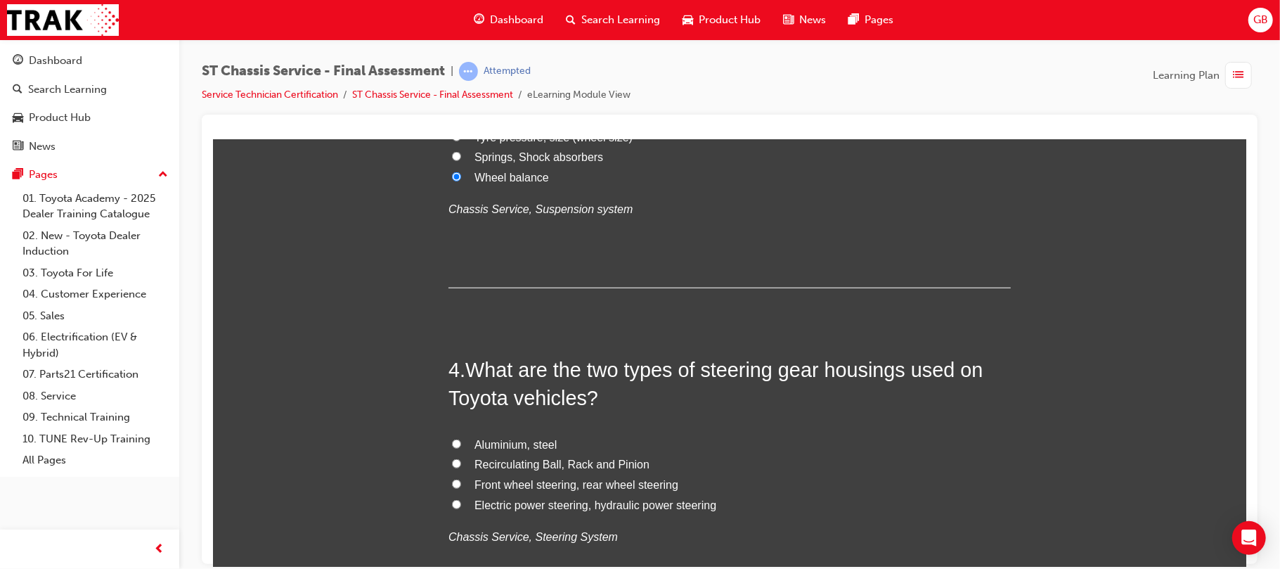
scroll to position [850, 0]
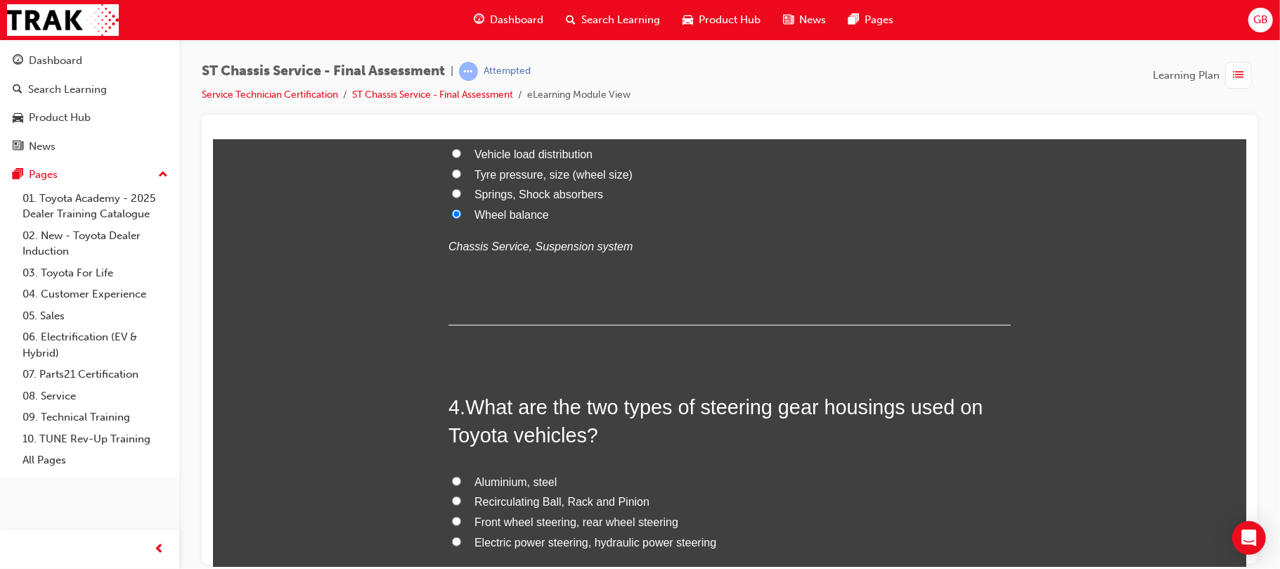
drag, startPoint x: 400, startPoint y: 223, endPoint x: 637, endPoint y: 176, distance: 241.4
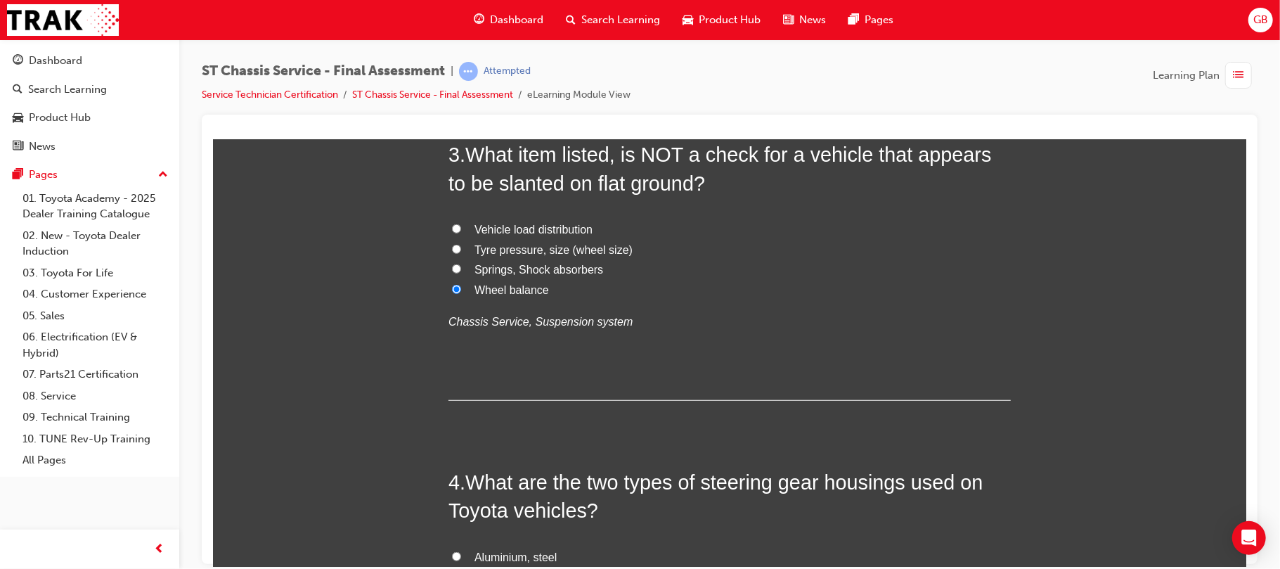
scroll to position [737, 0]
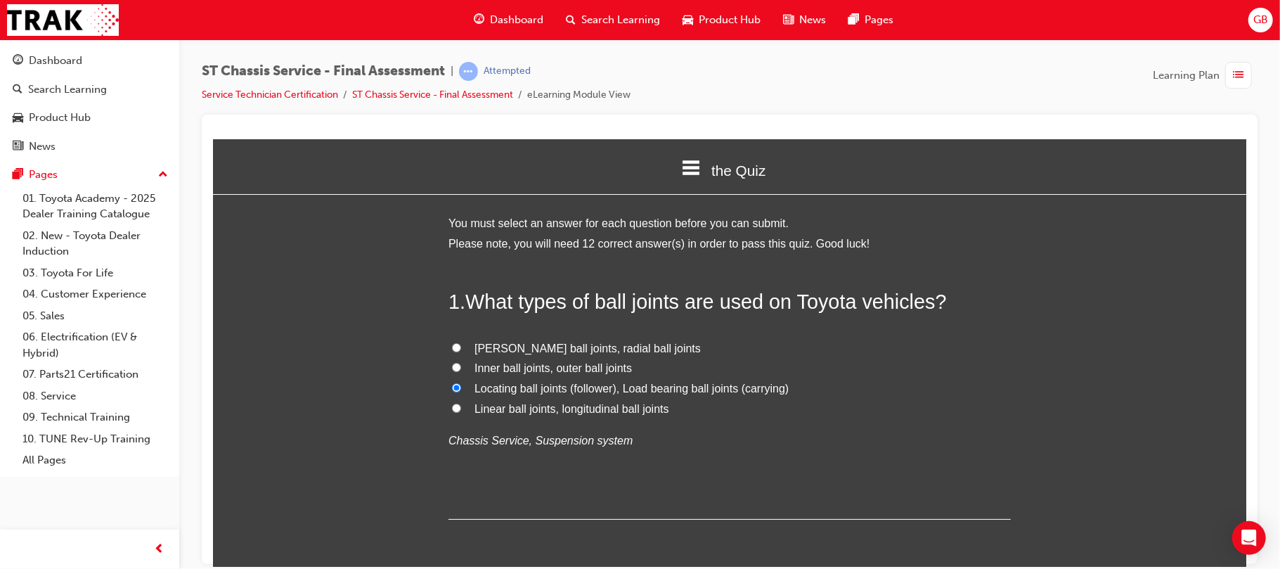
scroll to position [0, 0]
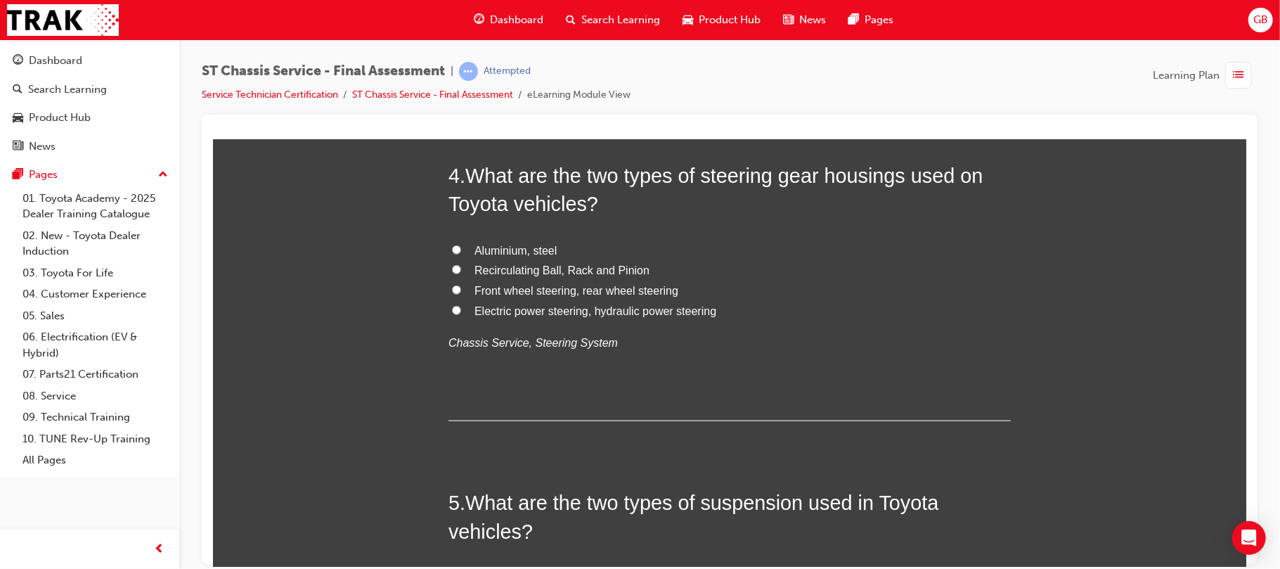
scroll to position [1087, 0]
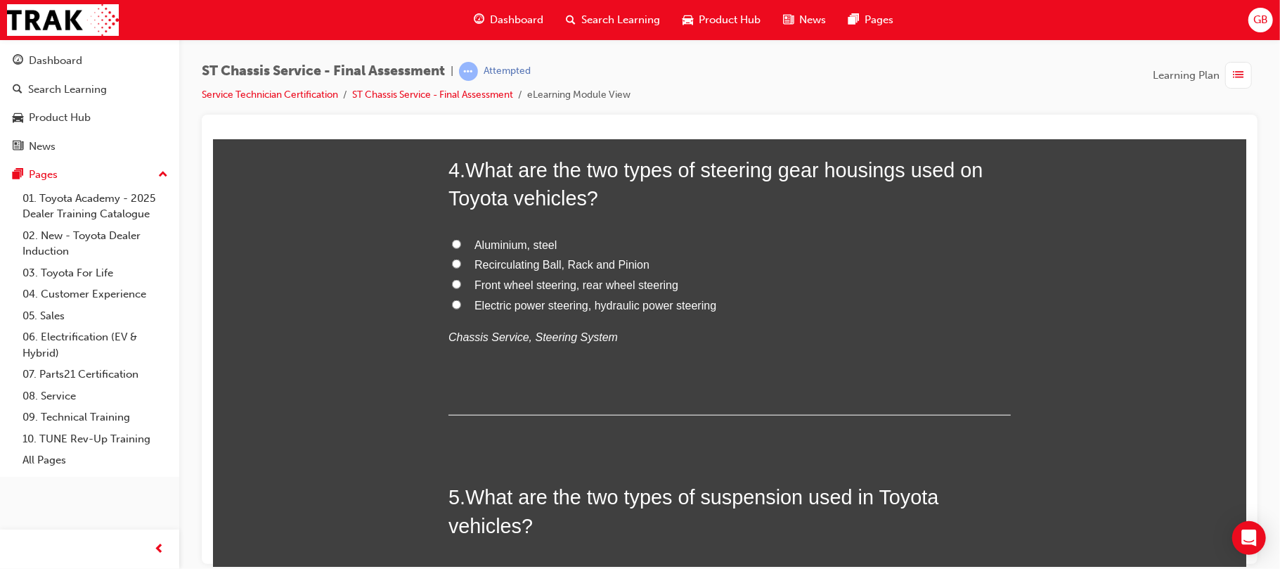
click at [458, 265] on label "Recirculating Ball, Rack and Pinion" at bounding box center [729, 264] width 562 height 20
click at [458, 265] on input "Recirculating Ball, Rack and Pinion" at bounding box center [455, 263] width 9 height 9
radio input "true"
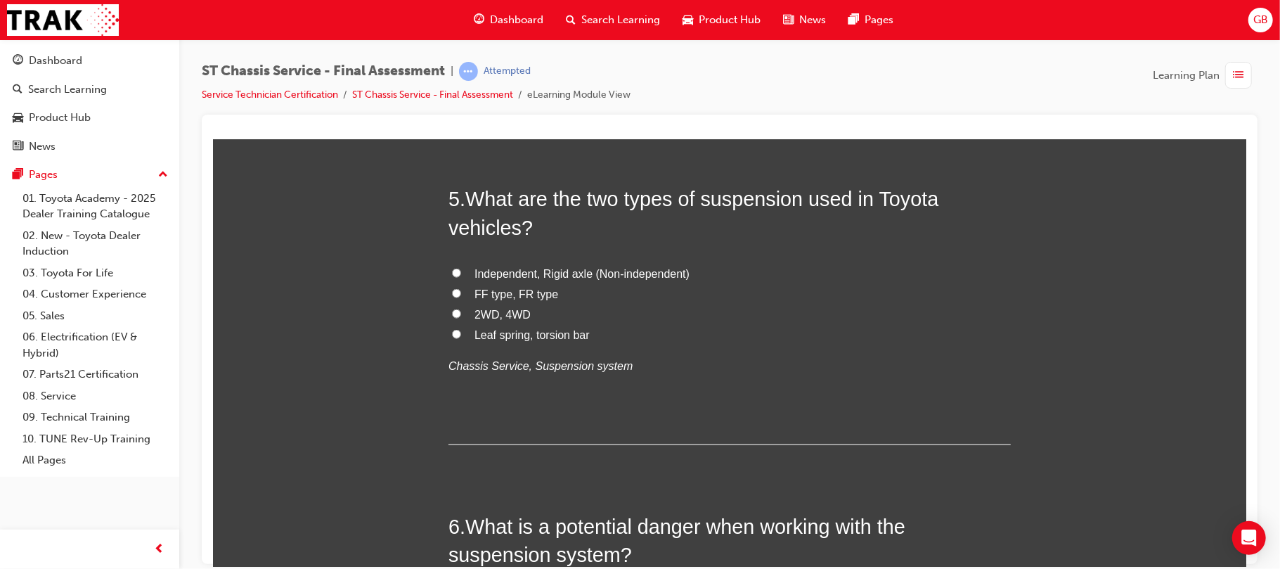
scroll to position [1387, 0]
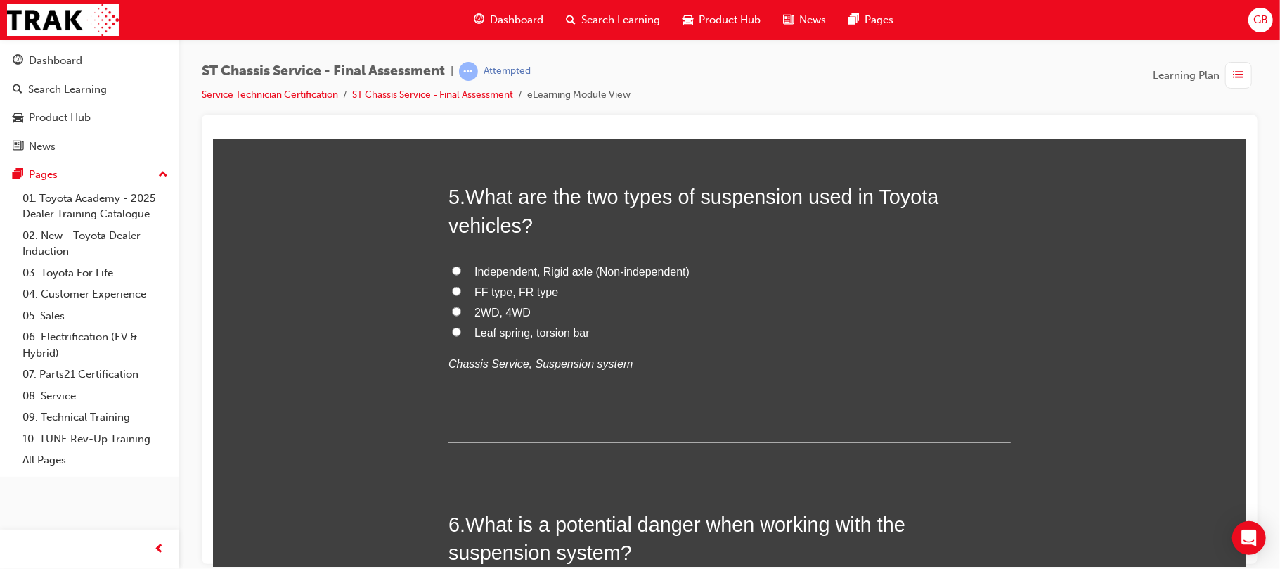
click at [451, 268] on input "Independent, Rigid axle (Non-independent)" at bounding box center [455, 270] width 9 height 9
radio input "true"
click at [451, 286] on input "FF type, FR type" at bounding box center [455, 290] width 9 height 9
radio input "true"
click at [451, 307] on input "2WD, 4WD" at bounding box center [455, 311] width 9 height 9
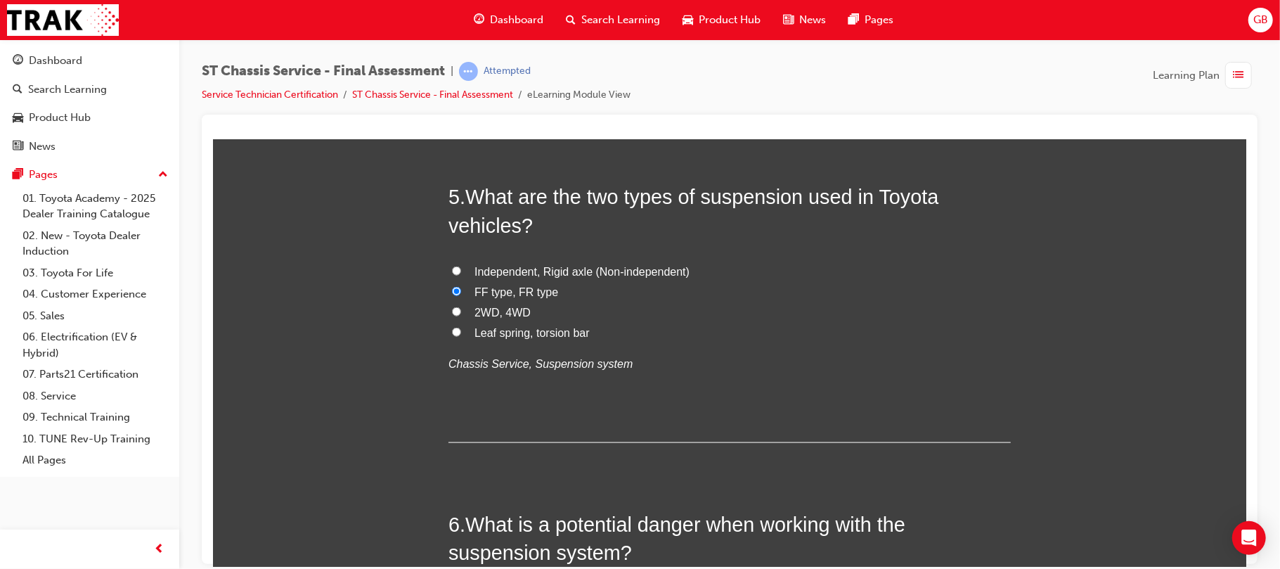
radio input "true"
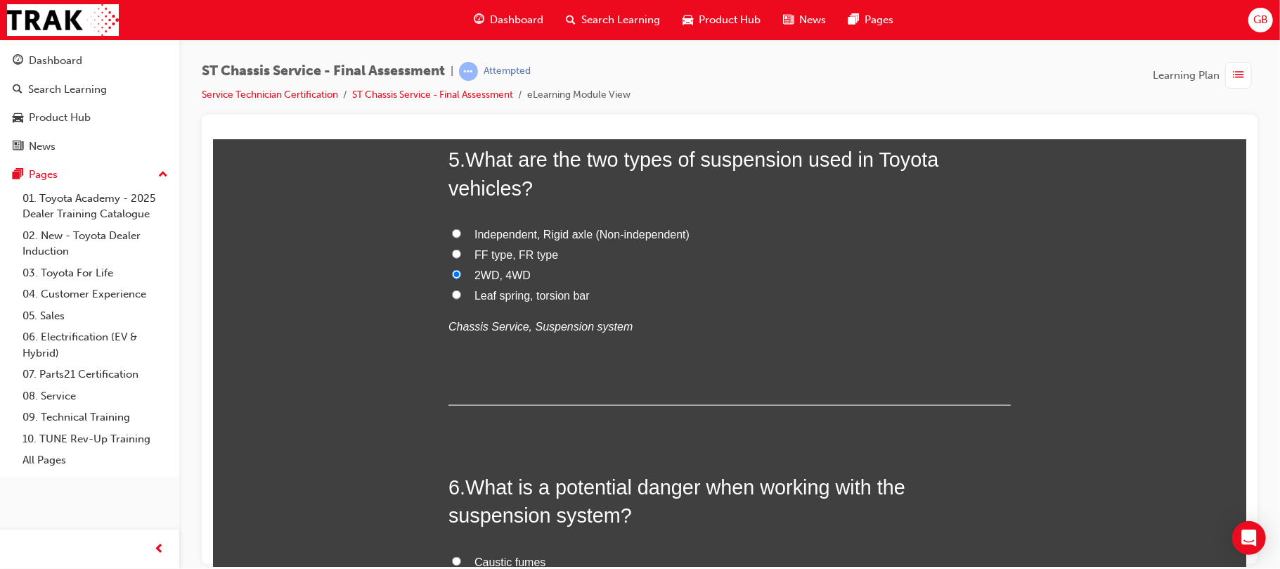
click at [456, 226] on label "Independent, Rigid axle (Non-independent)" at bounding box center [729, 234] width 562 height 20
click at [456, 228] on input "Independent, Rigid axle (Non-independent)" at bounding box center [455, 232] width 9 height 9
radio input "true"
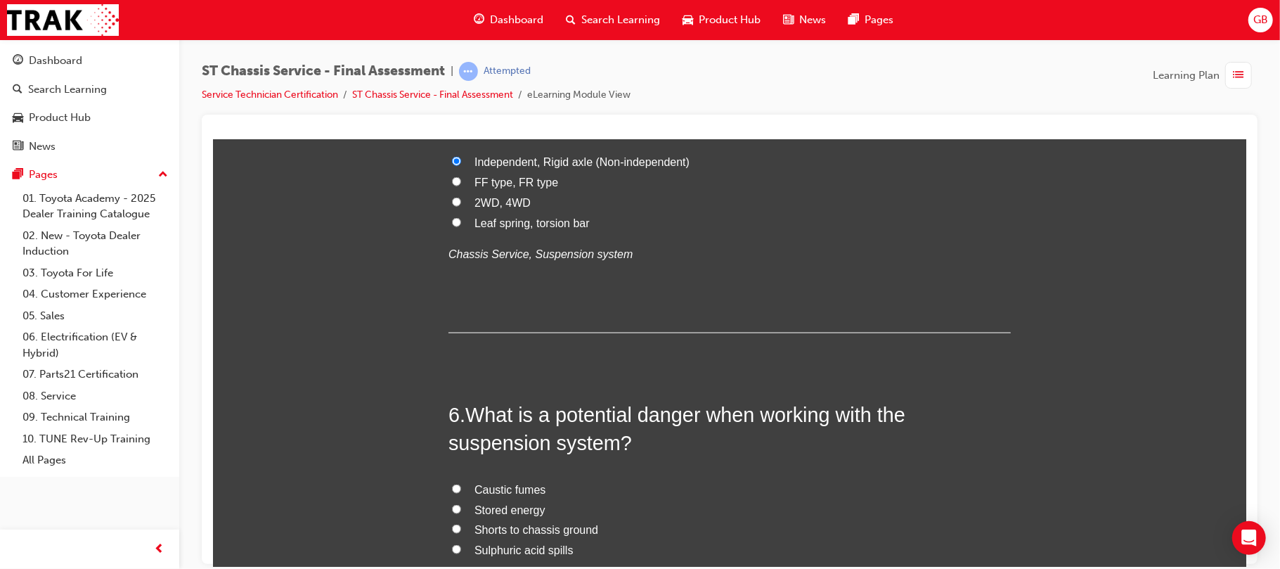
scroll to position [1500, 0]
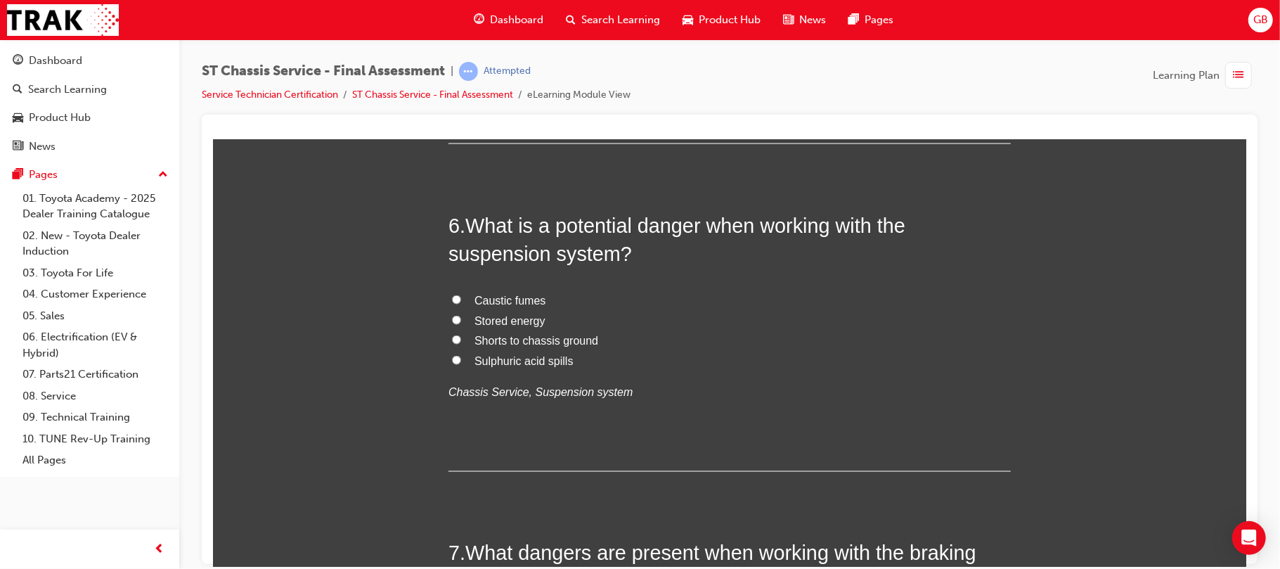
scroll to position [1687, 0]
click at [458, 340] on label "Shorts to chassis ground" at bounding box center [729, 339] width 562 height 20
click at [458, 340] on input "Shorts to chassis ground" at bounding box center [455, 337] width 9 height 9
radio input "true"
click at [451, 354] on input "Sulphuric acid spills" at bounding box center [455, 358] width 9 height 9
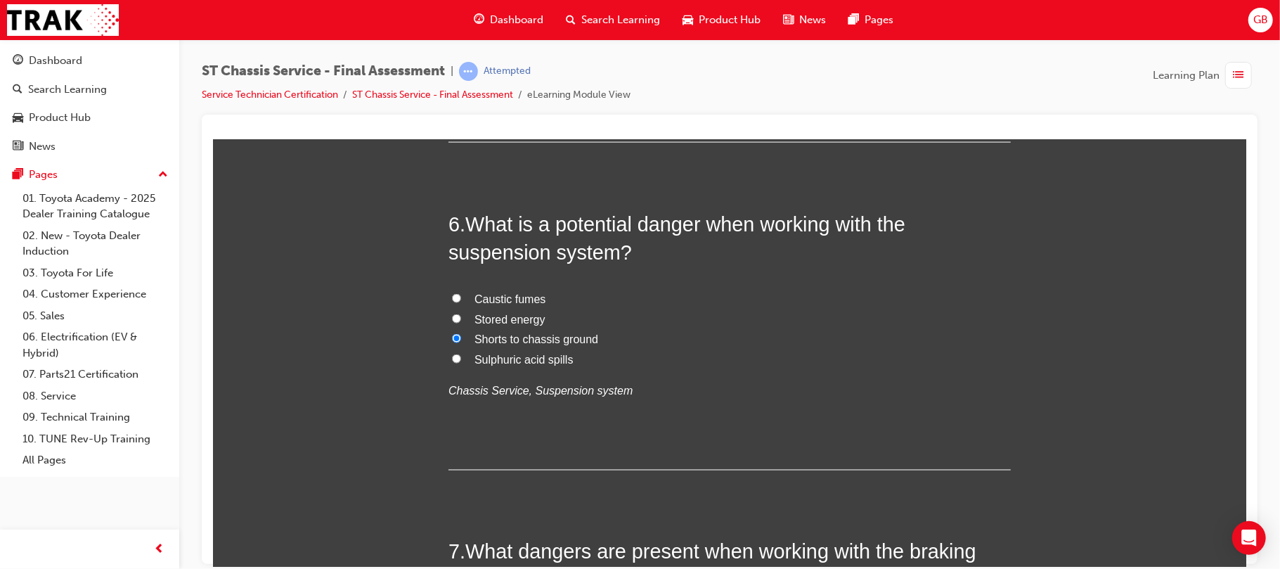
radio input "true"
click at [451, 293] on input "Caustic fumes" at bounding box center [455, 297] width 9 height 9
radio input "true"
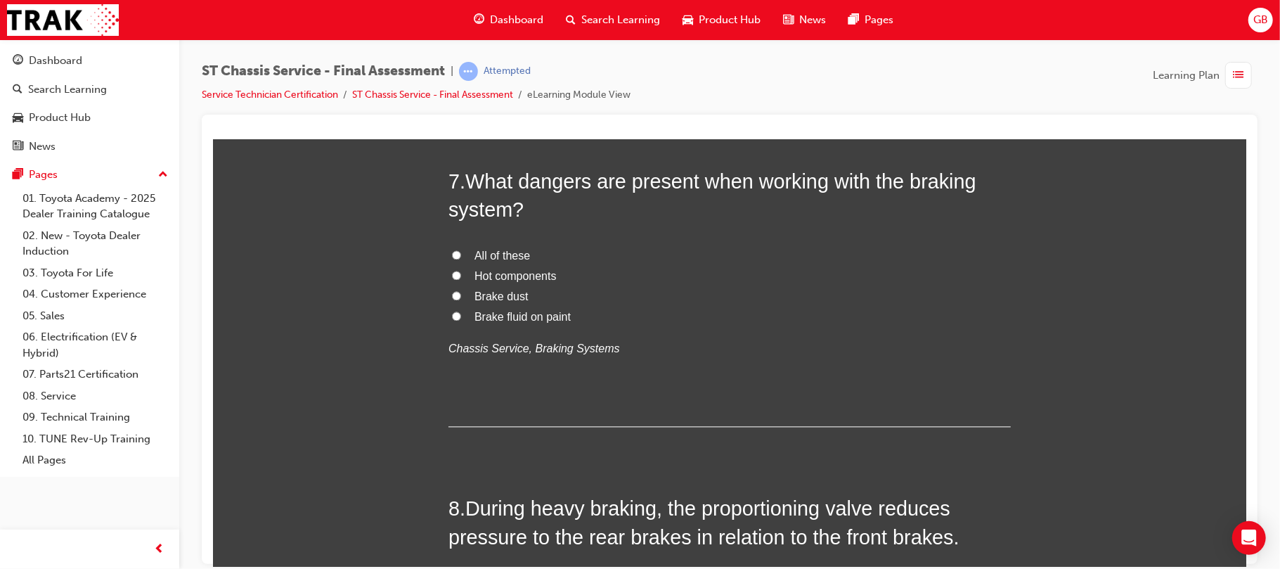
scroll to position [2062, 0]
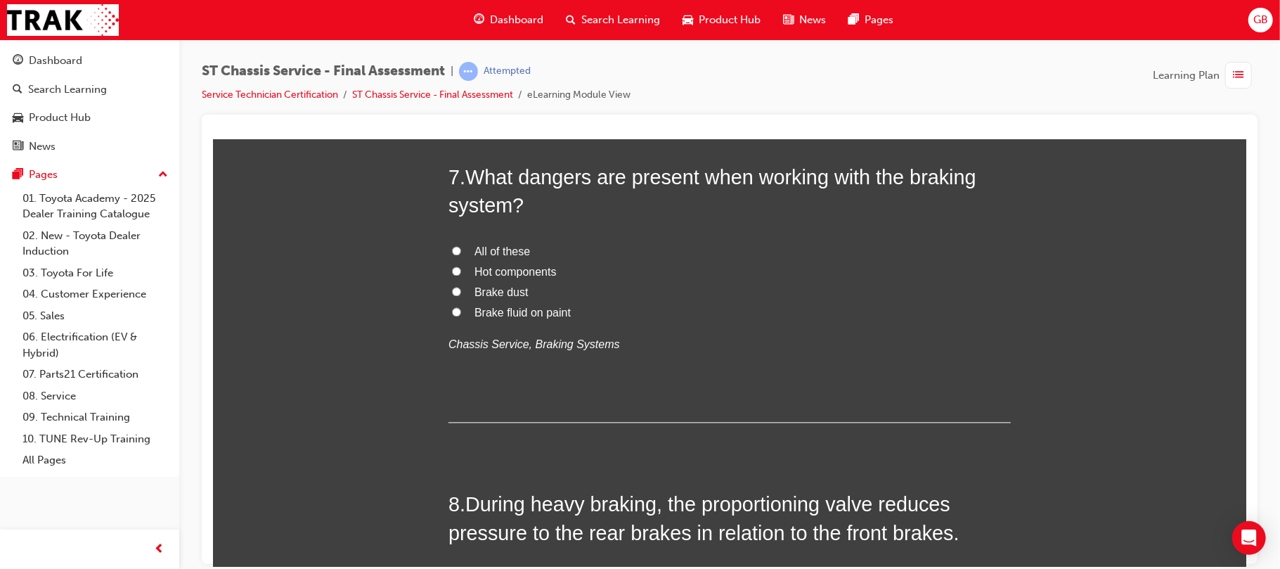
click at [448, 242] on label "All of these" at bounding box center [729, 251] width 562 height 20
click at [451, 245] on input "All of these" at bounding box center [455, 249] width 9 height 9
radio input "true"
click at [448, 242] on label "All of these" at bounding box center [729, 251] width 562 height 20
click at [451, 245] on input "All of these" at bounding box center [455, 249] width 9 height 9
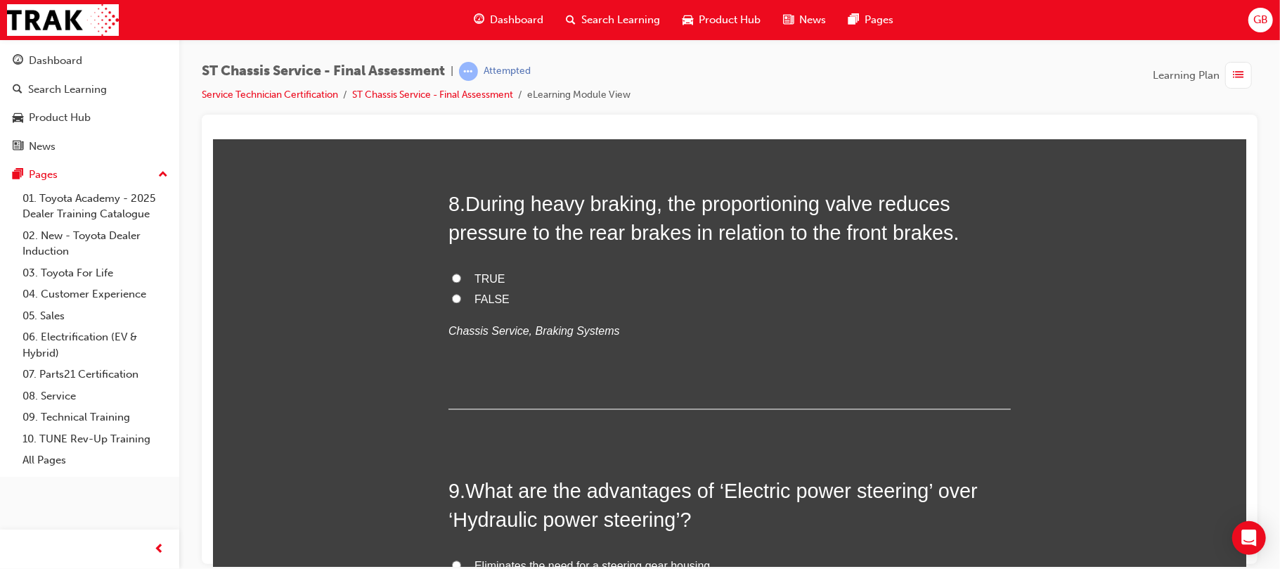
scroll to position [2399, 0]
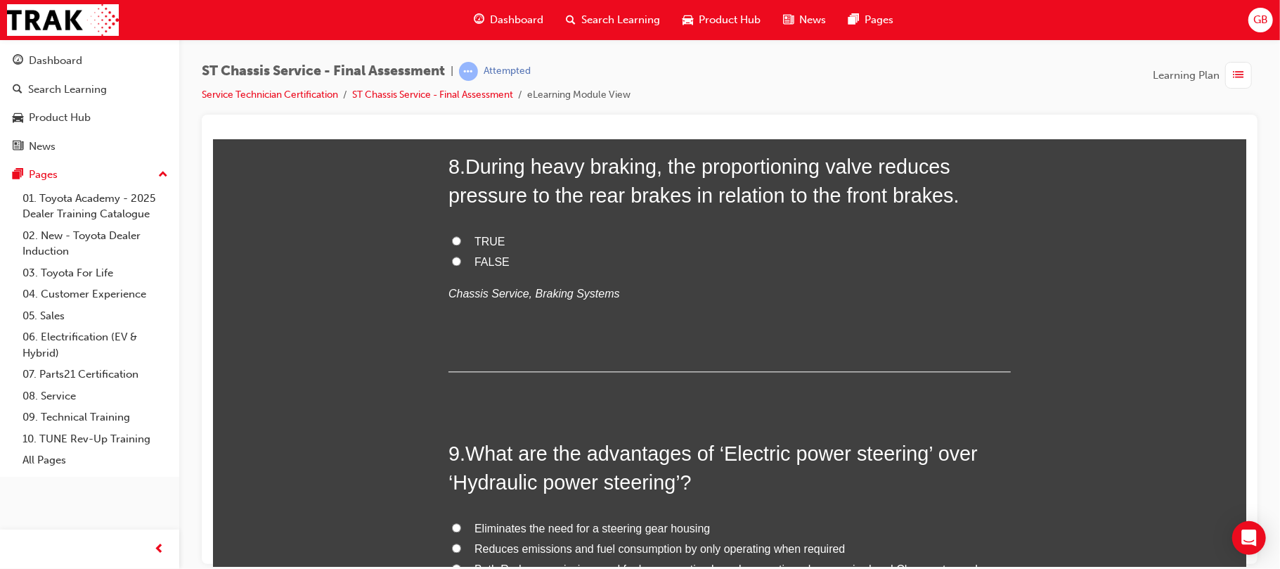
click at [379, 311] on div "You must select an answer for each question before you can submit. Please note,…" at bounding box center [728, 284] width 1033 height 4939
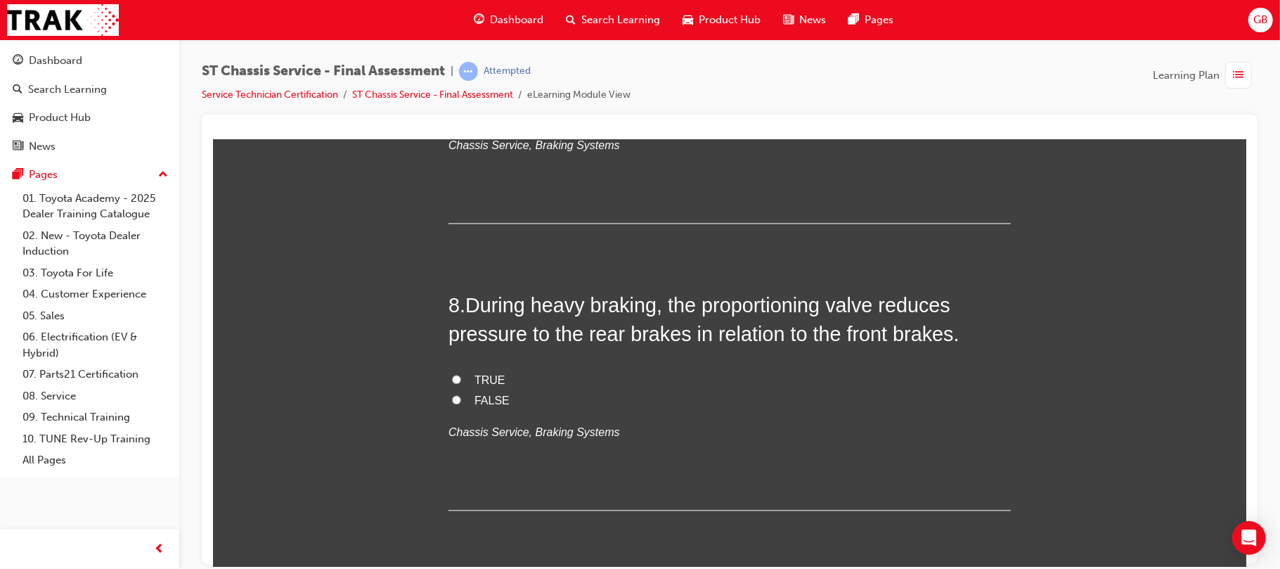
scroll to position [2324, 0]
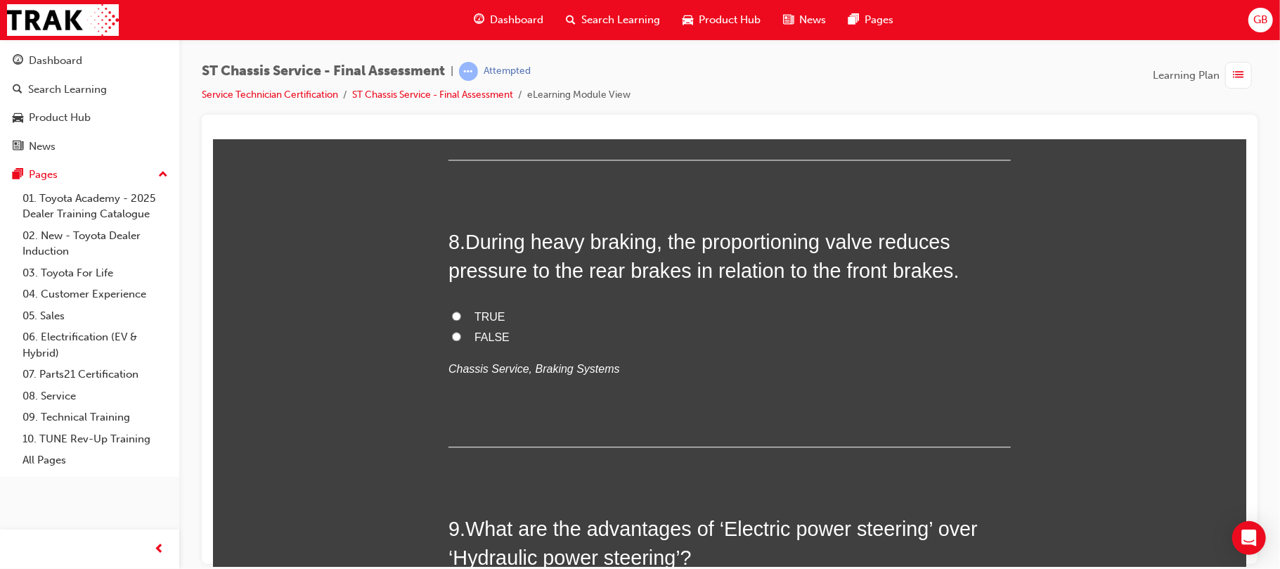
click at [450, 321] on label "TRUE" at bounding box center [729, 317] width 562 height 20
click at [451, 320] on input "TRUE" at bounding box center [455, 315] width 9 height 9
radio input "true"
click at [347, 326] on div "You must select an answer for each question before you can submit. Please note,…" at bounding box center [728, 359] width 1033 height 4939
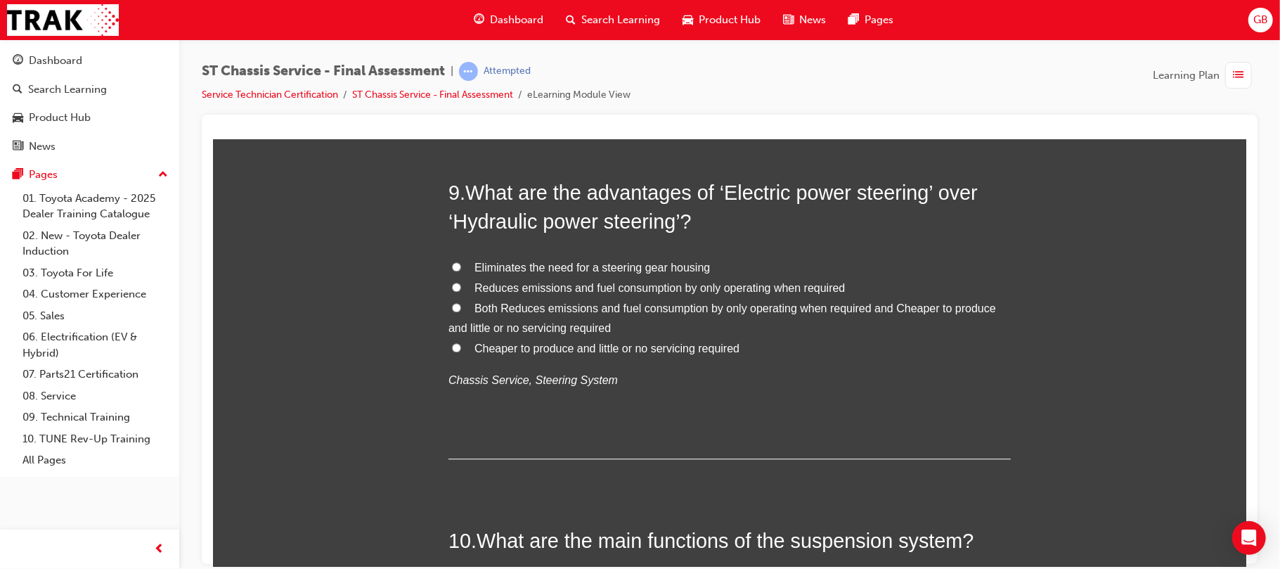
scroll to position [2662, 0]
click at [451, 303] on input "Both Reduces emissions and fuel consumption by only operating when required and…" at bounding box center [455, 305] width 9 height 9
radio input "true"
click at [451, 341] on input "Cheaper to produce and little or no servicing required" at bounding box center [455, 345] width 9 height 9
radio input "true"
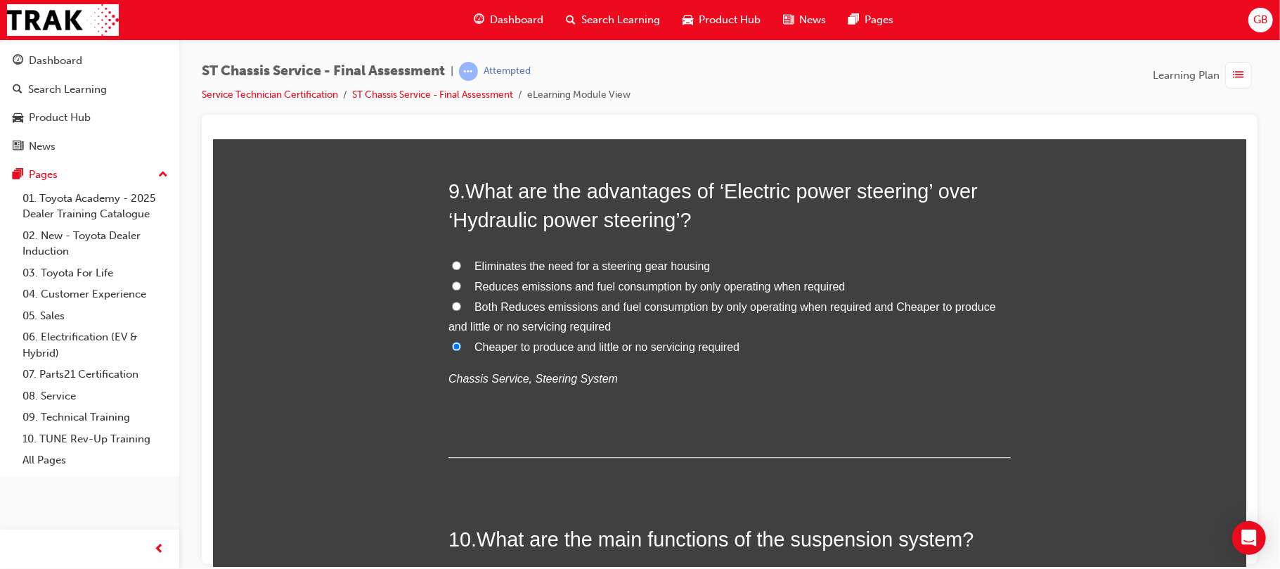
click at [451, 260] on input "Eliminates the need for a steering gear housing" at bounding box center [455, 264] width 9 height 9
radio input "true"
click at [451, 281] on input "Reduces emissions and fuel consumption by only operating when required" at bounding box center [455, 285] width 9 height 9
radio input "true"
click at [451, 301] on input "Both Reduces emissions and fuel consumption by only operating when required and…" at bounding box center [455, 305] width 9 height 9
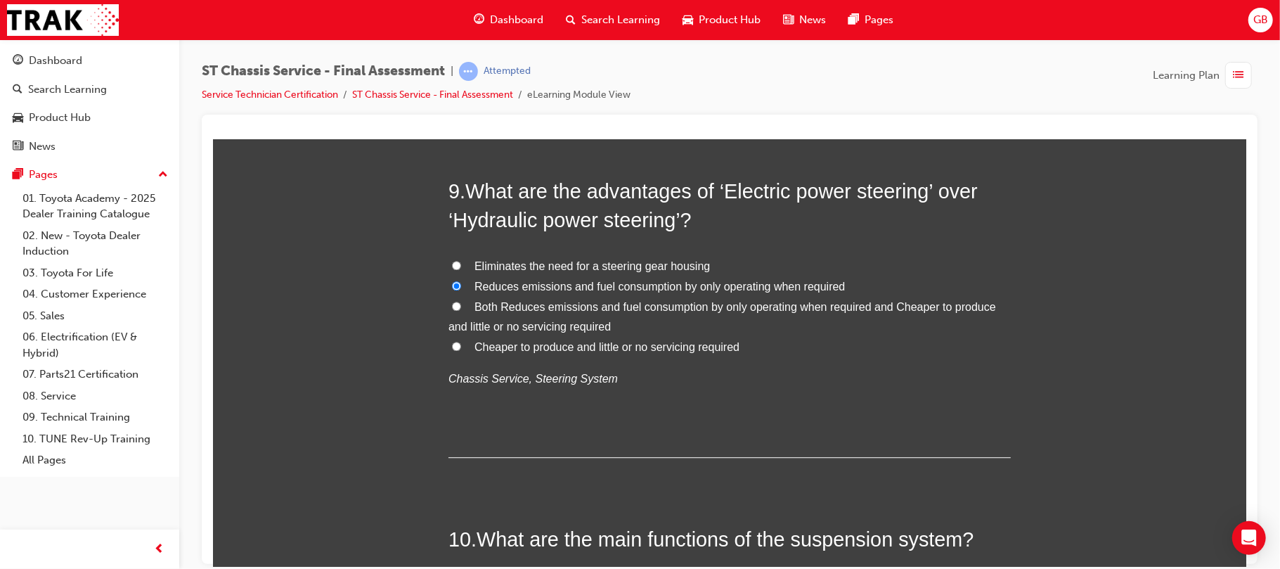
radio input "true"
click at [451, 341] on input "Cheaper to produce and little or no servicing required" at bounding box center [455, 345] width 9 height 9
radio input "true"
click at [451, 260] on input "Eliminates the need for a steering gear housing" at bounding box center [455, 264] width 9 height 9
radio input "true"
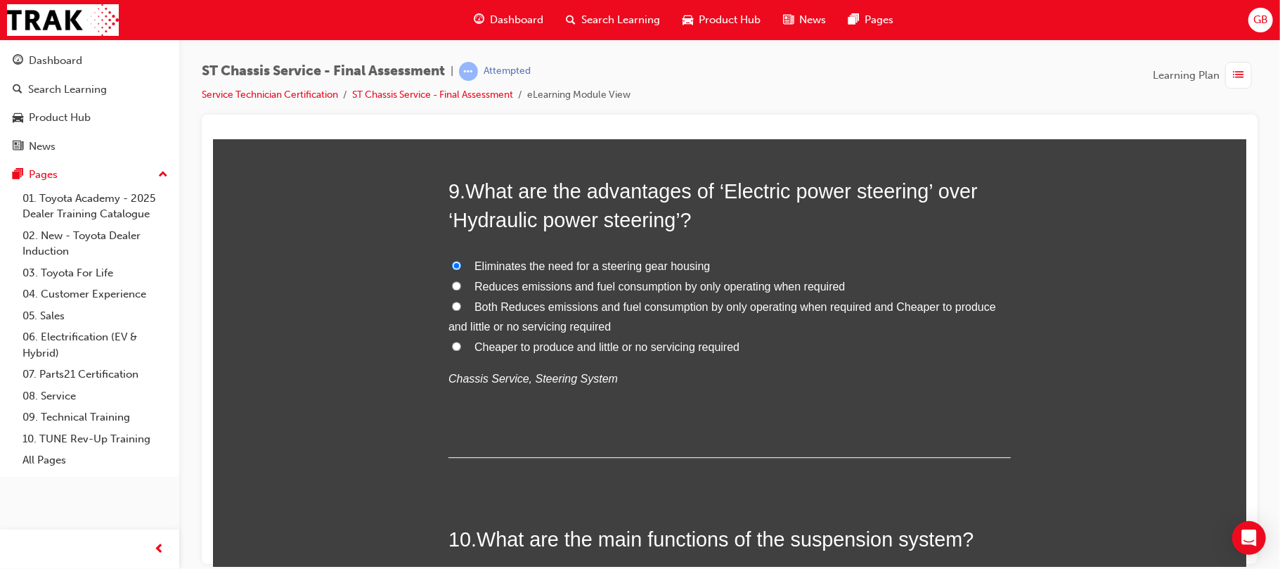
click at [451, 281] on input "Reduces emissions and fuel consumption by only operating when required" at bounding box center [455, 285] width 9 height 9
radio input "true"
click at [451, 301] on input "Both Reduces emissions and fuel consumption by only operating when required and…" at bounding box center [455, 305] width 9 height 9
radio input "true"
click at [451, 341] on input "Cheaper to produce and little or no servicing required" at bounding box center [455, 345] width 9 height 9
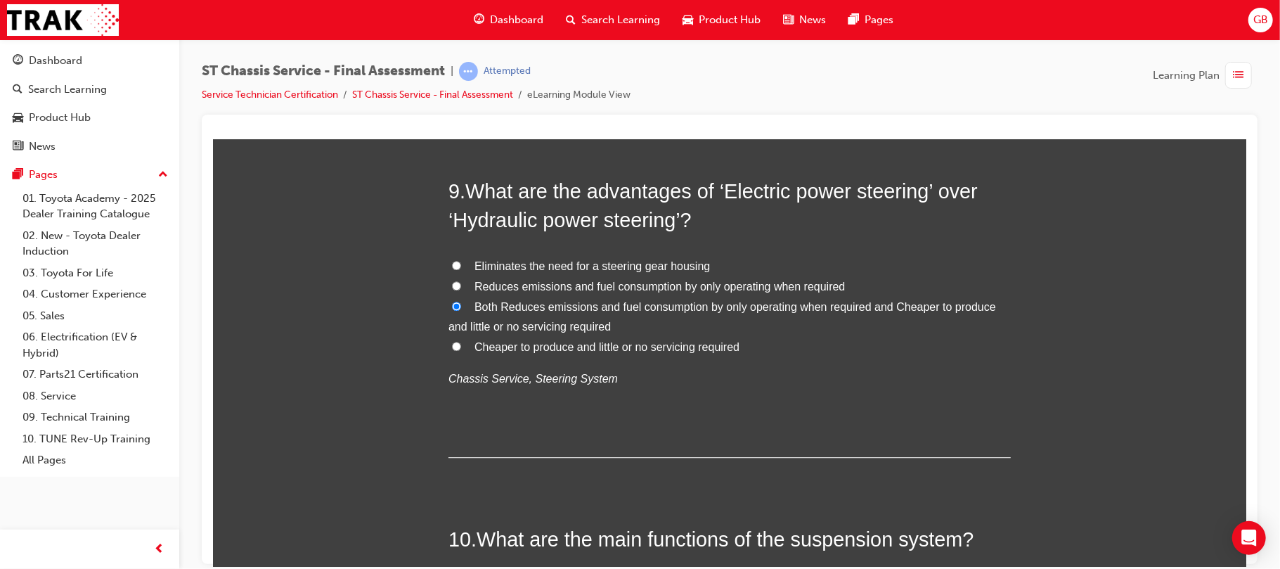
radio input "true"
click at [451, 301] on input "Both Reduces emissions and fuel consumption by only operating when required and…" at bounding box center [455, 305] width 9 height 9
radio input "true"
click at [448, 307] on label "Both Reduces emissions and fuel consumption by only operating when required and…" at bounding box center [729, 317] width 562 height 41
click at [451, 307] on input "Both Reduces emissions and fuel consumption by only operating when required and…" at bounding box center [455, 305] width 9 height 9
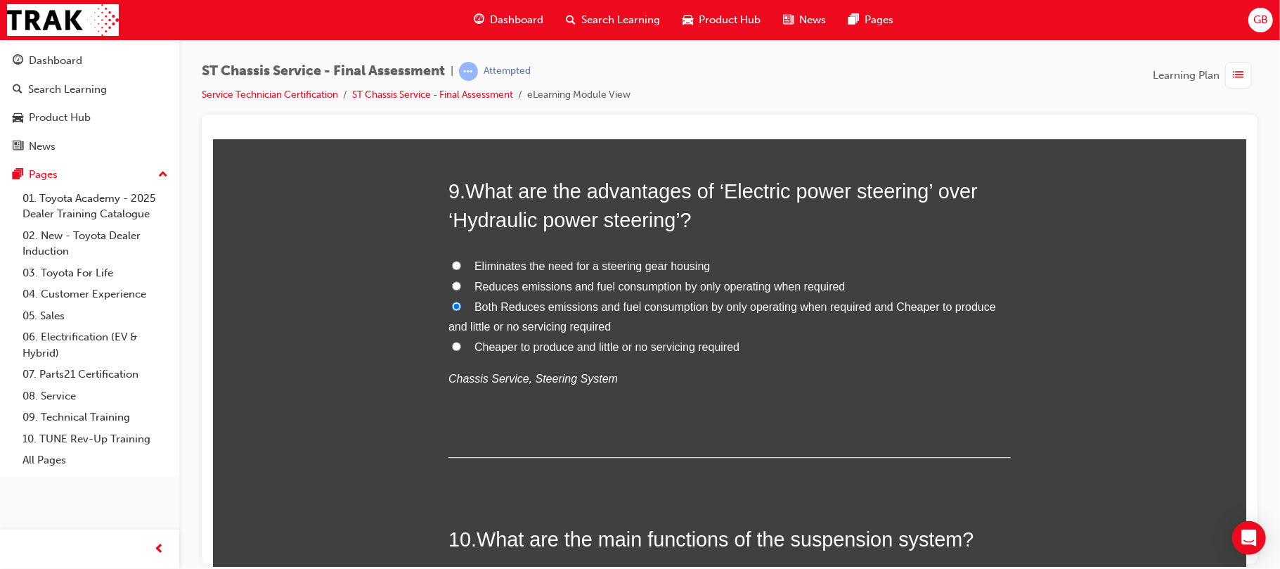
click at [452, 287] on input "Reduces emissions and fuel consumption by only operating when required" at bounding box center [455, 285] width 9 height 9
radio input "true"
click at [451, 347] on input "Cheaper to produce and little or no servicing required" at bounding box center [455, 345] width 9 height 9
radio input "true"
click at [451, 260] on input "Eliminates the need for a steering gear housing" at bounding box center [455, 264] width 9 height 9
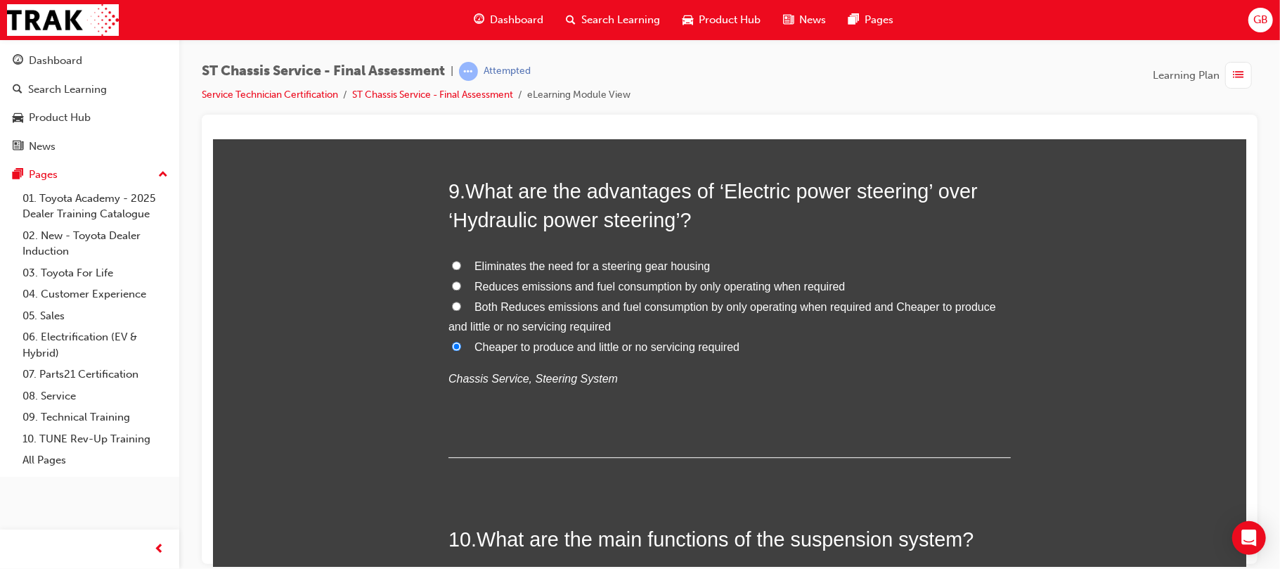
radio input "true"
click at [451, 281] on input "Reduces emissions and fuel consumption by only operating when required" at bounding box center [455, 285] width 9 height 9
radio input "true"
click at [451, 301] on input "Both Reduces emissions and fuel consumption by only operating when required and…" at bounding box center [455, 305] width 9 height 9
radio input "true"
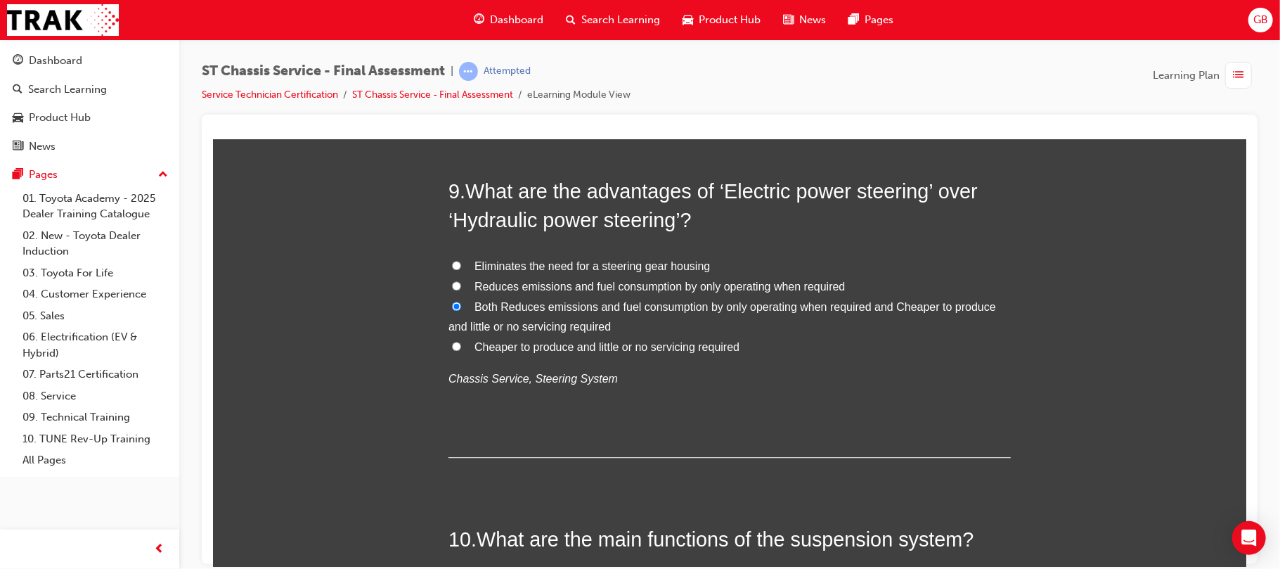
click at [399, 323] on div "You must select an answer for each question before you can submit. Please note,…" at bounding box center [728, 22] width 1033 height 4939
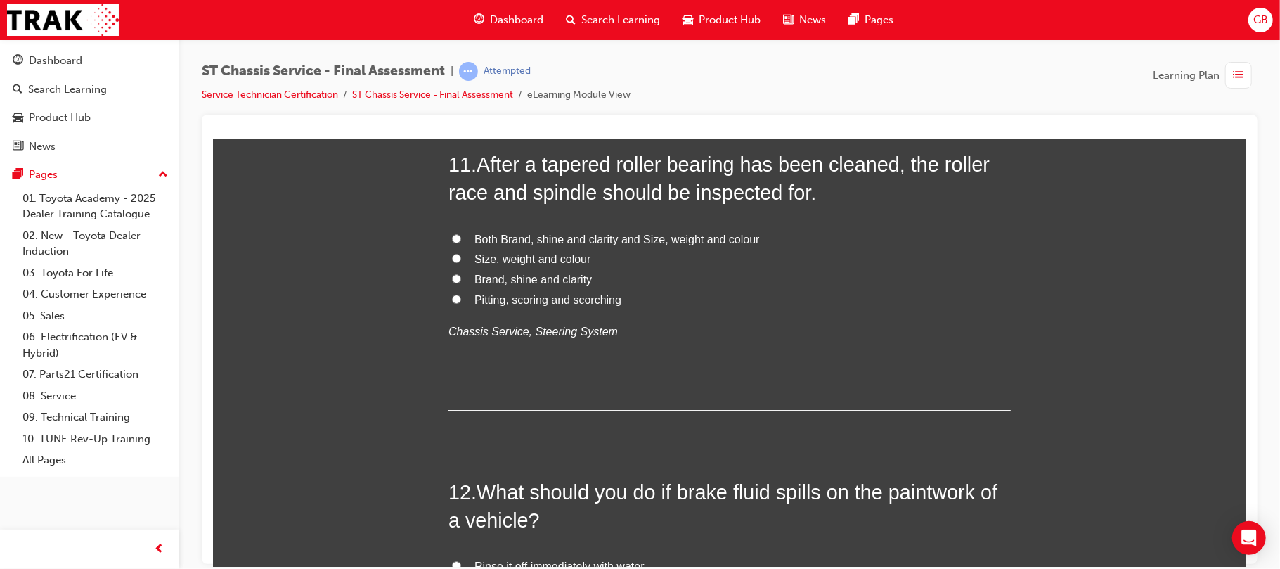
scroll to position [3337, 0]
click at [451, 295] on input "Pitting, scoring and scorching" at bounding box center [455, 296] width 9 height 9
radio input "true"
click at [451, 295] on input "Pitting, scoring and scorching" at bounding box center [455, 296] width 9 height 9
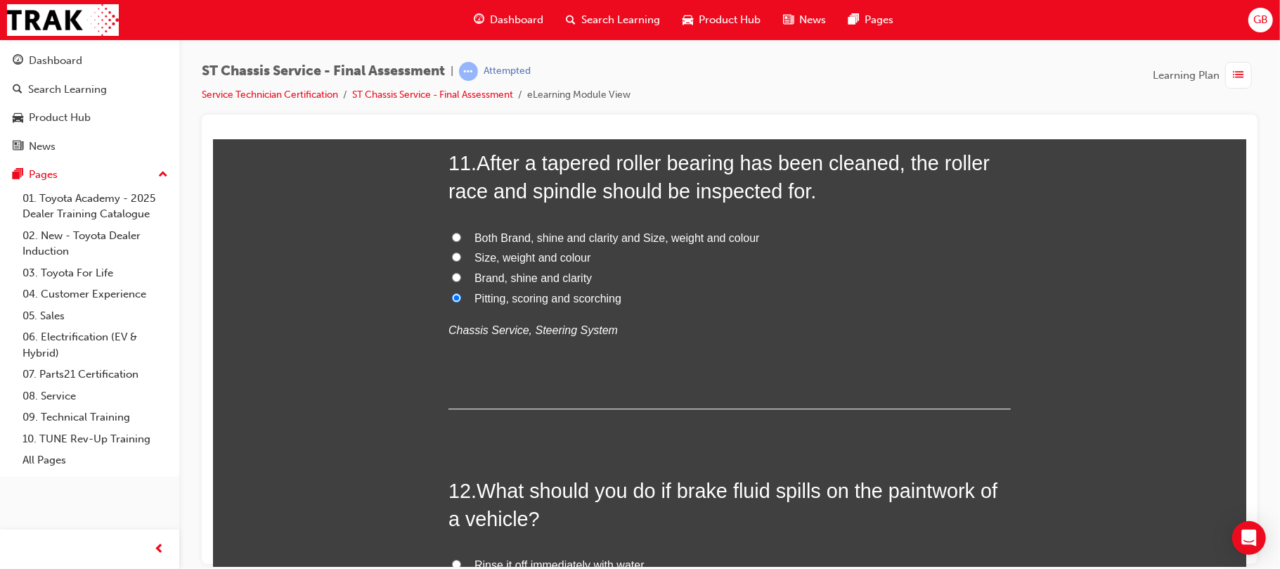
click at [451, 232] on input "Both Brand, shine and clarity and Size, weight and colour" at bounding box center [455, 236] width 9 height 9
radio input "true"
click at [451, 252] on input "Size, weight and colour" at bounding box center [455, 256] width 9 height 9
radio input "true"
click at [451, 272] on input "Brand, shine and clarity" at bounding box center [455, 276] width 9 height 9
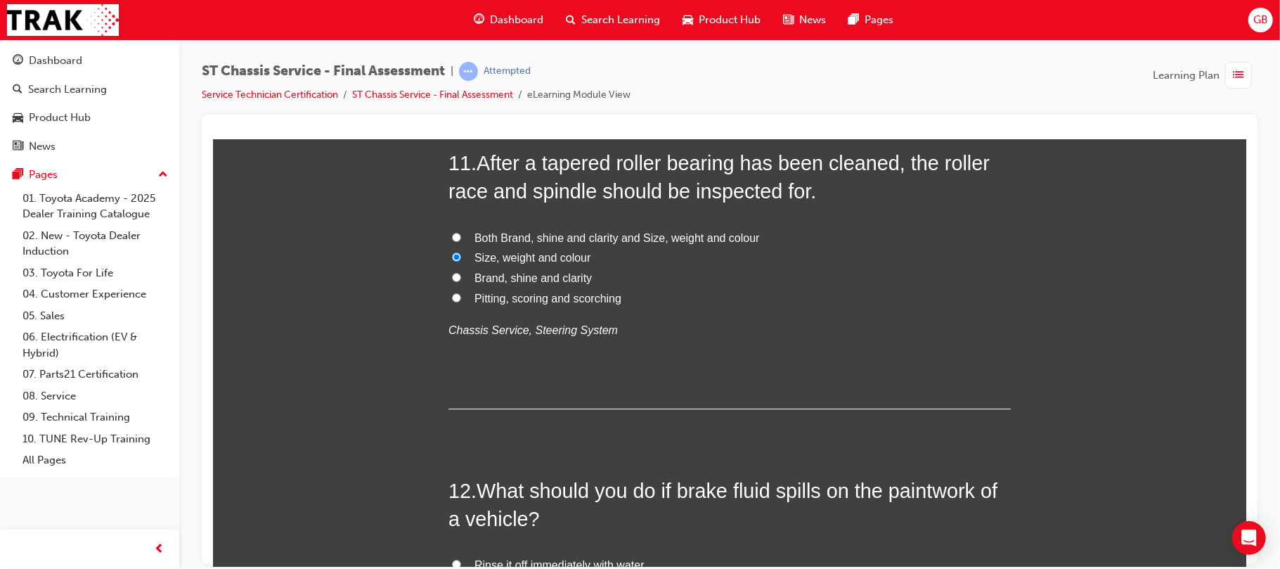
radio input "true"
click at [451, 292] on input "Pitting, scoring and scorching" at bounding box center [455, 296] width 9 height 9
radio input "true"
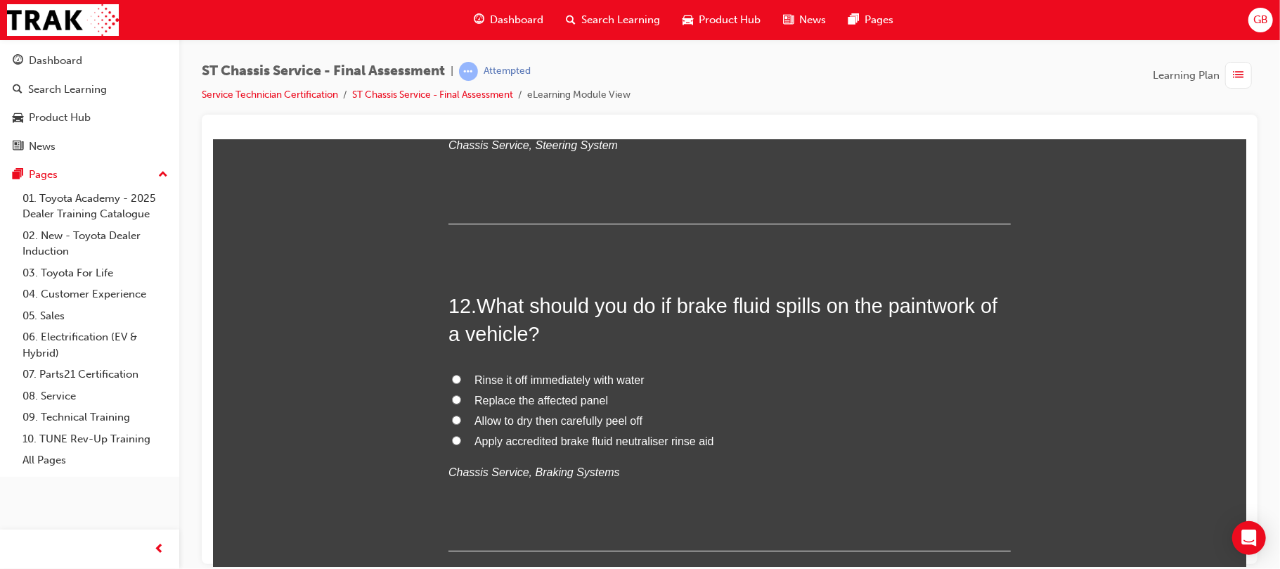
scroll to position [3524, 0]
click at [451, 374] on input "Rinse it off immediately with water" at bounding box center [455, 375] width 9 height 9
radio input "true"
click at [451, 392] on input "Replace the affected panel" at bounding box center [455, 396] width 9 height 9
radio input "true"
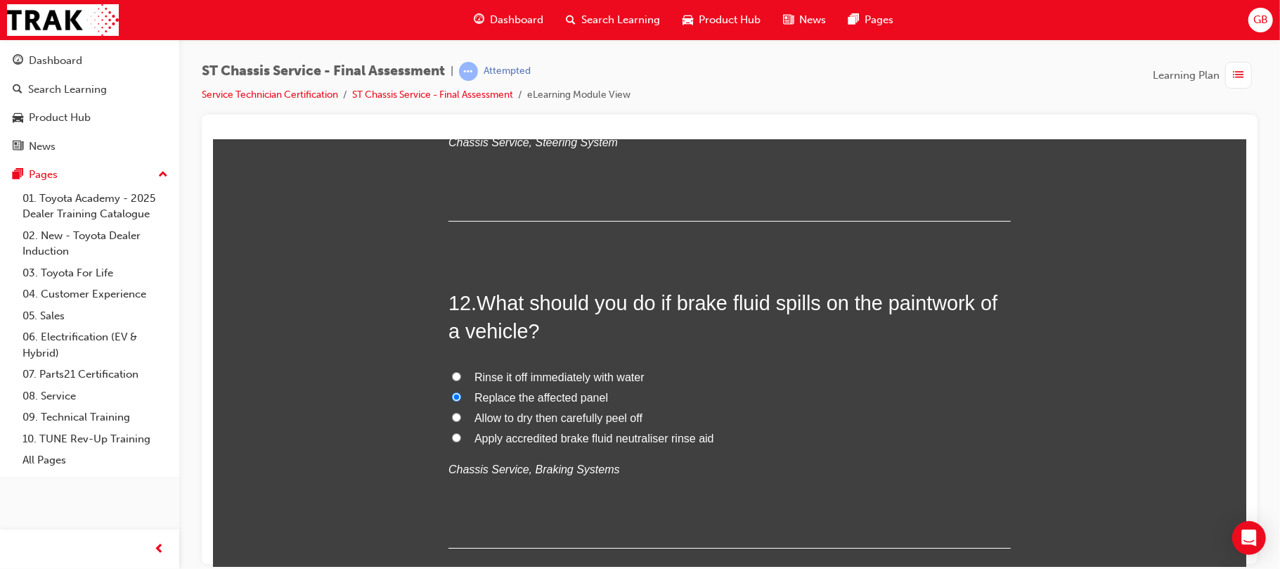
click at [451, 412] on input "Allow to dry then carefully peel off" at bounding box center [455, 416] width 9 height 9
radio input "true"
click at [451, 432] on input "Apply accredited brake fluid neutraliser rinse aid" at bounding box center [455, 436] width 9 height 9
radio input "true"
click at [451, 371] on input "Rinse it off immediately with water" at bounding box center [455, 375] width 9 height 9
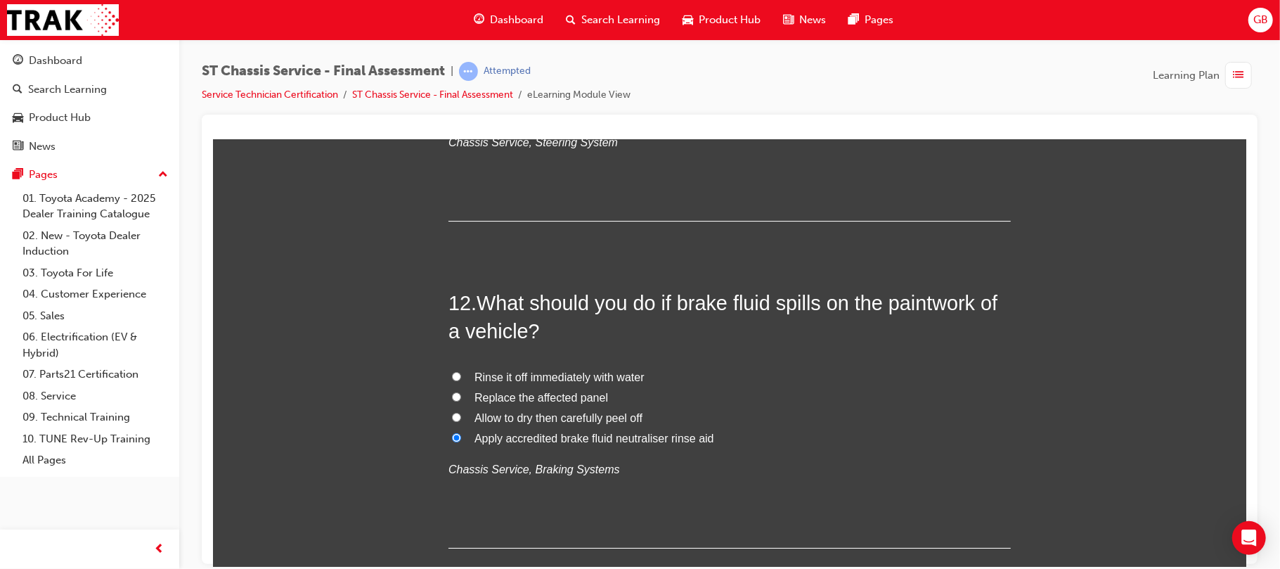
radio input "true"
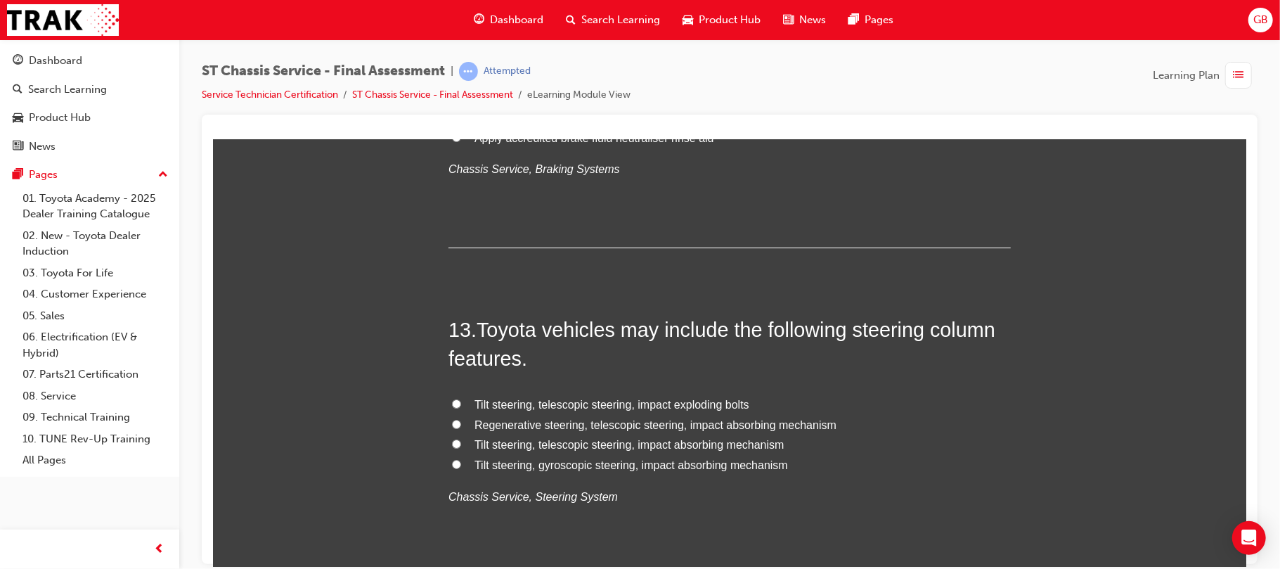
scroll to position [3862, 0]
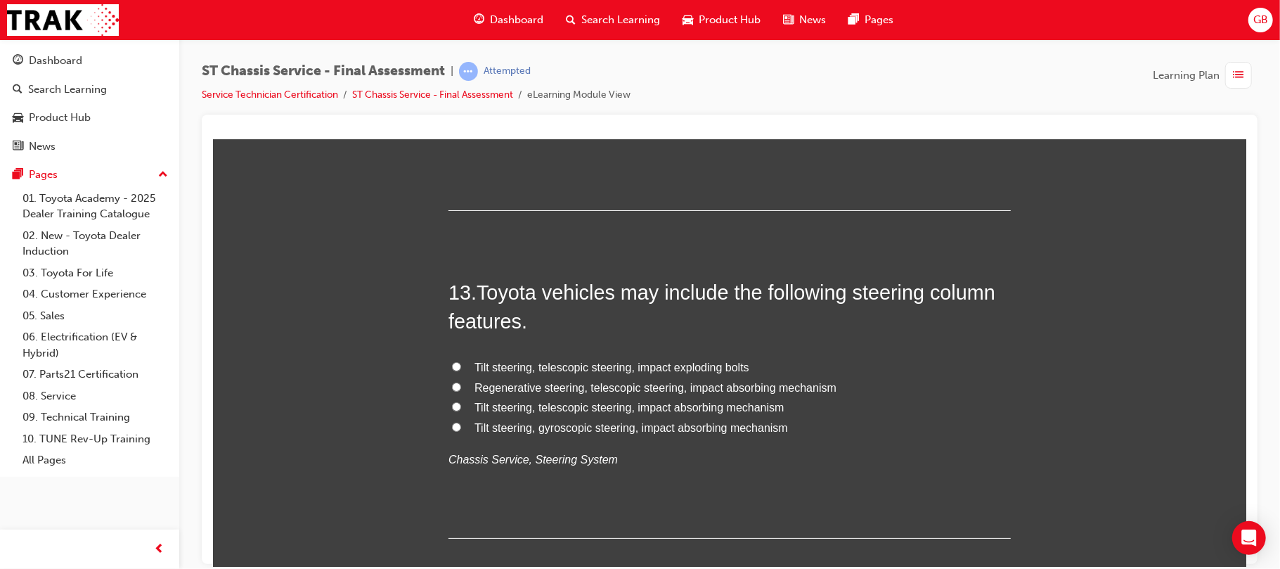
click at [451, 411] on input "Tilt steering, telescopic steering, impact absorbing mechanism" at bounding box center [455, 405] width 9 height 9
radio input "true"
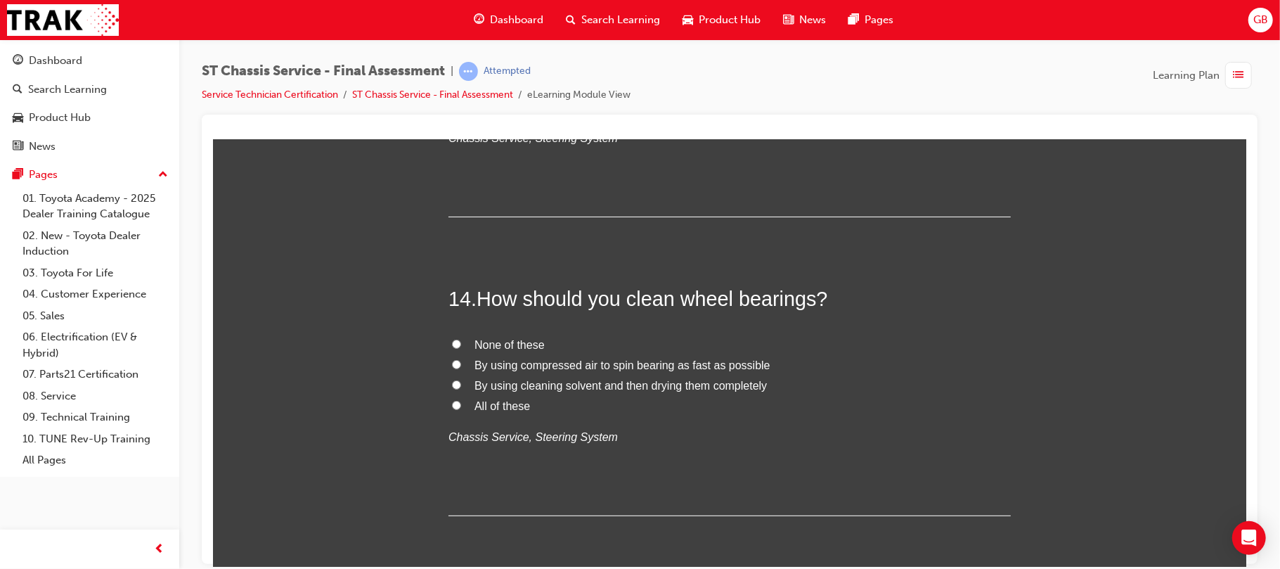
scroll to position [4236, 0]
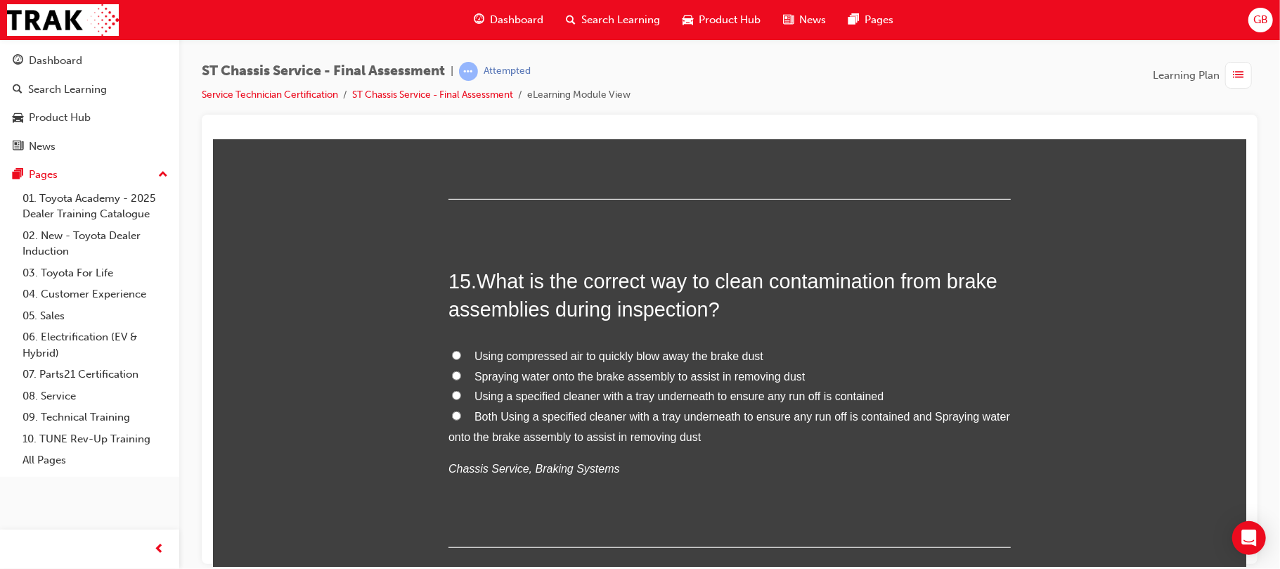
scroll to position [4537, 0]
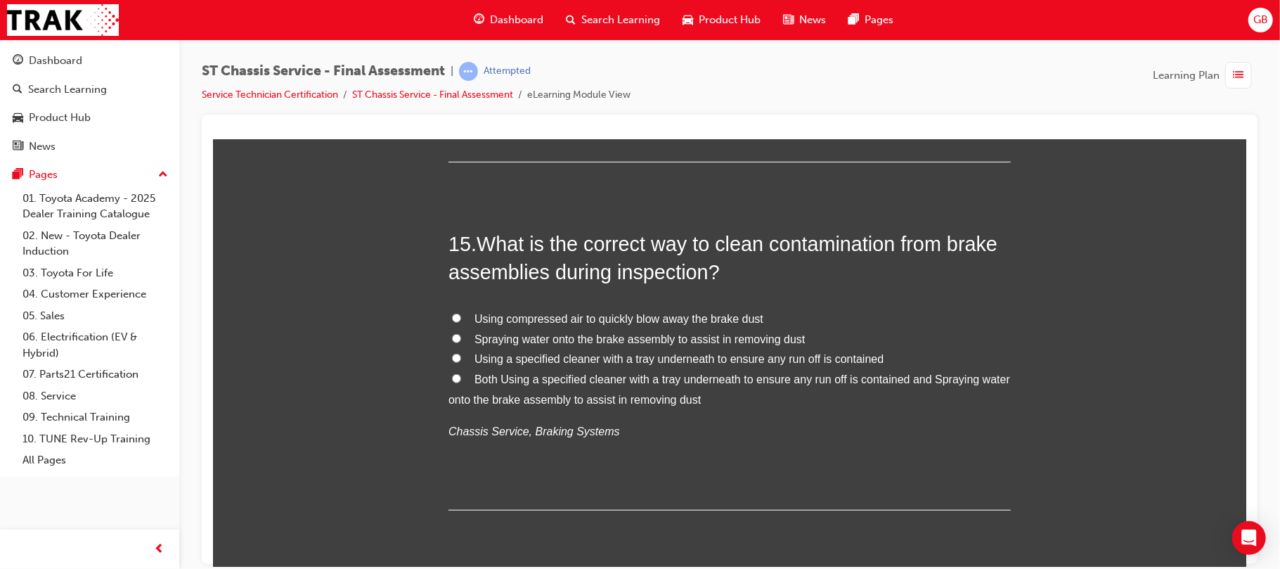
click at [451, 380] on input "Both Using a specified cleaner with a tray underneath to ensure any run off is …" at bounding box center [455, 377] width 9 height 9
radio input "true"
click at [451, 353] on input "Using a specified cleaner with a tray underneath to ensure any run off is conta…" at bounding box center [455, 357] width 9 height 9
radio input "true"
click at [451, 333] on input "Spraying water onto the brake assembly to assist in removing dust" at bounding box center [455, 337] width 9 height 9
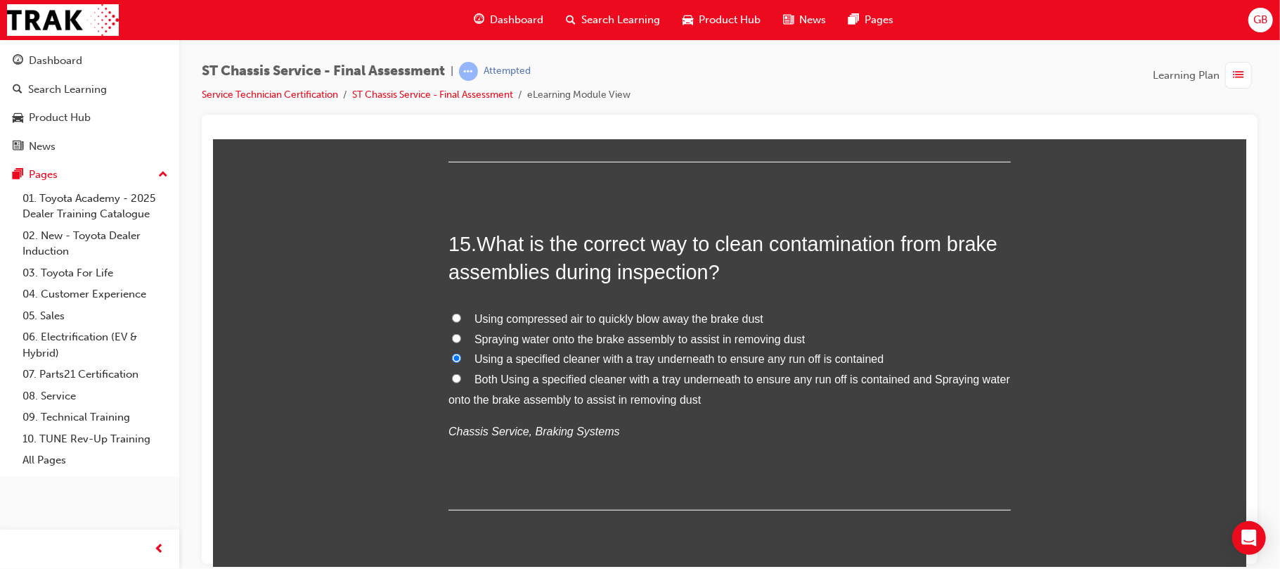
radio input "true"
click at [451, 313] on input "Using compressed air to quickly blow away the brake dust" at bounding box center [455, 317] width 9 height 9
radio input "true"
click at [451, 373] on input "Both Using a specified cleaner with a tray underneath to ensure any run off is …" at bounding box center [455, 377] width 9 height 9
radio input "true"
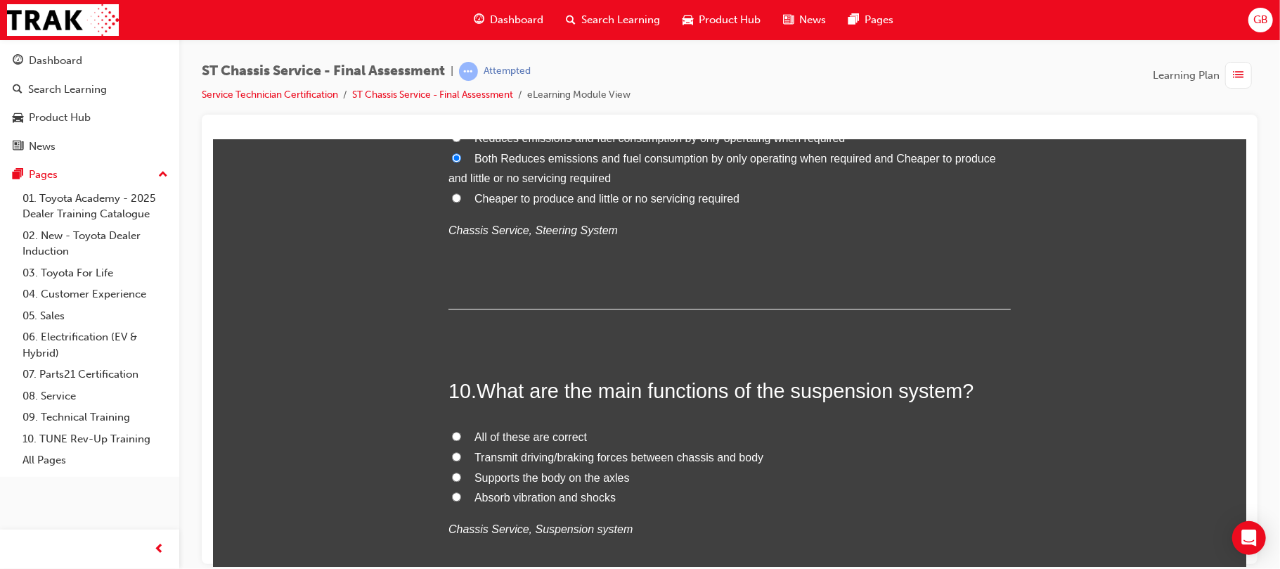
scroll to position [2812, 0]
click at [451, 435] on input "All of these are correct" at bounding box center [455, 433] width 9 height 9
radio input "true"
click at [451, 489] on input "Absorb vibration and shocks" at bounding box center [455, 493] width 9 height 9
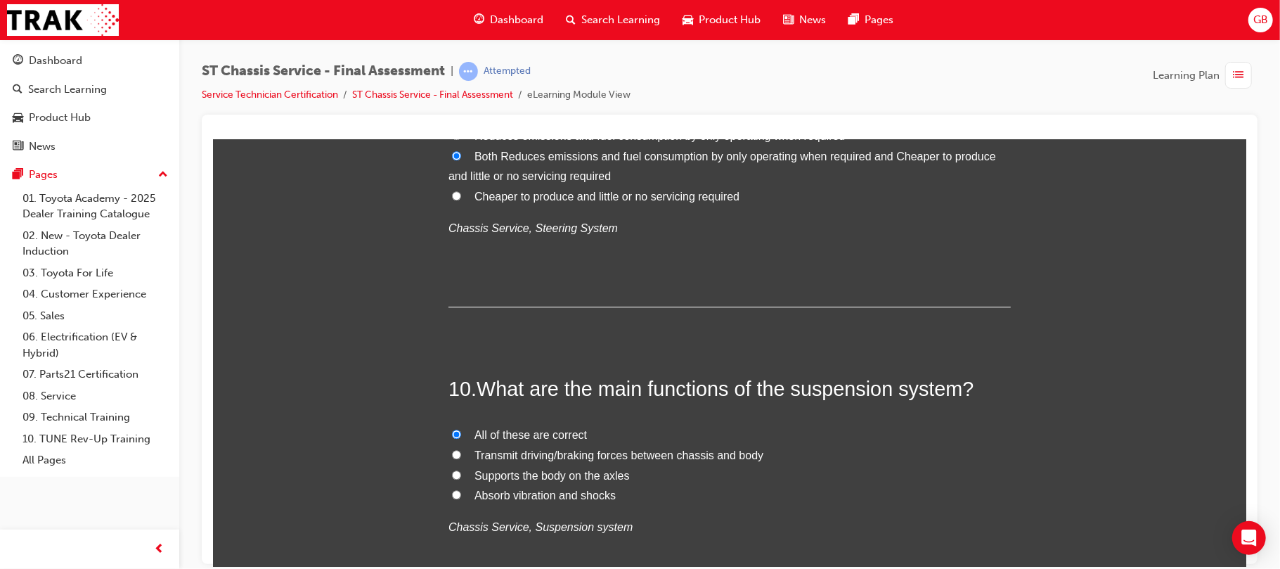
radio input "true"
click at [451, 470] on input "Supports the body on the axles" at bounding box center [455, 474] width 9 height 9
radio input "true"
click at [451, 449] on input "Transmit driving/braking forces between chassis and body" at bounding box center [455, 453] width 9 height 9
radio input "true"
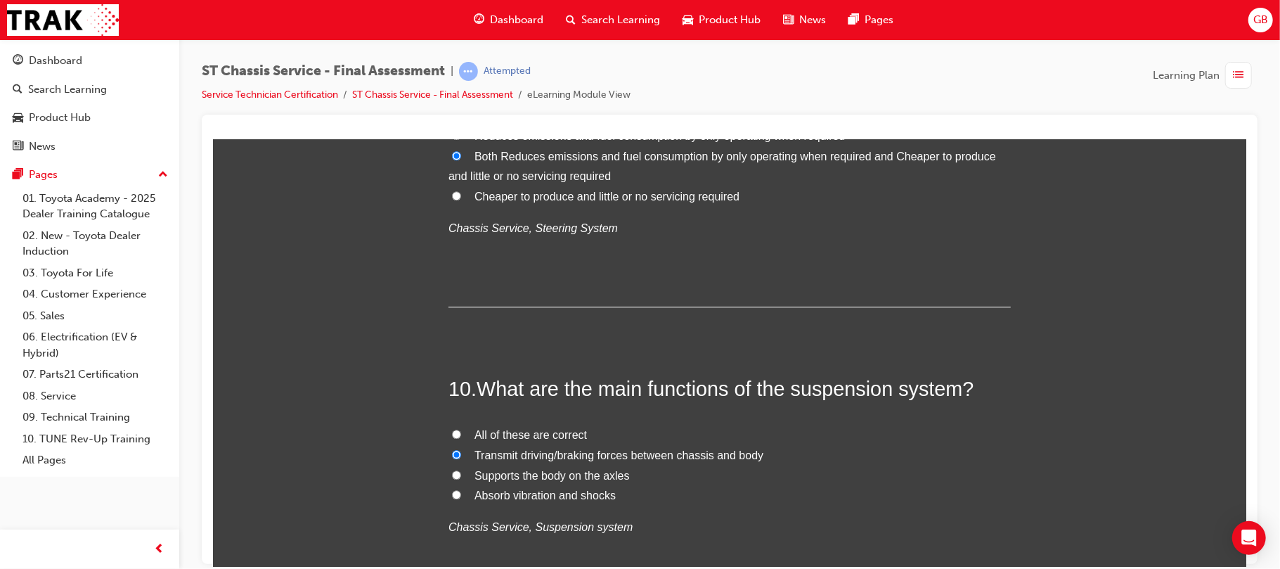
click at [451, 429] on input "All of these are correct" at bounding box center [455, 433] width 9 height 9
radio input "true"
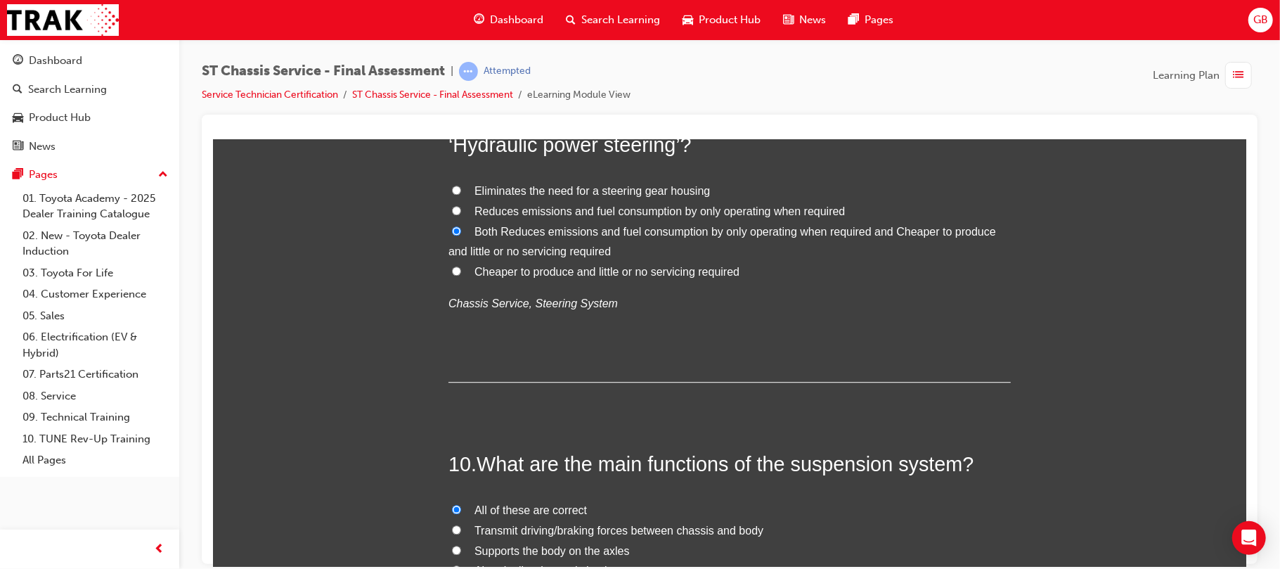
scroll to position [2662, 0]
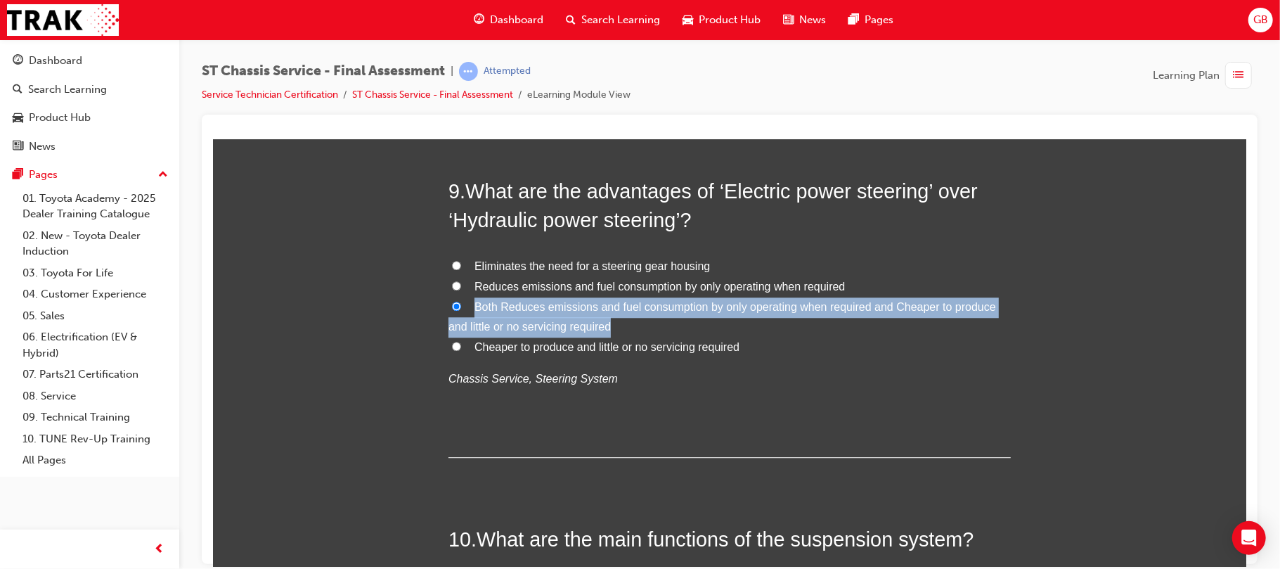
drag, startPoint x: 436, startPoint y: 341, endPoint x: 419, endPoint y: 307, distance: 37.7
click at [419, 307] on div "You must select an answer for each question before you can submit. Please note,…" at bounding box center [728, 22] width 1033 height 4939
click at [391, 321] on div "You must select an answer for each question before you can submit. Please note,…" at bounding box center [728, 22] width 1033 height 4939
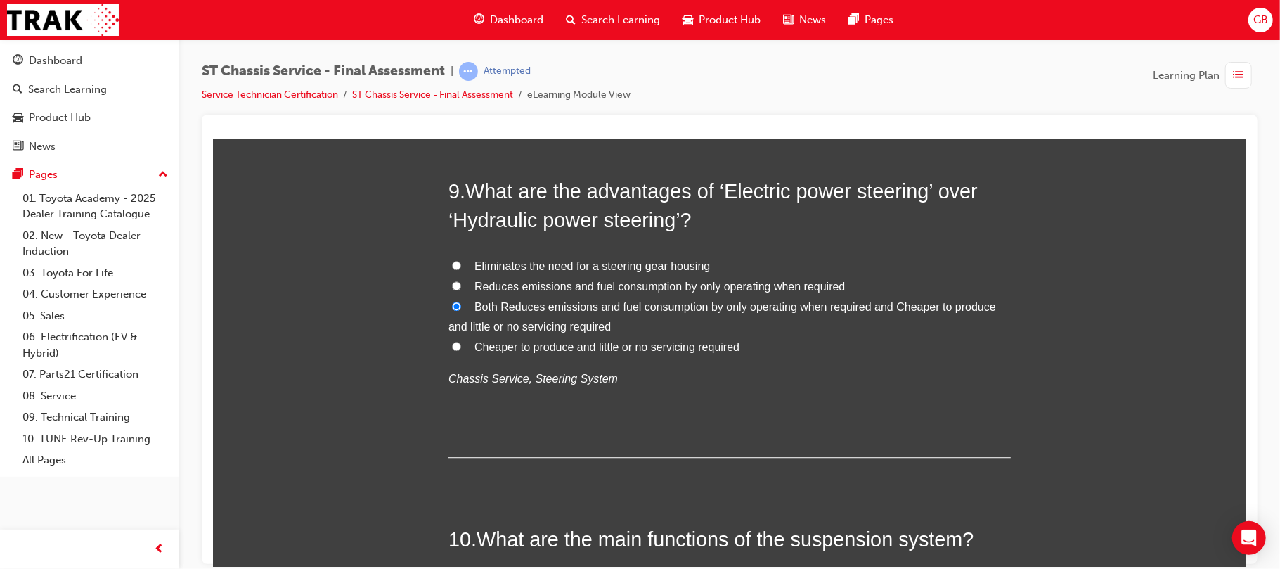
click at [451, 283] on input "Reduces emissions and fuel consumption by only operating when required" at bounding box center [455, 285] width 9 height 9
radio input "true"
click at [451, 260] on input "Eliminates the need for a steering gear housing" at bounding box center [455, 264] width 9 height 9
radio input "true"
click at [451, 341] on input "Cheaper to produce and little or no servicing required" at bounding box center [455, 345] width 9 height 9
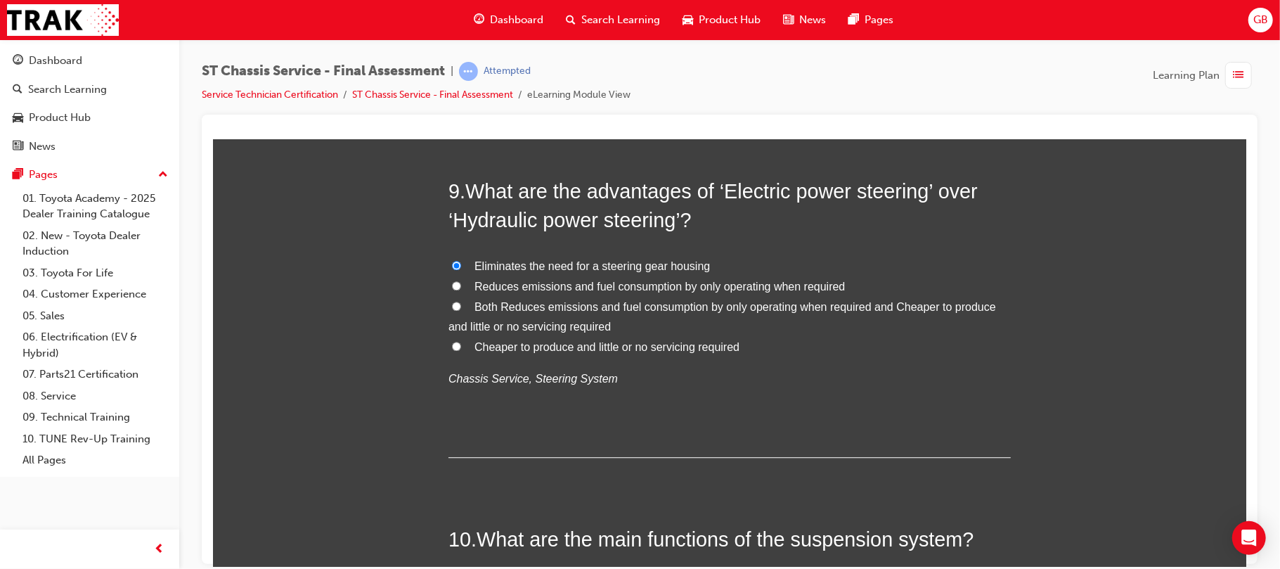
radio input "true"
click at [451, 301] on input "Both Reduces emissions and fuel consumption by only operating when required and…" at bounding box center [455, 305] width 9 height 9
radio input "true"
click at [451, 281] on input "Reduces emissions and fuel consumption by only operating when required" at bounding box center [455, 285] width 9 height 9
radio input "true"
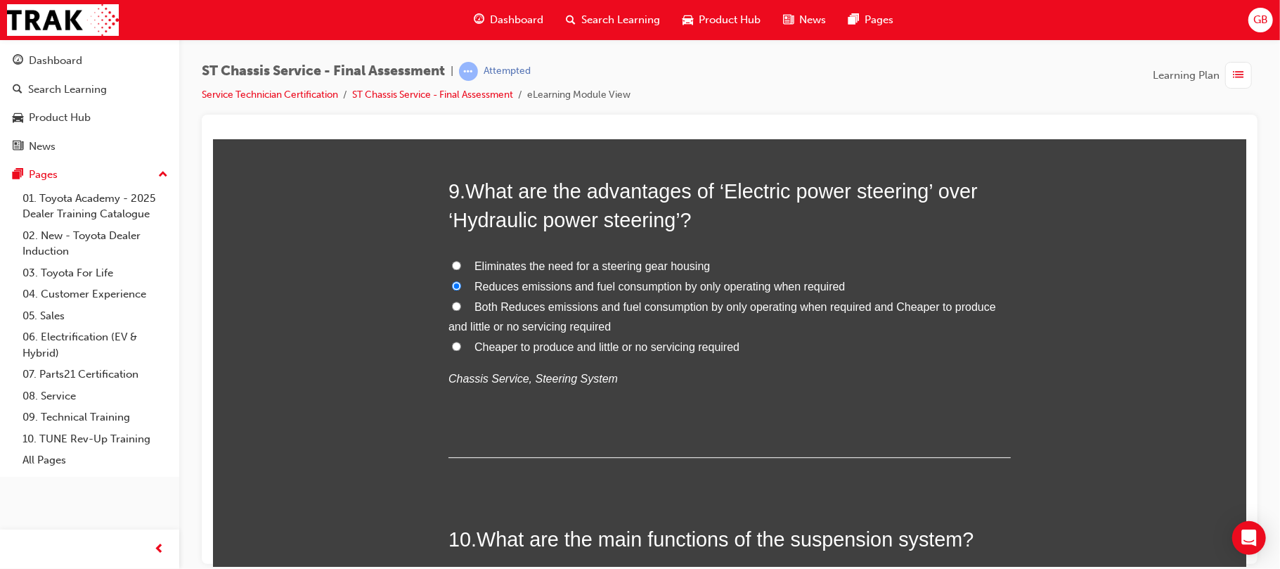
click at [451, 260] on input "Eliminates the need for a steering gear housing" at bounding box center [455, 264] width 9 height 9
radio input "true"
click at [451, 341] on input "Cheaper to produce and little or no servicing required" at bounding box center [455, 345] width 9 height 9
radio input "true"
click at [451, 301] on input "Both Reduces emissions and fuel consumption by only operating when required and…" at bounding box center [455, 305] width 9 height 9
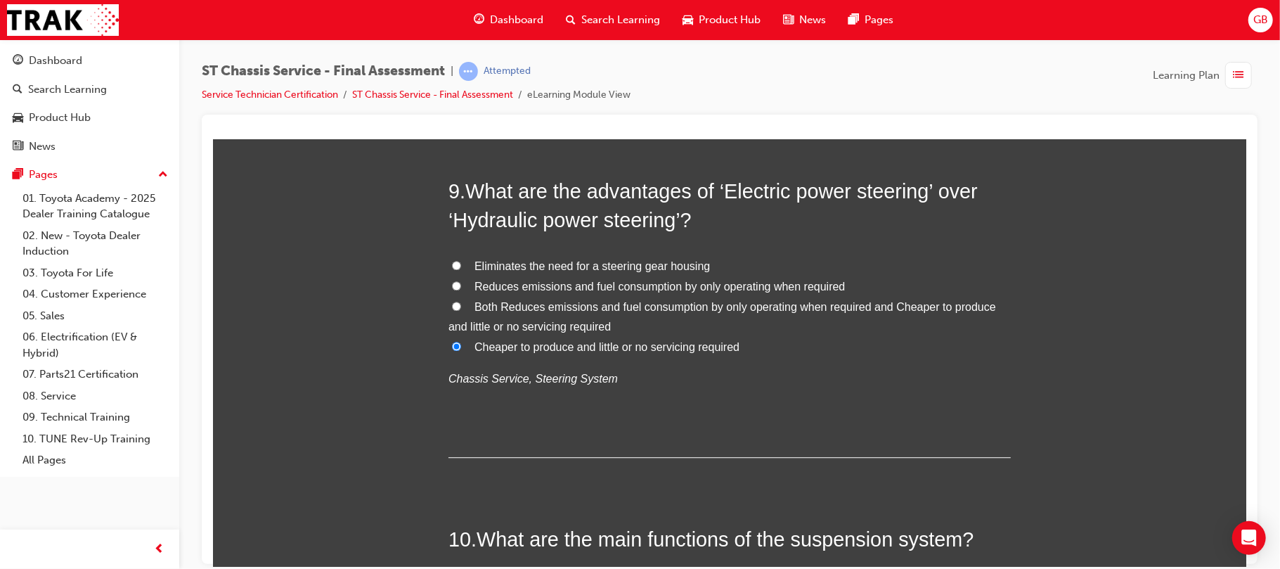
radio input "true"
click at [451, 281] on input "Reduces emissions and fuel consumption by only operating when required" at bounding box center [455, 285] width 9 height 9
radio input "true"
click at [348, 321] on div "You must select an answer for each question before you can submit. Please note,…" at bounding box center [728, 22] width 1033 height 4939
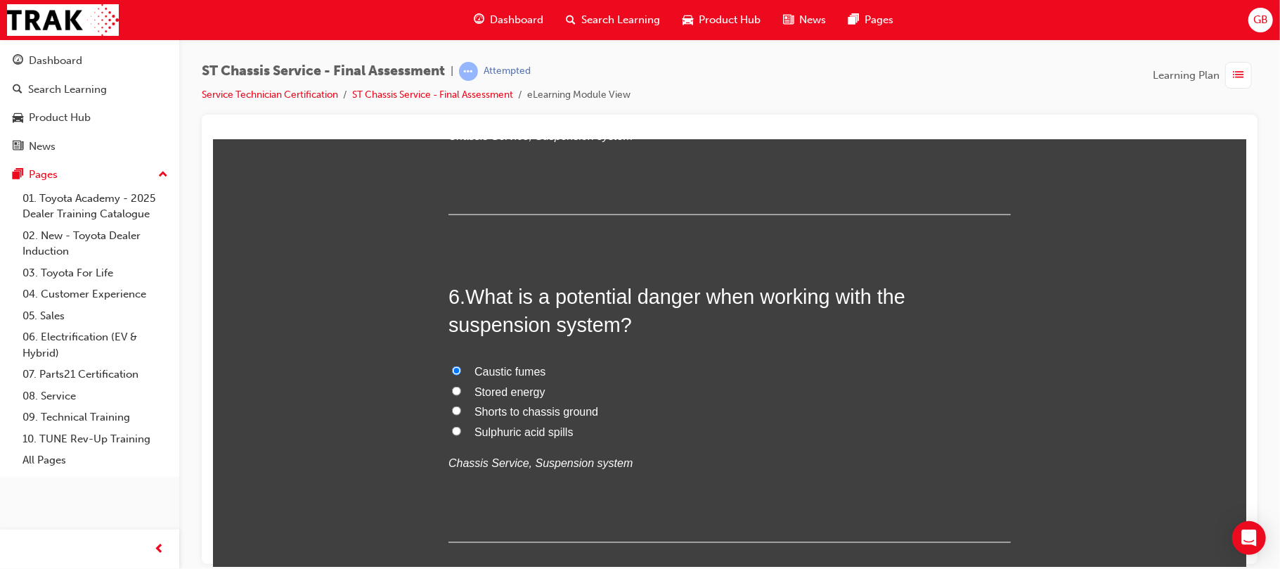
scroll to position [1612, 0]
click at [451, 413] on input "Shorts to chassis ground" at bounding box center [455, 412] width 9 height 9
radio input "true"
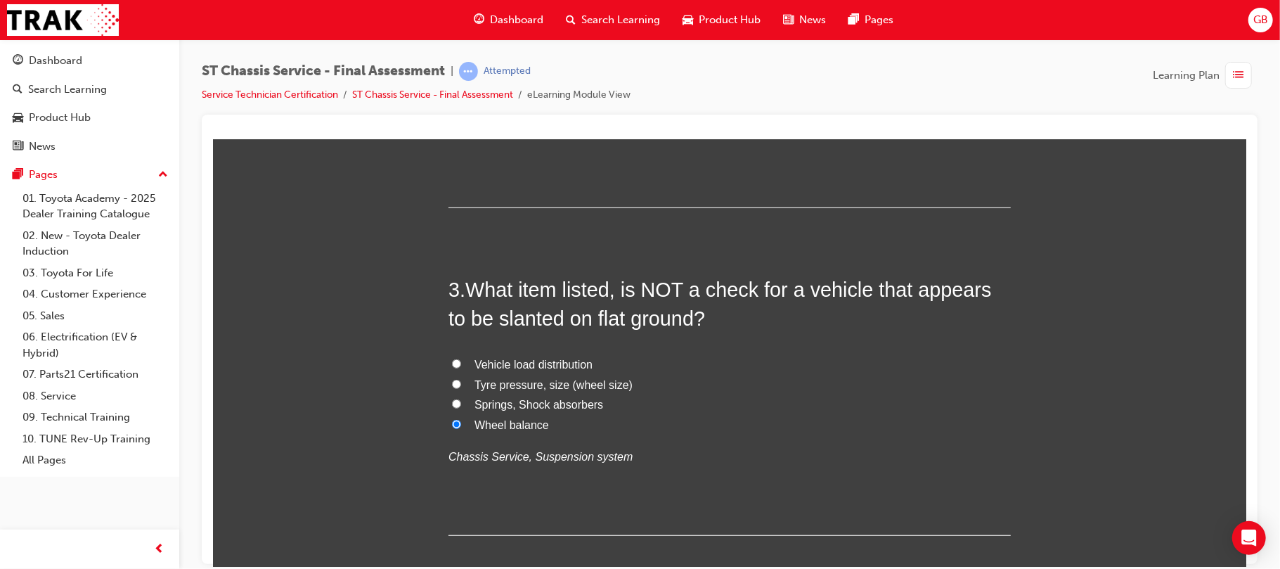
scroll to position [637, 0]
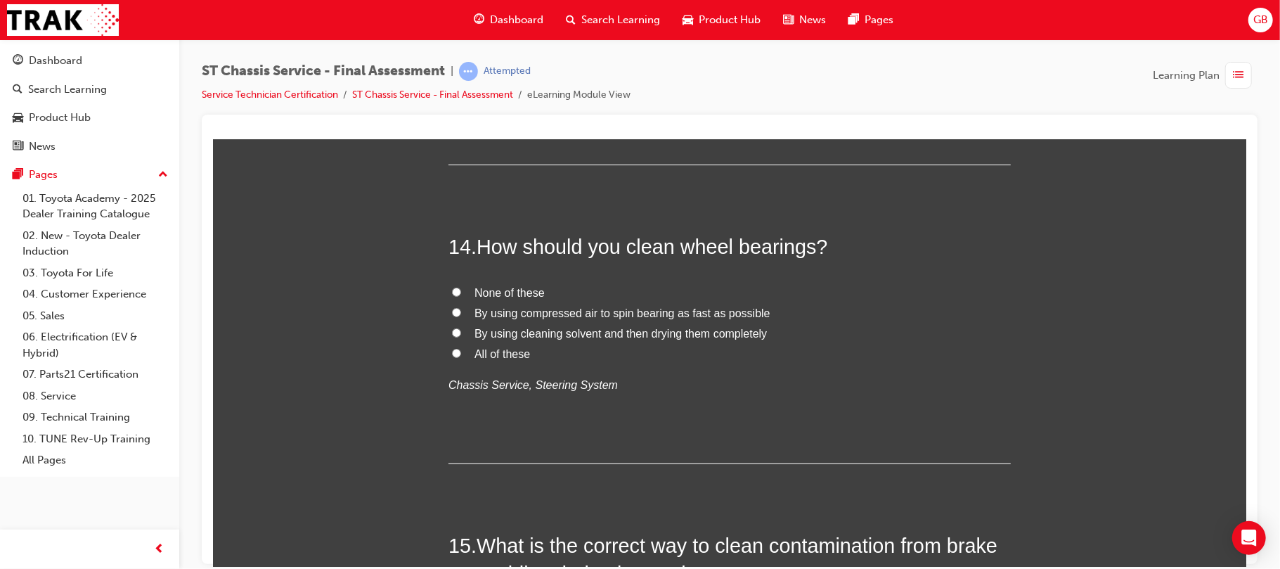
scroll to position [4236, 0]
click at [451, 333] on input "By using cleaning solvent and then drying them completely" at bounding box center [455, 330] width 9 height 9
radio input "true"
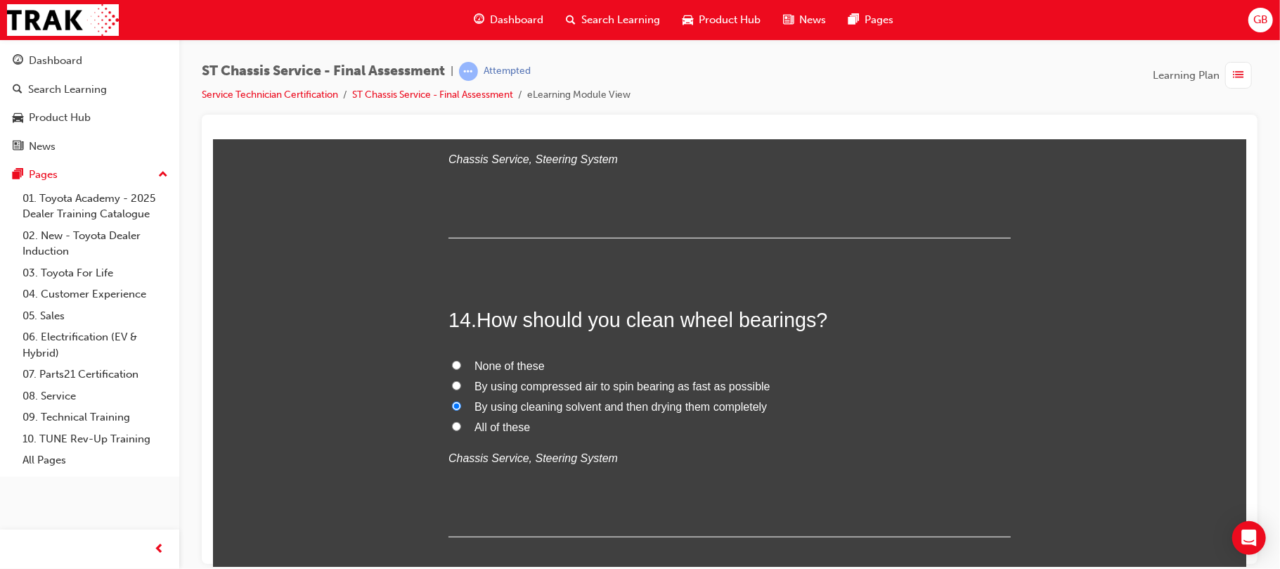
scroll to position [4588, 0]
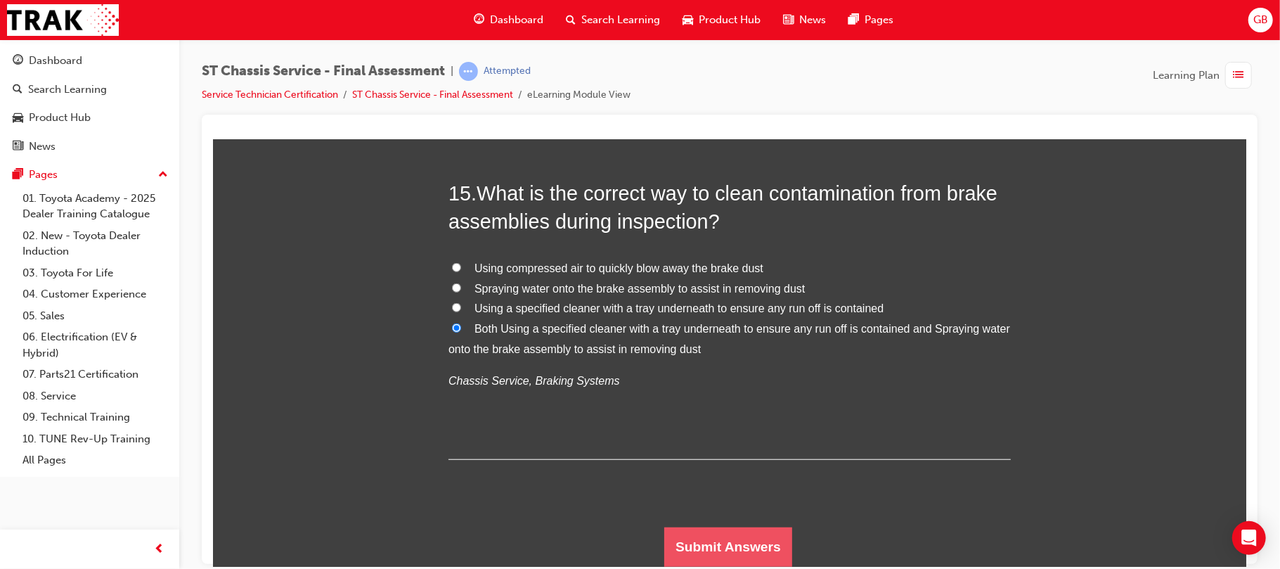
click at [739, 541] on button "Submit Answers" at bounding box center [728, 546] width 128 height 39
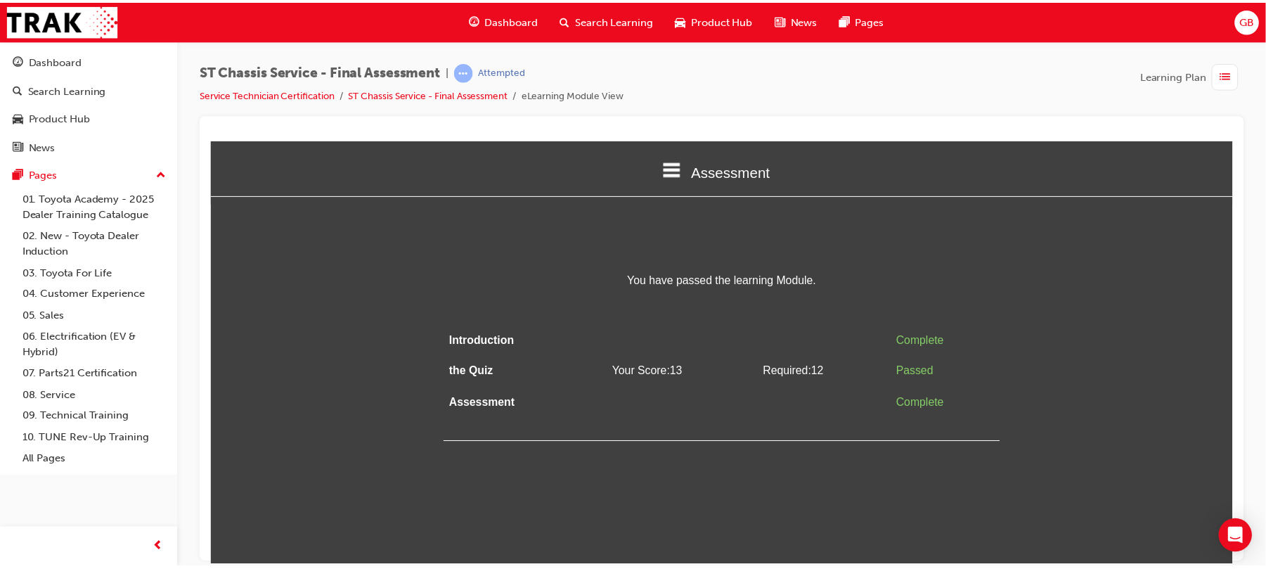
scroll to position [0, 0]
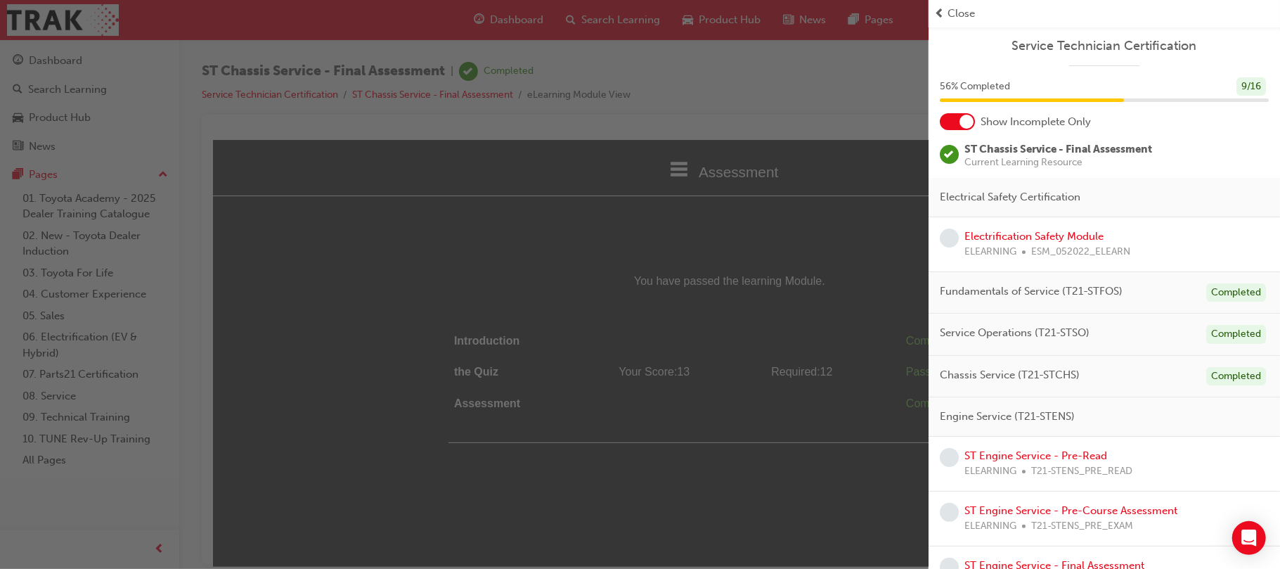
click at [962, 15] on span "Close" at bounding box center [961, 14] width 27 height 16
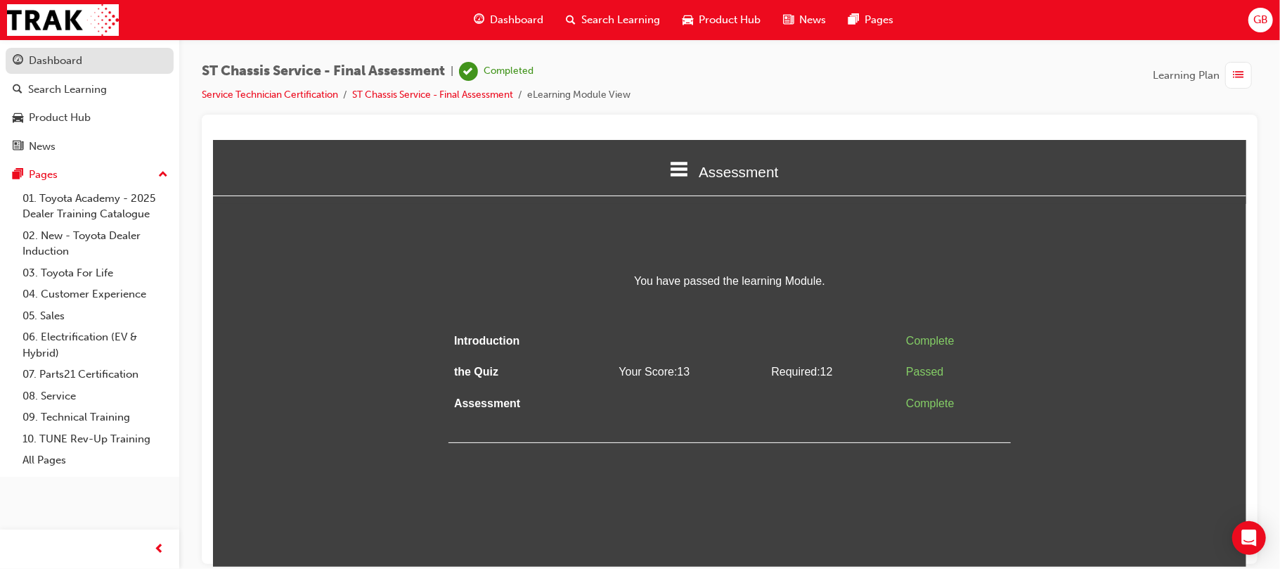
click at [59, 63] on div "Dashboard" at bounding box center [55, 61] width 53 height 16
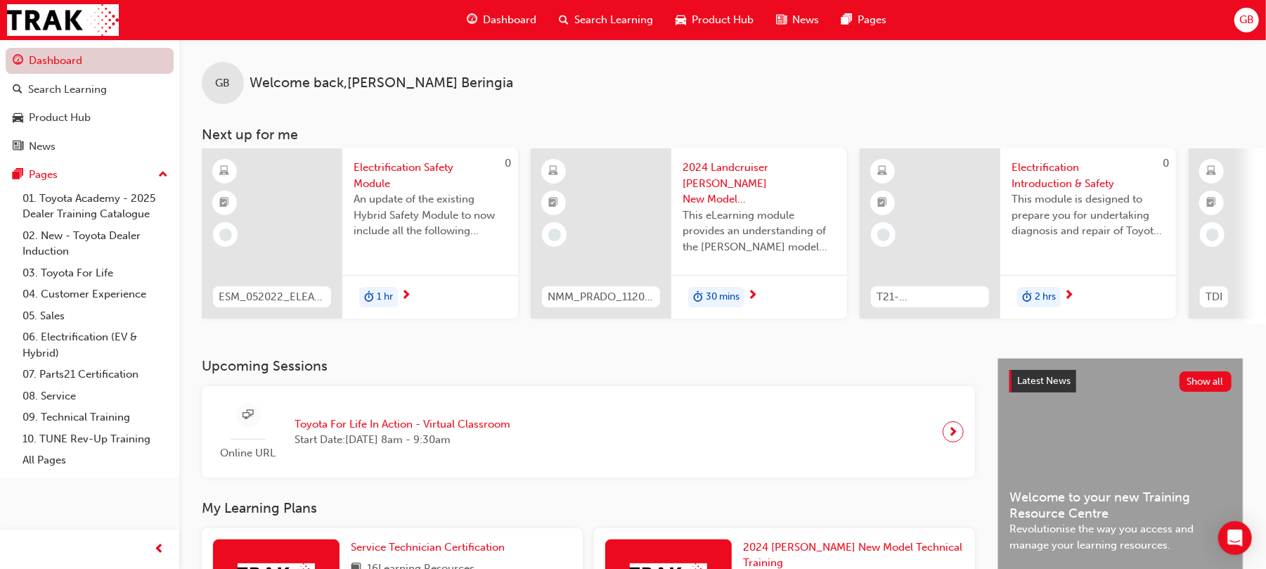
click at [69, 60] on link "Dashboard" at bounding box center [90, 61] width 168 height 26
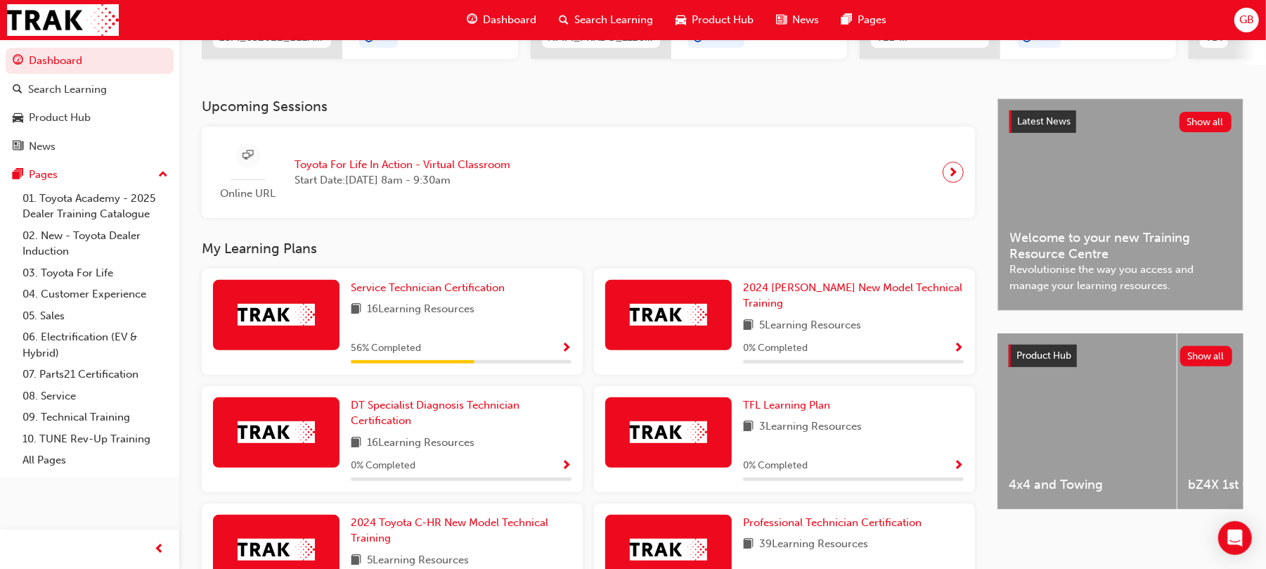
scroll to position [262, 0]
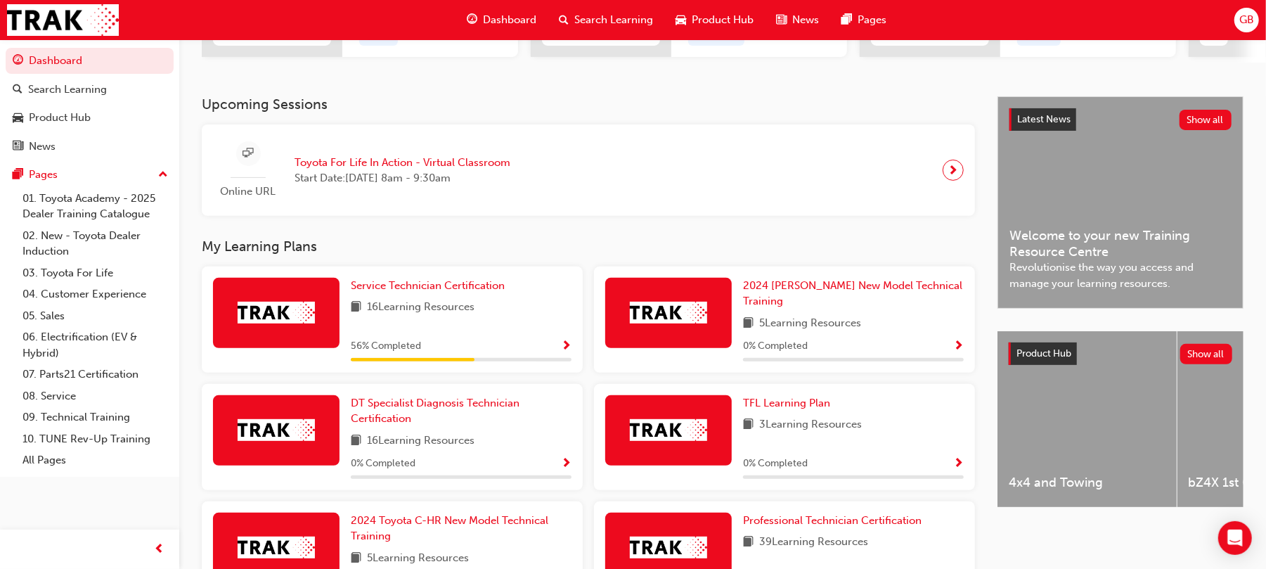
click at [1071, 49] on div "2 hrs" at bounding box center [1088, 35] width 176 height 44
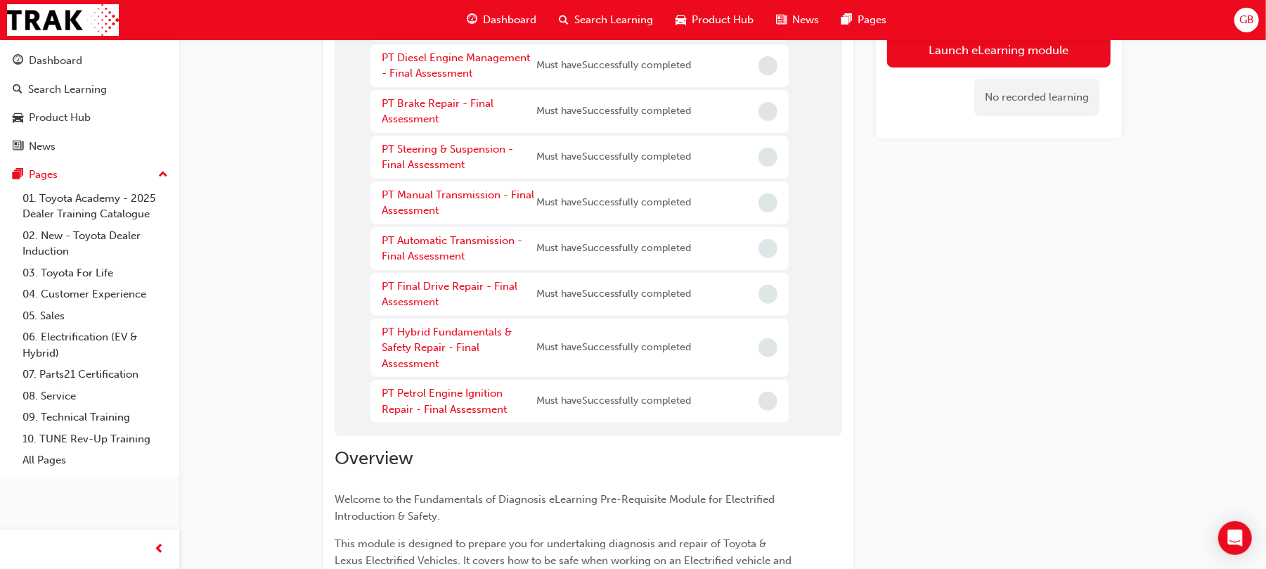
scroll to position [417, 0]
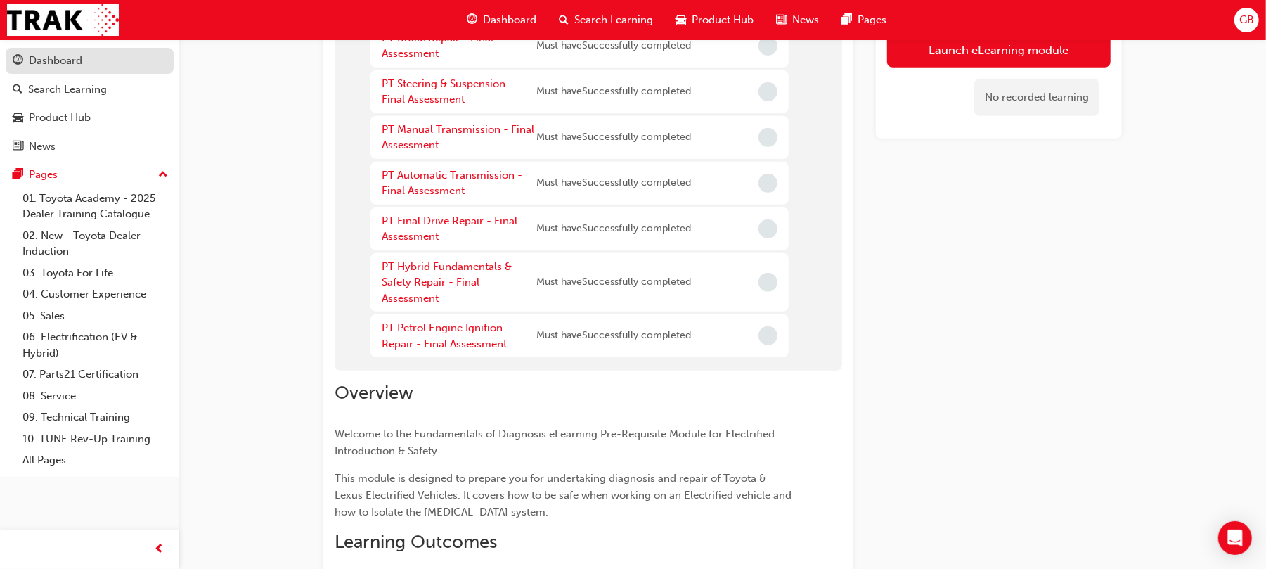
click at [94, 65] on div "Dashboard" at bounding box center [90, 61] width 154 height 18
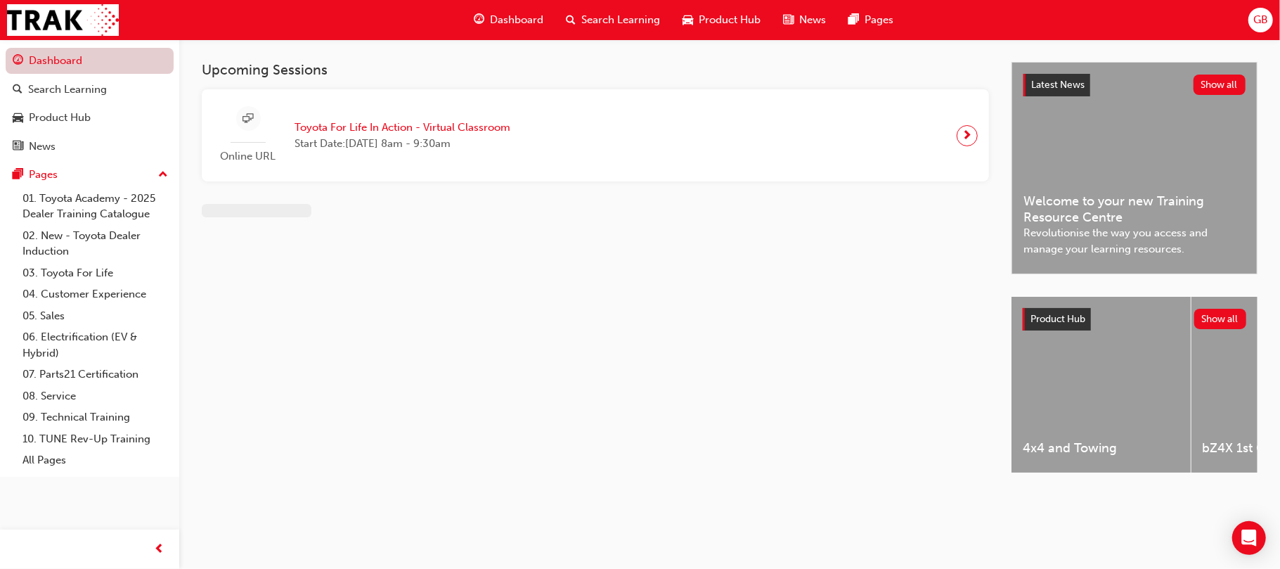
click at [94, 65] on link "Dashboard" at bounding box center [90, 61] width 168 height 26
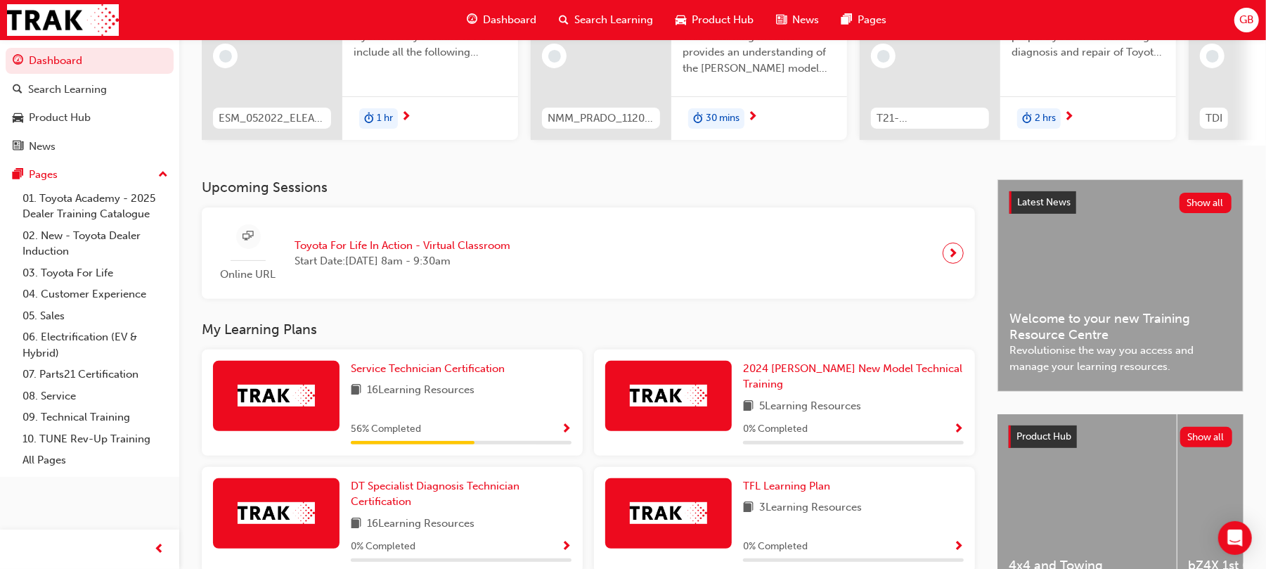
scroll to position [184, 0]
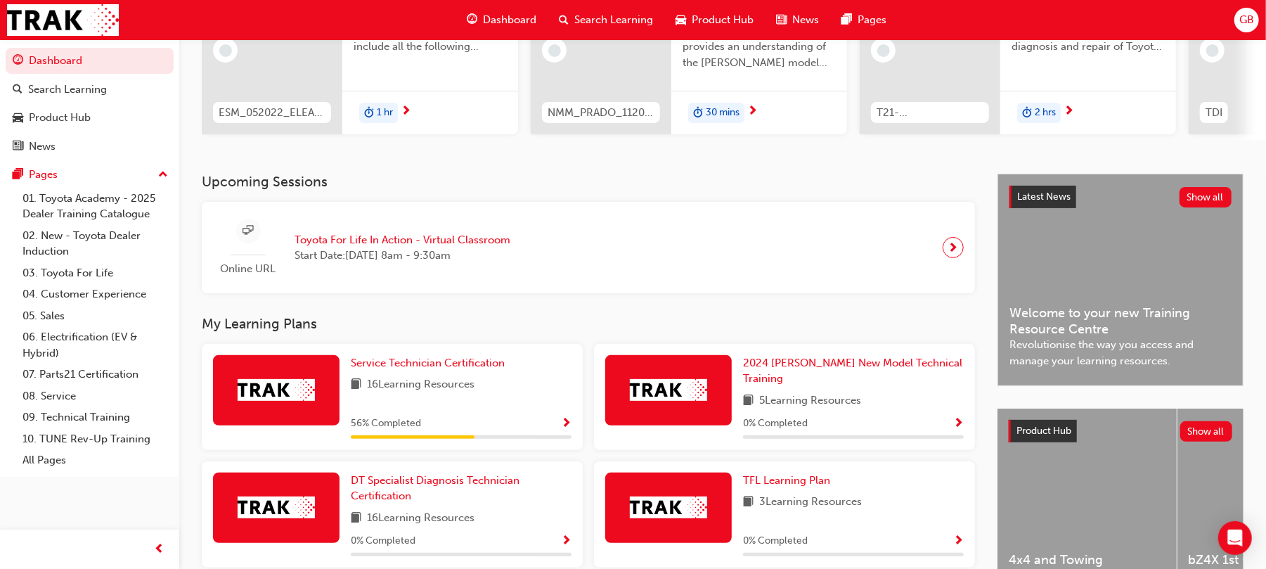
click at [1086, 17] on span "GB" at bounding box center [1246, 20] width 15 height 16
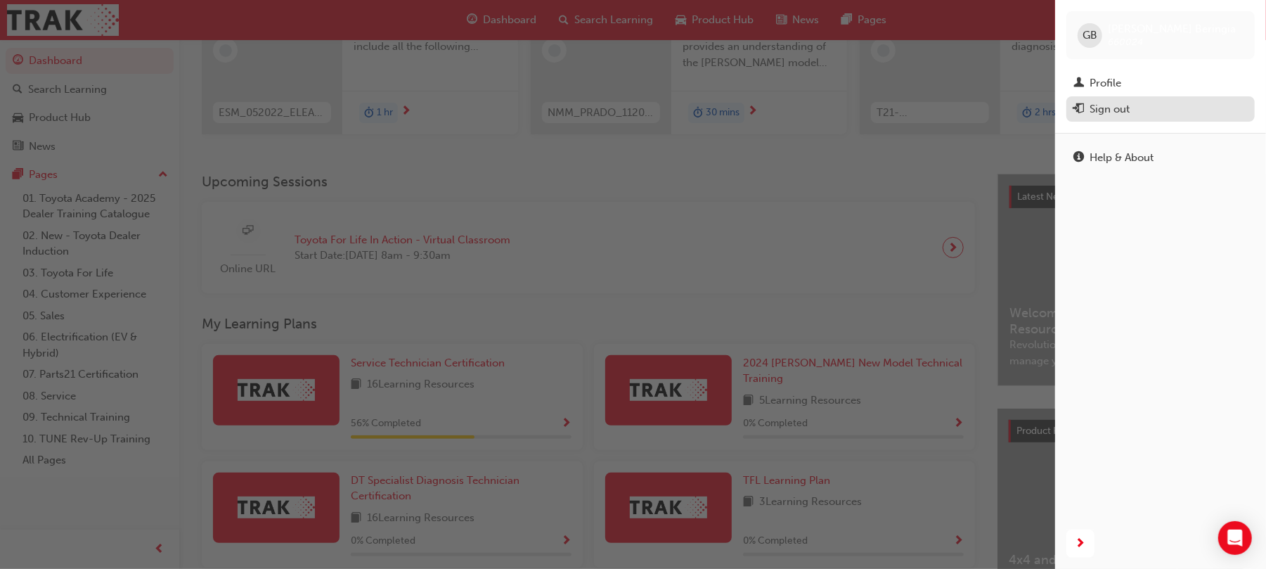
click at [1086, 107] on div "Sign out" at bounding box center [1110, 109] width 40 height 16
